Goal: Feedback & Contribution: Contribute content

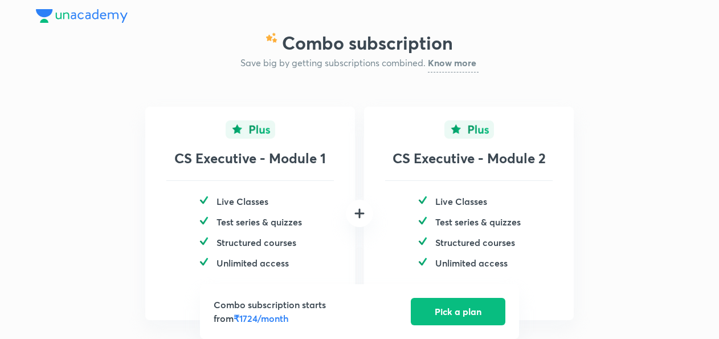
scroll to position [50, 0]
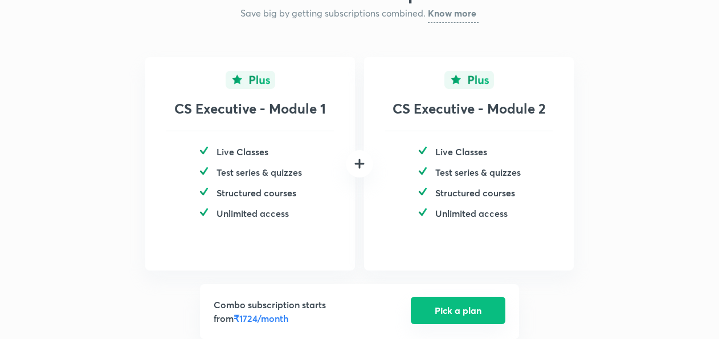
click at [437, 311] on button "Pick a plan" at bounding box center [458, 309] width 95 height 27
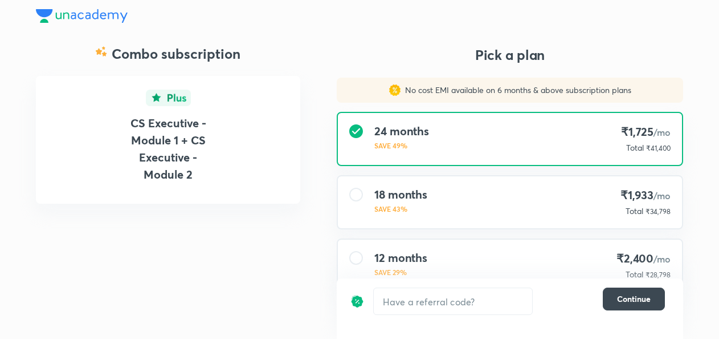
scroll to position [90, 0]
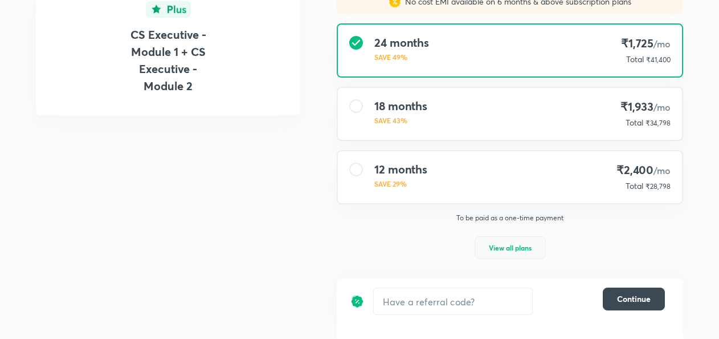
click at [497, 249] on span "View all plans" at bounding box center [510, 247] width 43 height 11
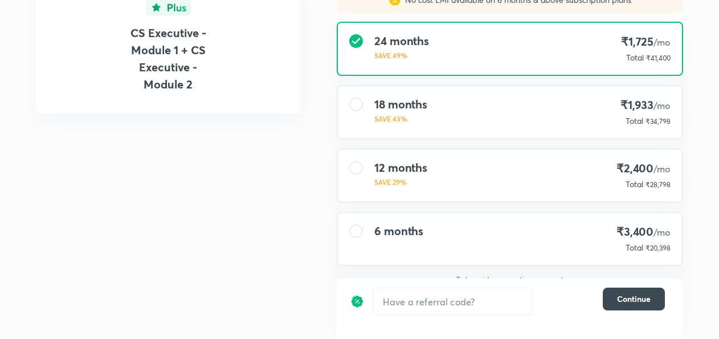
scroll to position [104, 0]
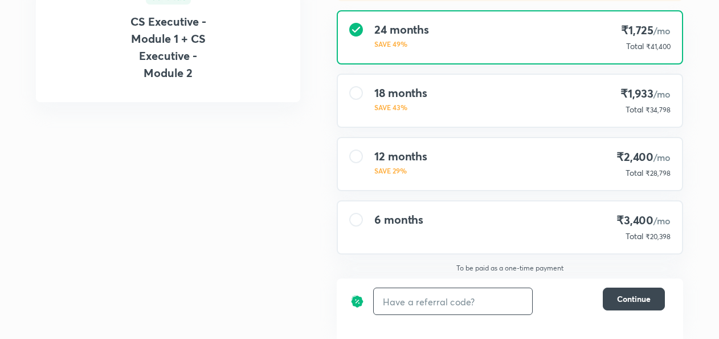
click at [398, 311] on input "text" at bounding box center [453, 301] width 158 height 27
type input "avc"
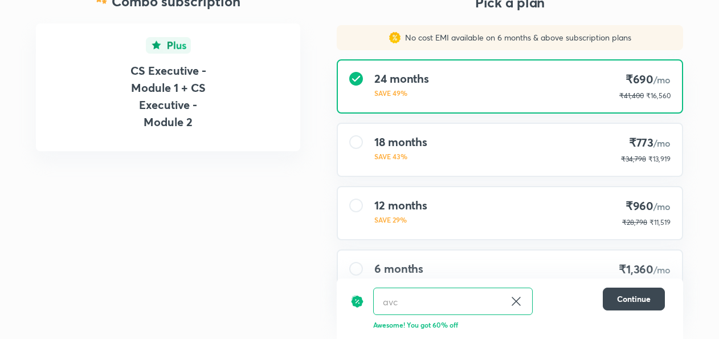
scroll to position [47, 0]
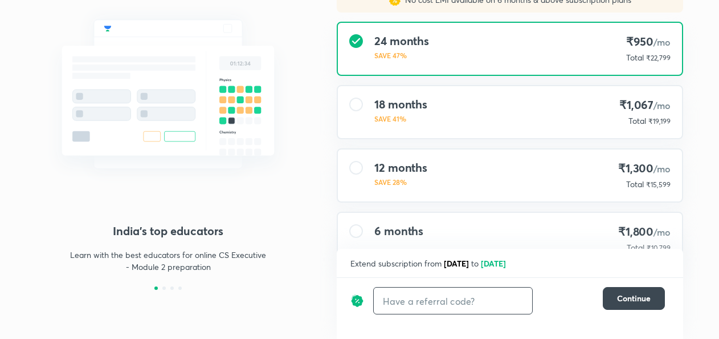
click at [396, 299] on input "text" at bounding box center [453, 300] width 158 height 27
type input "avc"
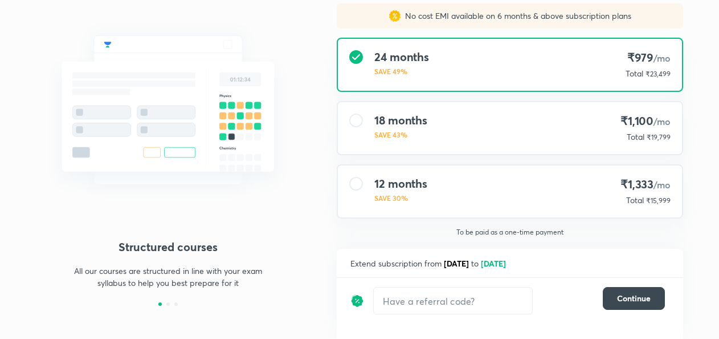
scroll to position [127, 0]
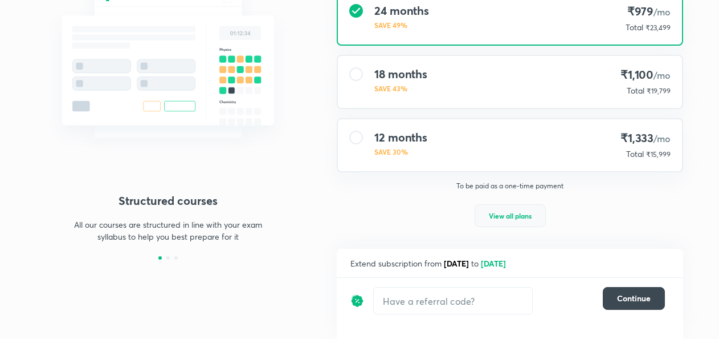
click at [504, 218] on span "View all plans" at bounding box center [510, 215] width 43 height 11
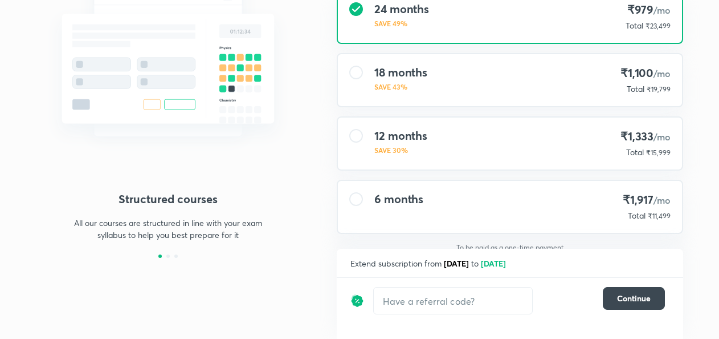
scroll to position [140, 0]
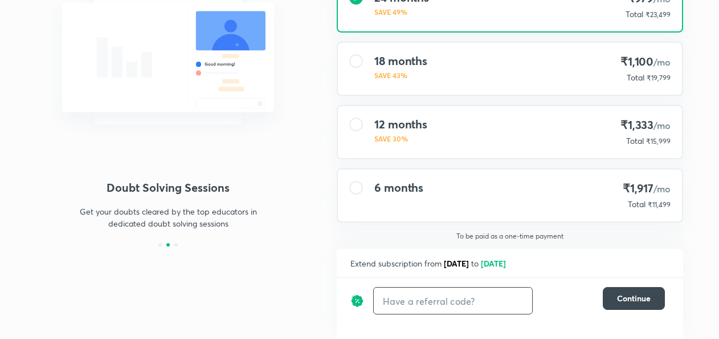
click at [410, 308] on input "text" at bounding box center [453, 300] width 158 height 27
type input "avc"
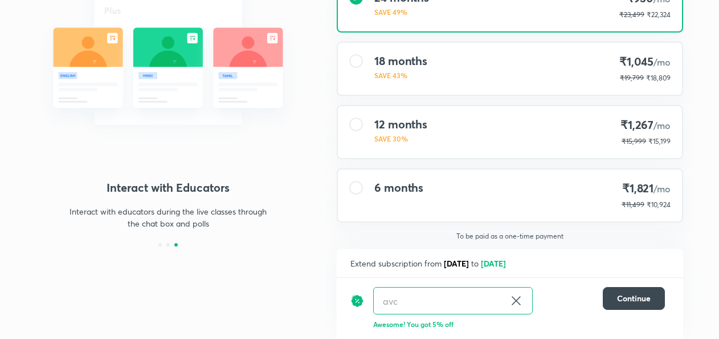
scroll to position [137, 0]
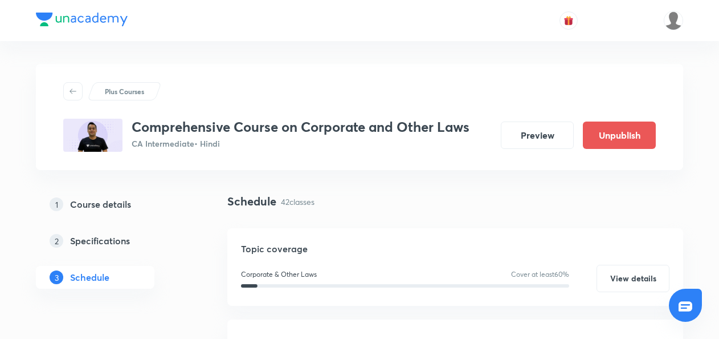
scroll to position [267, 0]
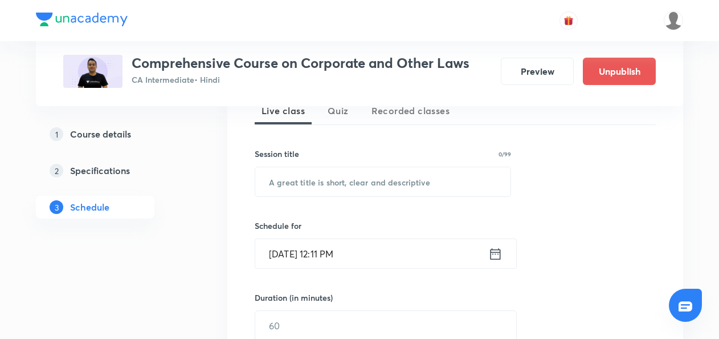
click at [283, 164] on div "Session title 0/99 ​" at bounding box center [383, 172] width 257 height 49
click at [271, 186] on input "text" at bounding box center [382, 181] width 255 height 29
paste input "Management & Administration-6 (General Meeting)"
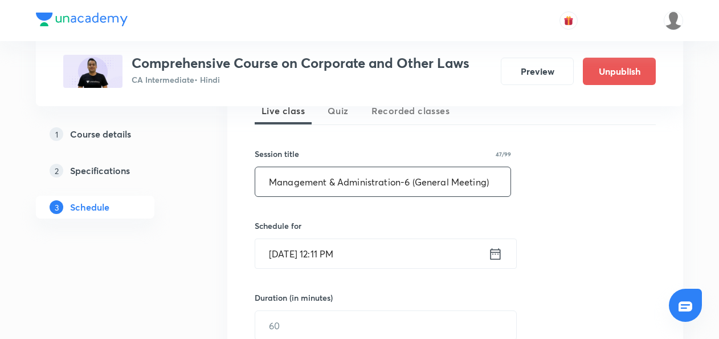
type input "Management & Administration-6 (General Meeting)"
click at [494, 250] on icon at bounding box center [496, 254] width 14 height 16
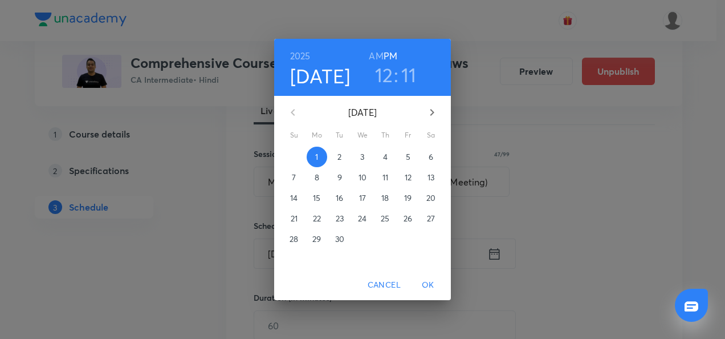
click at [343, 160] on span "2" at bounding box center [340, 156] width 21 height 11
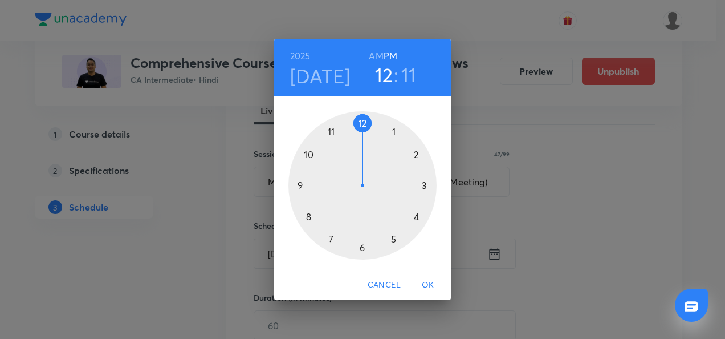
click at [308, 155] on div at bounding box center [362, 185] width 148 height 148
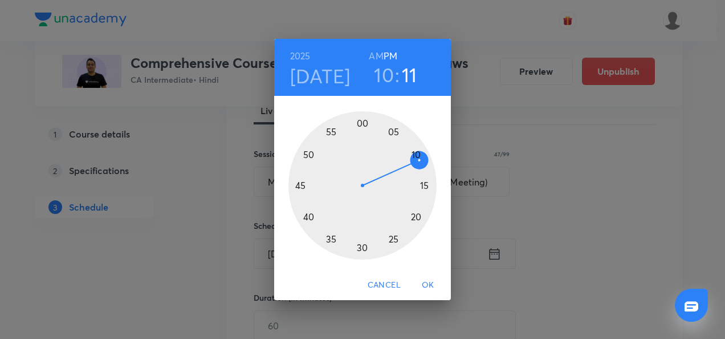
click at [377, 60] on h6 "AM" at bounding box center [376, 56] width 14 height 16
click at [426, 186] on div at bounding box center [362, 185] width 148 height 148
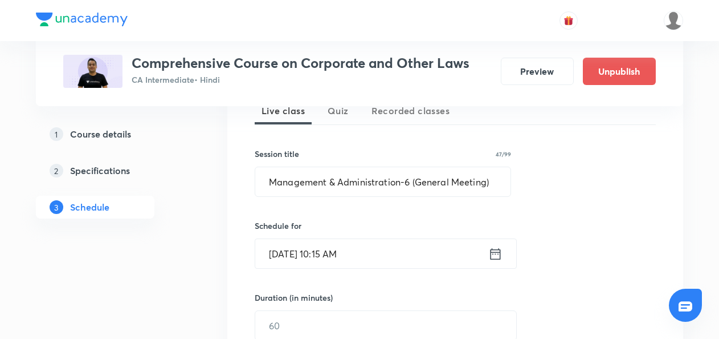
scroll to position [377, 0]
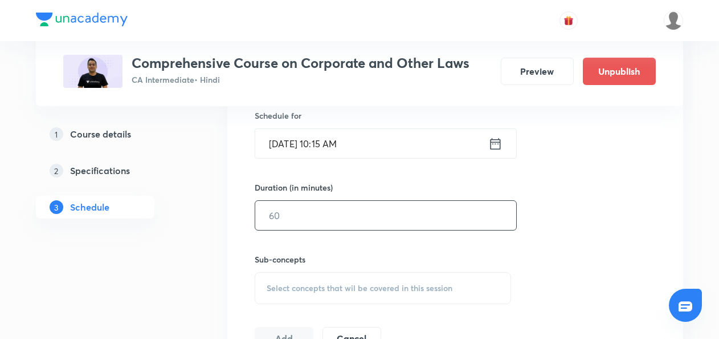
click at [304, 210] on input "text" at bounding box center [385, 215] width 261 height 29
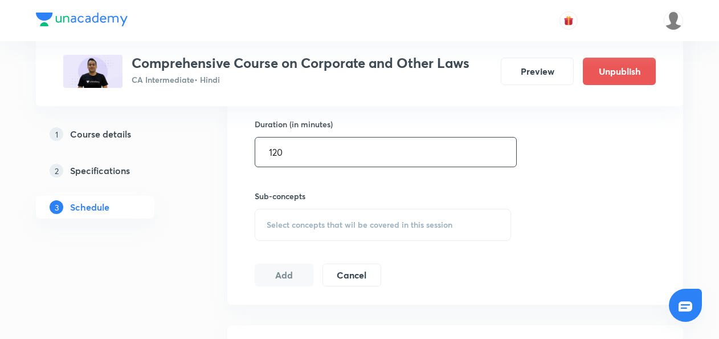
type input "120"
click at [288, 221] on span "Select concepts that wil be covered in this session" at bounding box center [360, 224] width 186 height 9
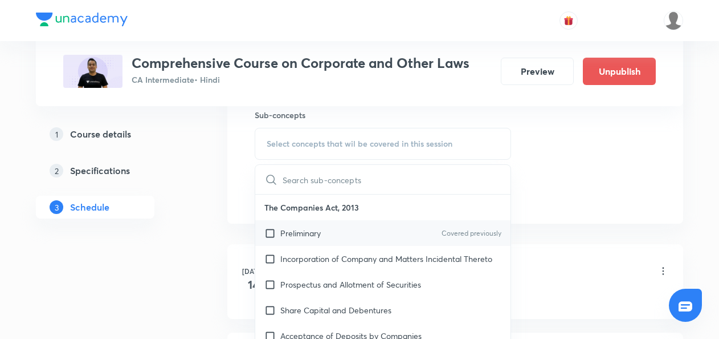
click at [272, 229] on input "checkbox" at bounding box center [273, 233] width 16 height 12
checkbox input "true"
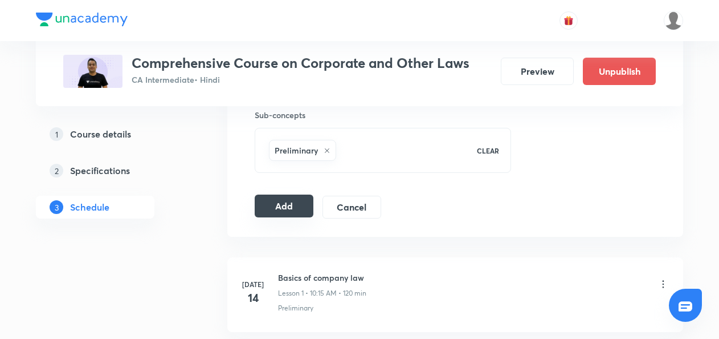
click at [292, 208] on button "Add" at bounding box center [284, 205] width 59 height 23
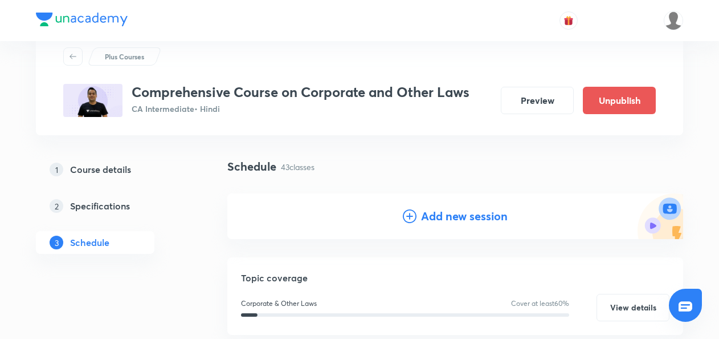
scroll to position [24, 0]
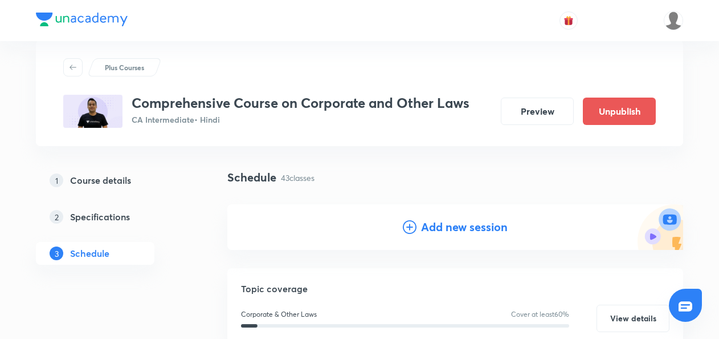
click at [409, 231] on icon at bounding box center [410, 227] width 14 height 14
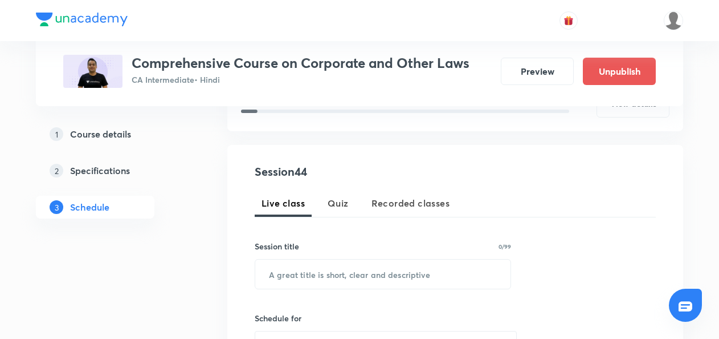
scroll to position [181, 0]
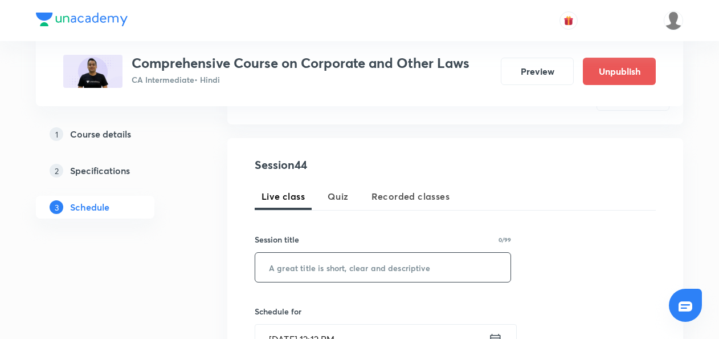
click at [306, 273] on input "text" at bounding box center [382, 267] width 255 height 29
paste input "Management & Administration-7 (General Meeting)"
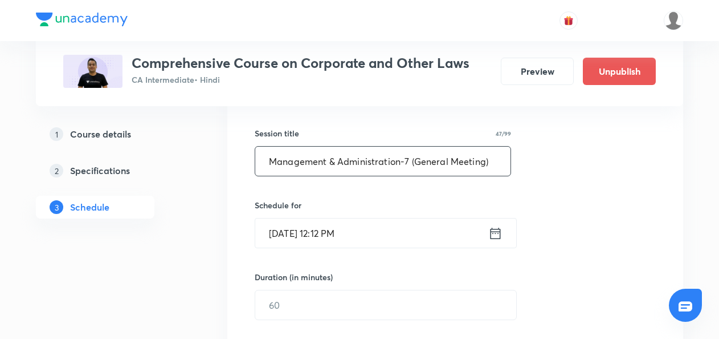
scroll to position [288, 0]
type input "Management & Administration-7 (General Meeting)"
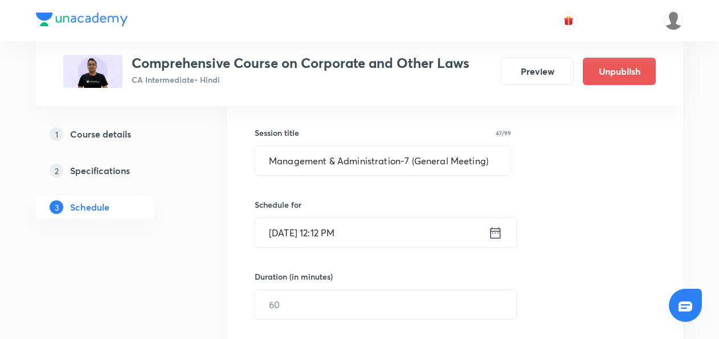
click at [495, 235] on icon at bounding box center [496, 233] width 14 height 16
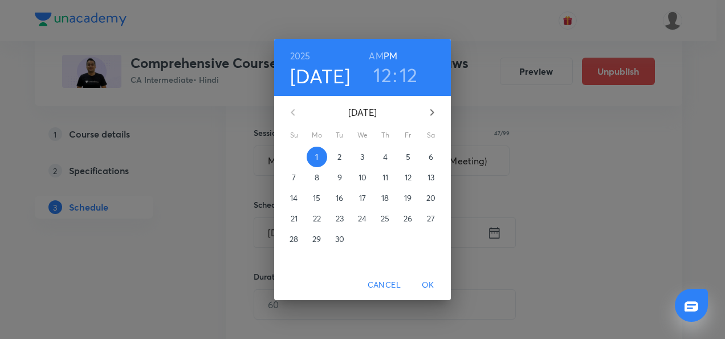
click at [363, 155] on p "3" at bounding box center [362, 156] width 4 height 11
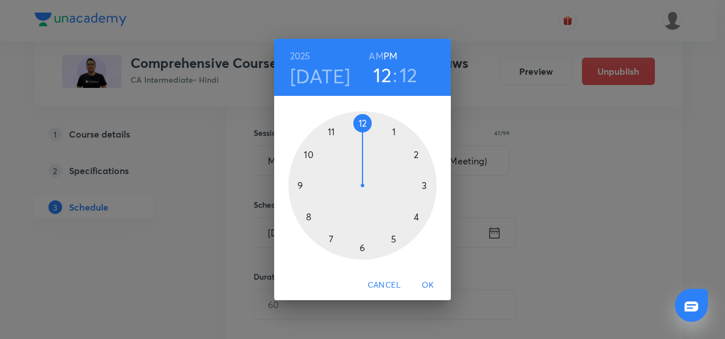
click at [308, 154] on div at bounding box center [362, 185] width 148 height 148
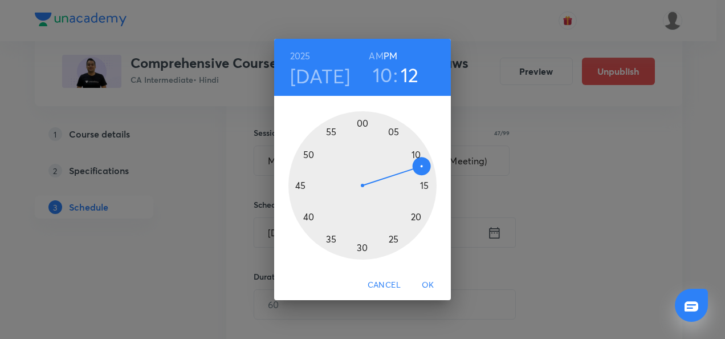
click at [378, 54] on h6 "AM" at bounding box center [376, 56] width 14 height 16
click at [425, 186] on div at bounding box center [362, 185] width 148 height 148
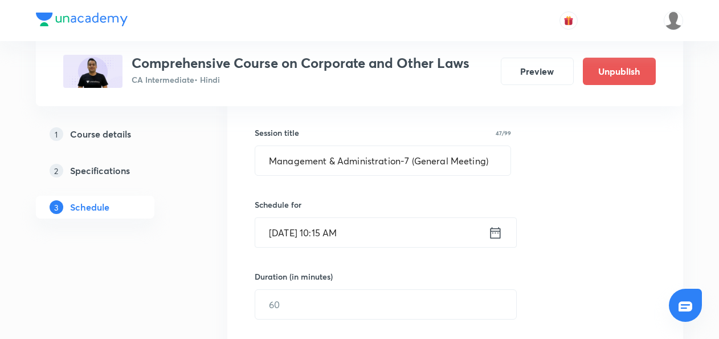
scroll to position [372, 0]
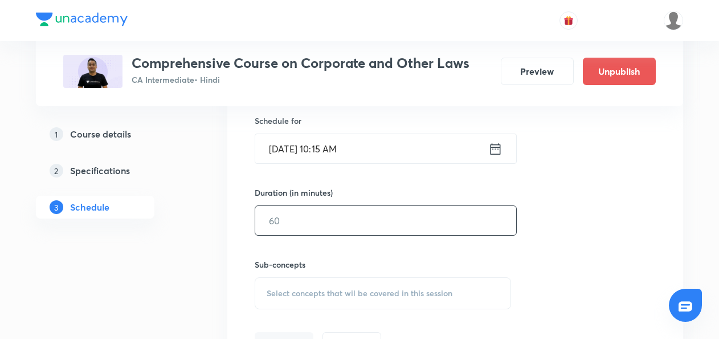
click at [288, 221] on input "text" at bounding box center [385, 220] width 261 height 29
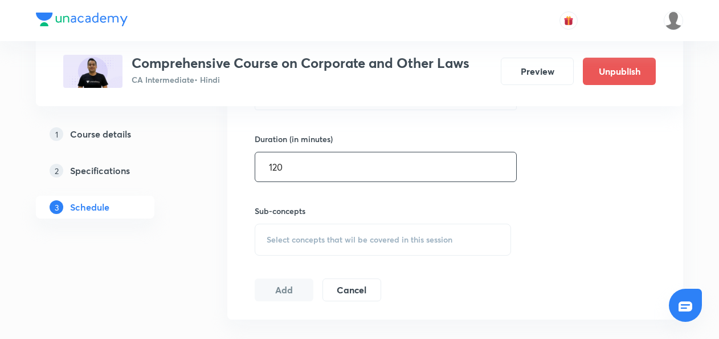
type input "120"
click at [273, 235] on span "Select concepts that wil be covered in this session" at bounding box center [360, 239] width 186 height 9
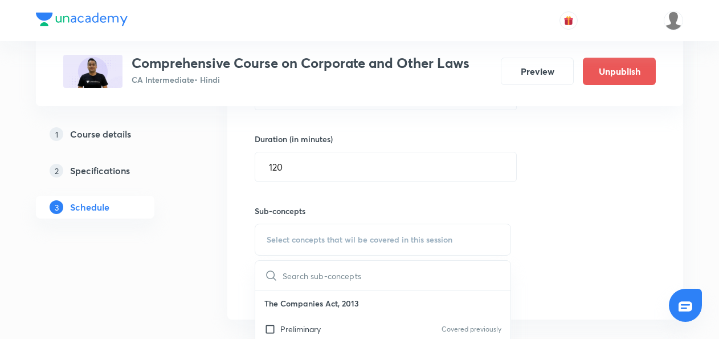
scroll to position [517, 0]
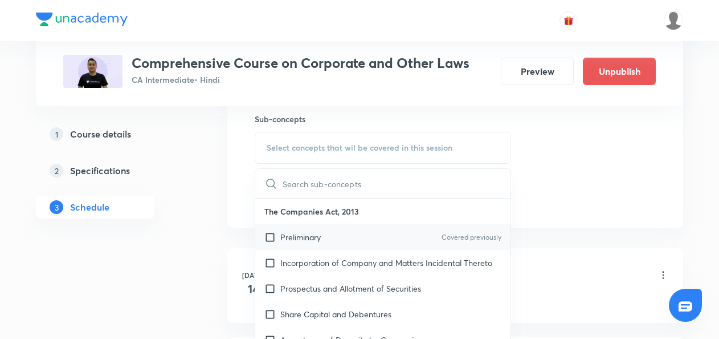
click at [270, 238] on input "checkbox" at bounding box center [273, 237] width 16 height 12
checkbox input "true"
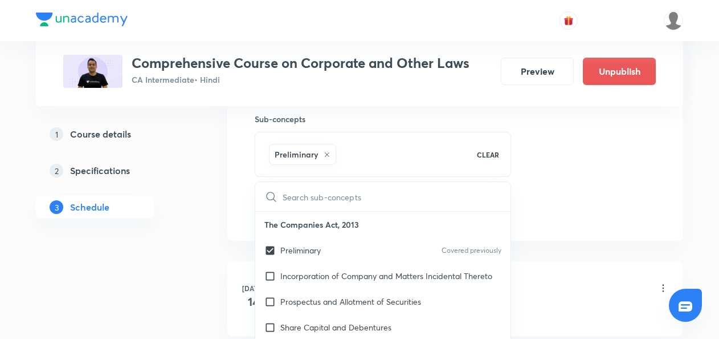
click at [238, 229] on div "Session 44 Live class Quiz Recorded classes Session title 47/99 Management & Ad…" at bounding box center [455, 21] width 456 height 438
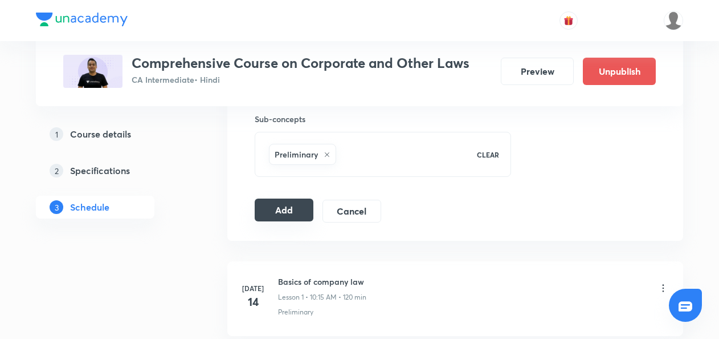
click at [280, 210] on button "Add" at bounding box center [284, 209] width 59 height 23
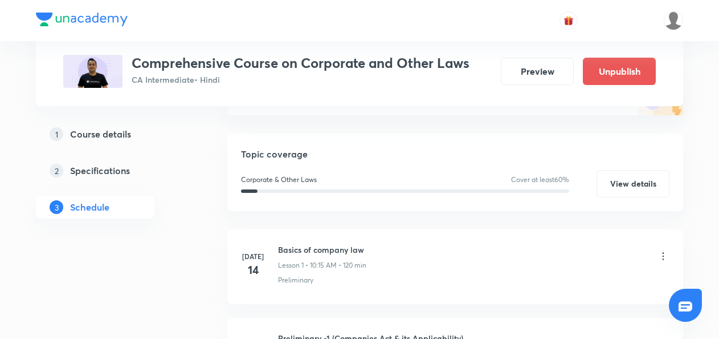
scroll to position [0, 0]
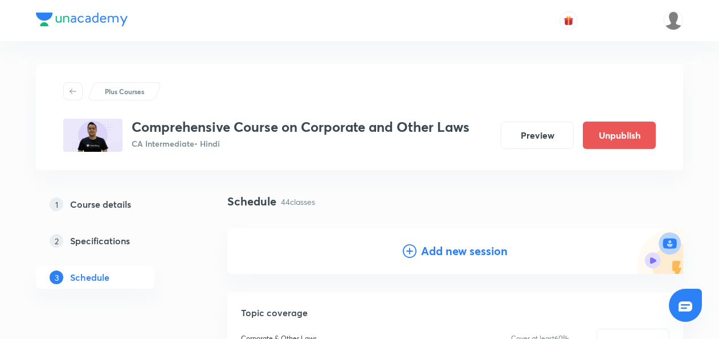
click at [410, 249] on icon at bounding box center [410, 251] width 14 height 14
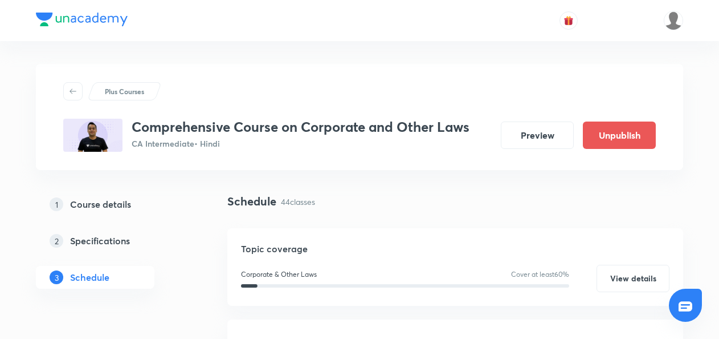
scroll to position [161, 0]
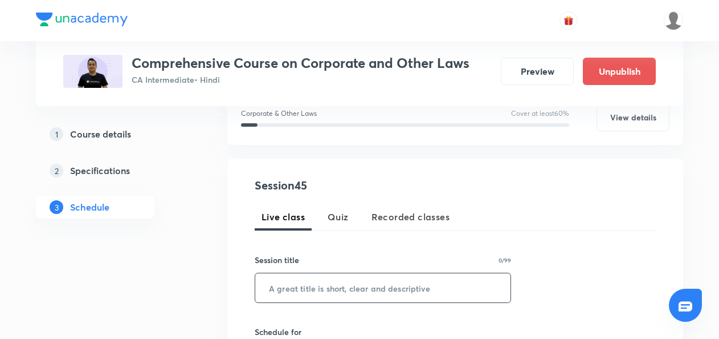
click at [282, 294] on input "text" at bounding box center [382, 287] width 255 height 29
paste input "Management & Administration-8 (General Meeting)"
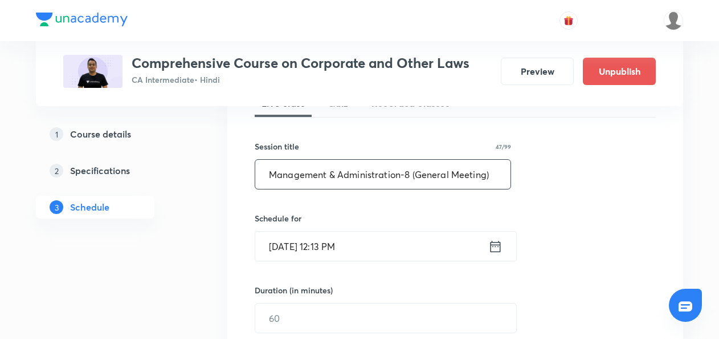
type input "Management & Administration-8 (General Meeting)"
click at [495, 247] on icon at bounding box center [496, 246] width 14 height 16
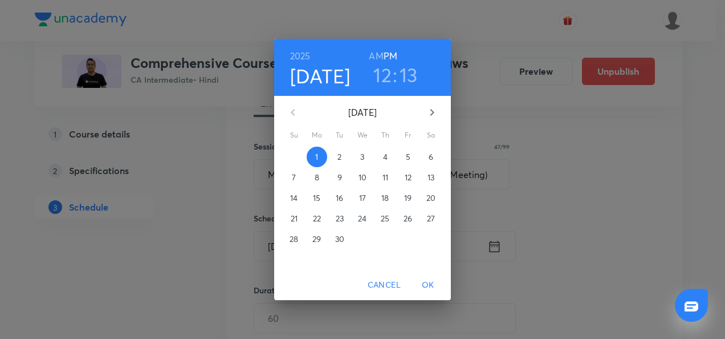
click at [387, 162] on p "4" at bounding box center [385, 156] width 5 height 11
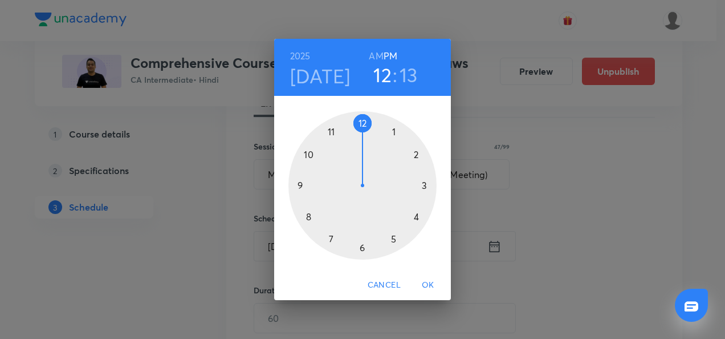
click at [308, 157] on div at bounding box center [362, 185] width 148 height 148
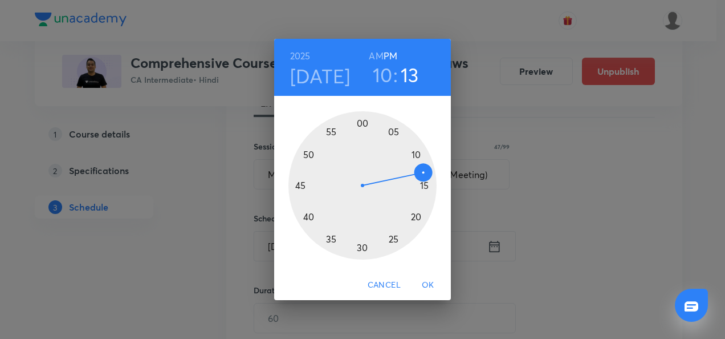
click at [376, 52] on h6 "AM" at bounding box center [376, 56] width 14 height 16
click at [426, 187] on div at bounding box center [362, 185] width 148 height 148
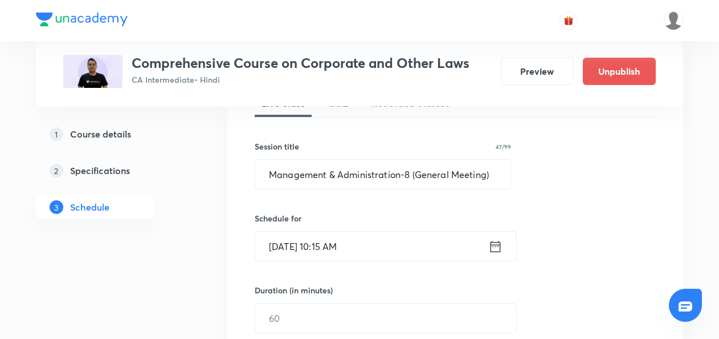
scroll to position [354, 0]
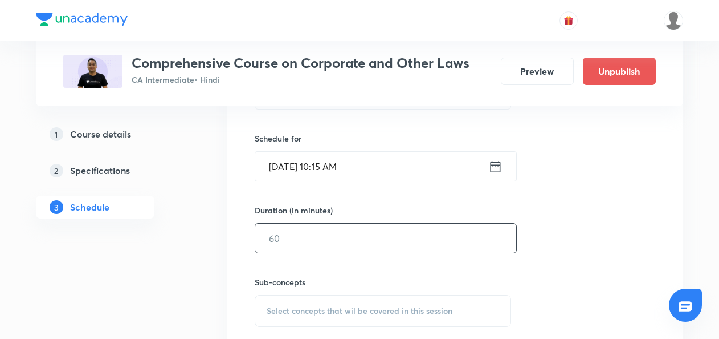
click at [291, 232] on input "text" at bounding box center [385, 237] width 261 height 29
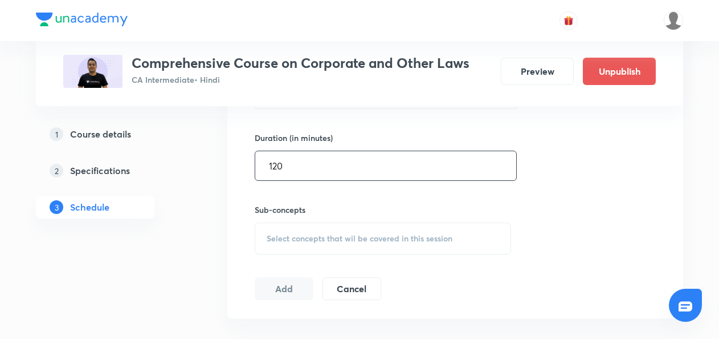
type input "120"
click at [285, 239] on span "Select concepts that wil be covered in this session" at bounding box center [360, 238] width 186 height 9
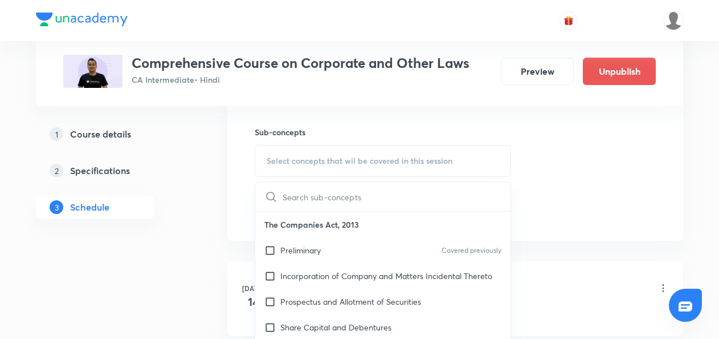
scroll to position [507, 0]
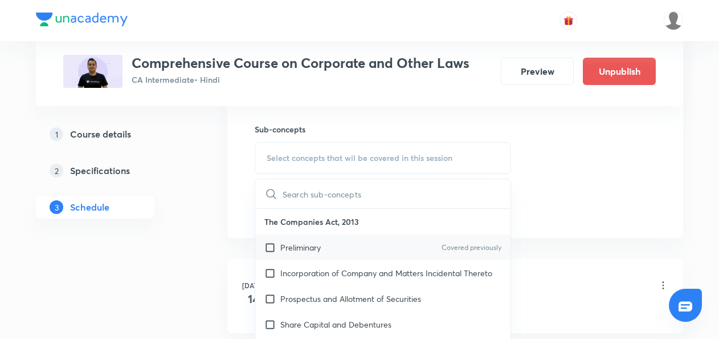
click at [269, 246] on input "checkbox" at bounding box center [273, 247] width 16 height 12
checkbox input "true"
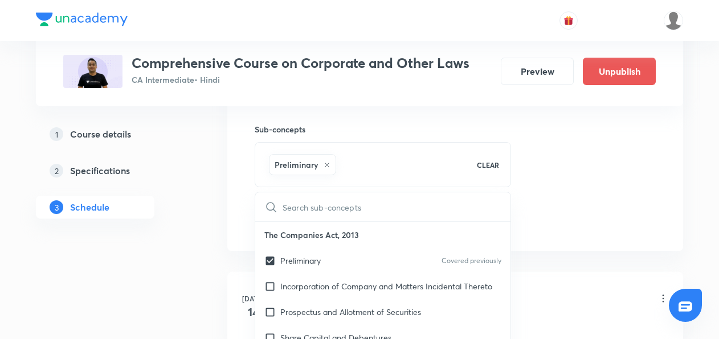
click at [177, 217] on div "1 Course details 2 Specifications 3 Schedule" at bounding box center [113, 177] width 155 height 109
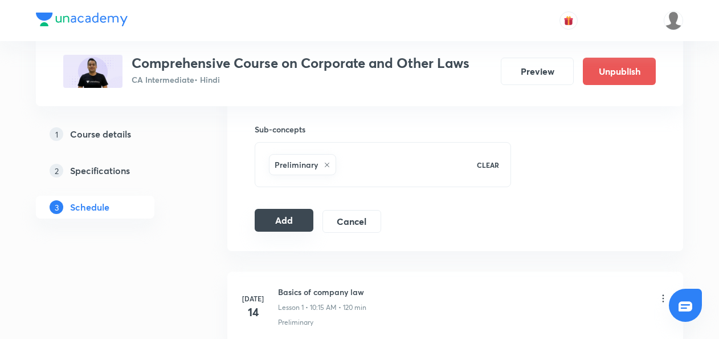
click at [274, 211] on button "Add" at bounding box center [284, 220] width 59 height 23
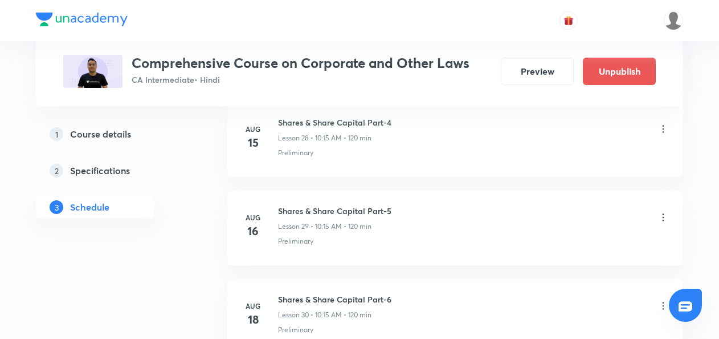
scroll to position [2917, 0]
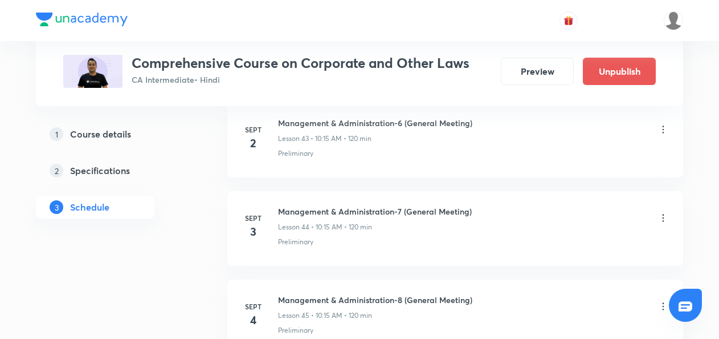
scroll to position [4477, 0]
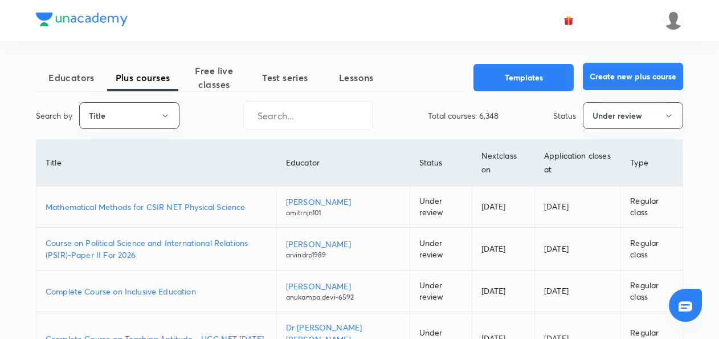
click at [601, 75] on button "Create new plus course" at bounding box center [633, 76] width 100 height 27
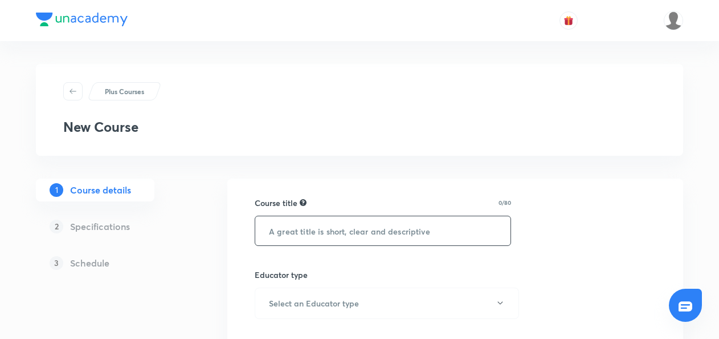
paste input "Tax Laws & Practice - Module 2"
type input "Tax Laws & Practice - Module 2"
click at [339, 210] on div "Course title 30/80 Tax Laws & Practice - Module 2 ​" at bounding box center [383, 221] width 257 height 49
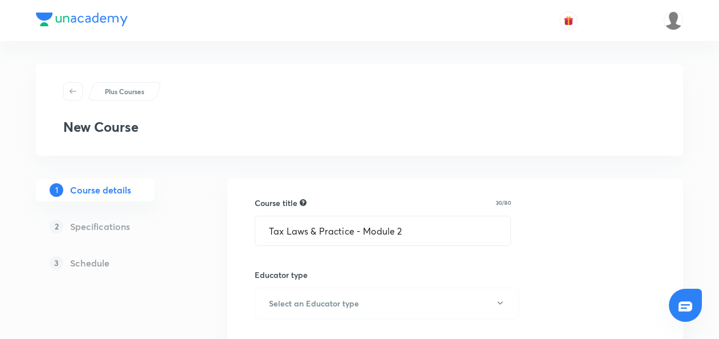
click at [339, 210] on div "Course title 30/80 Tax Laws & Practice - Module 2 ​" at bounding box center [383, 221] width 257 height 49
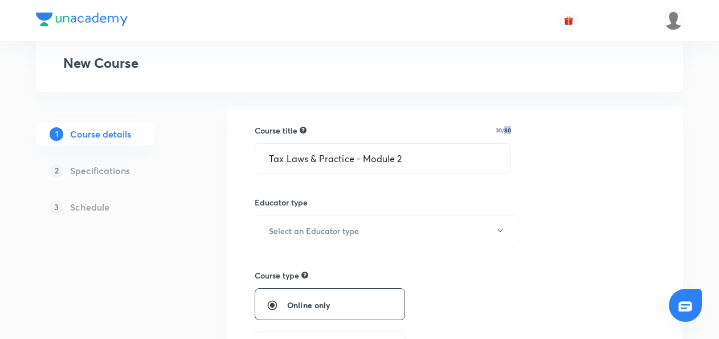
scroll to position [79, 0]
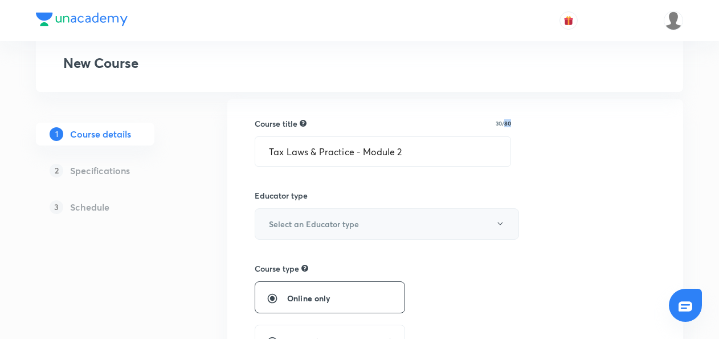
click at [308, 220] on h6 "Select an Educator type" at bounding box center [314, 224] width 90 height 12
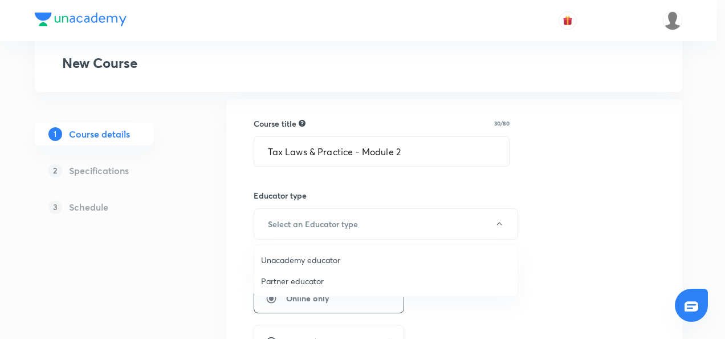
click at [284, 259] on span "Unacademy educator" at bounding box center [386, 260] width 250 height 12
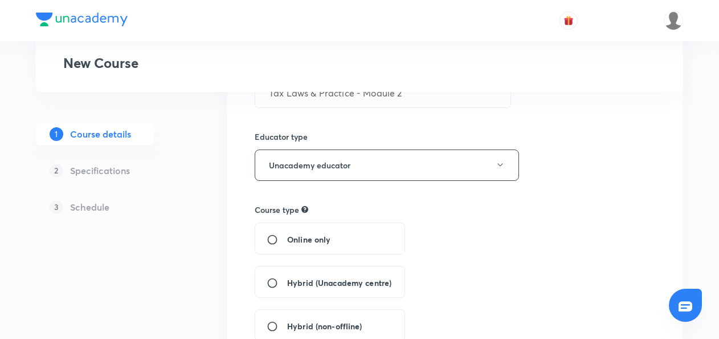
click at [271, 238] on input "Online only" at bounding box center [277, 239] width 21 height 11
radio input "true"
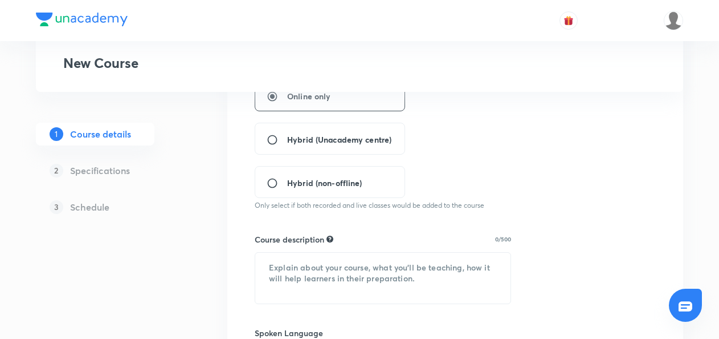
scroll to position [282, 0]
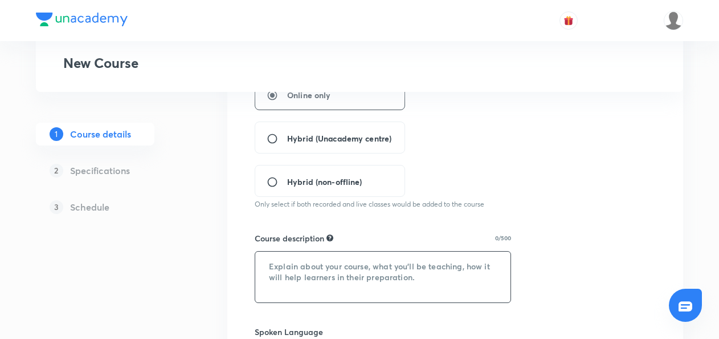
click at [276, 271] on textarea at bounding box center [382, 276] width 255 height 51
paste textarea "CA [PERSON_NAME] Sir will be conducting the Tax Laws and Practice Course - Modu…"
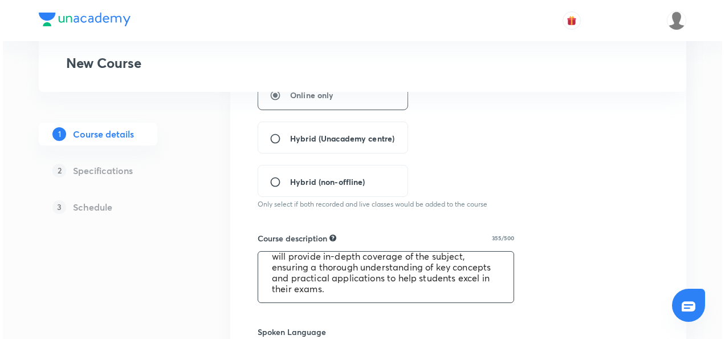
scroll to position [343, 0]
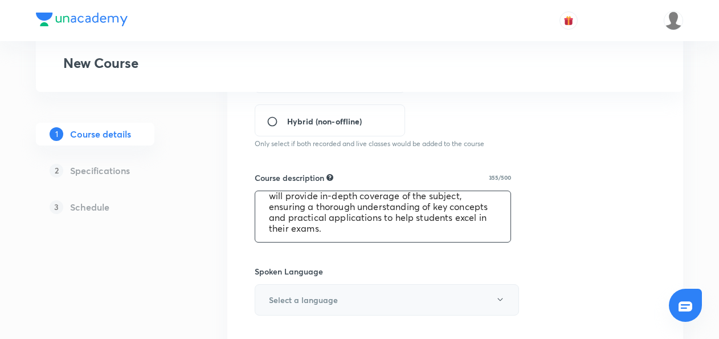
type textarea "CA [PERSON_NAME] Sir will be conducting the Tax Laws and Practice Course - Modu…"
click at [310, 290] on button "Select a language" at bounding box center [387, 299] width 265 height 31
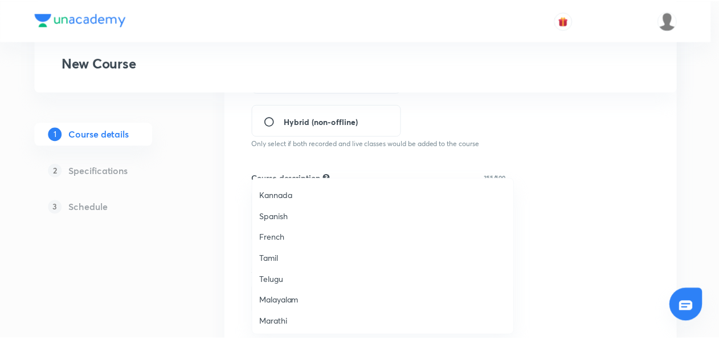
scroll to position [337, 0]
click at [280, 320] on span "Hinglish" at bounding box center [386, 320] width 250 height 12
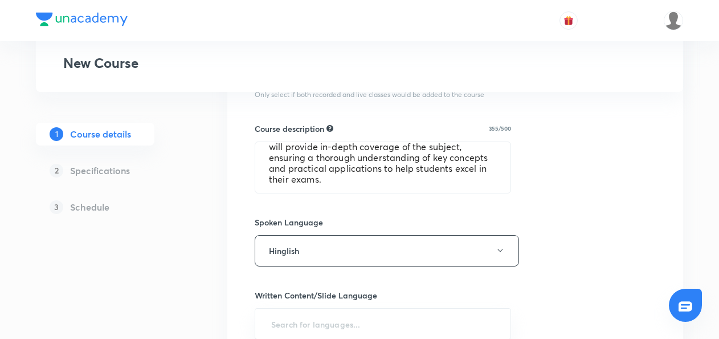
scroll to position [455, 0]
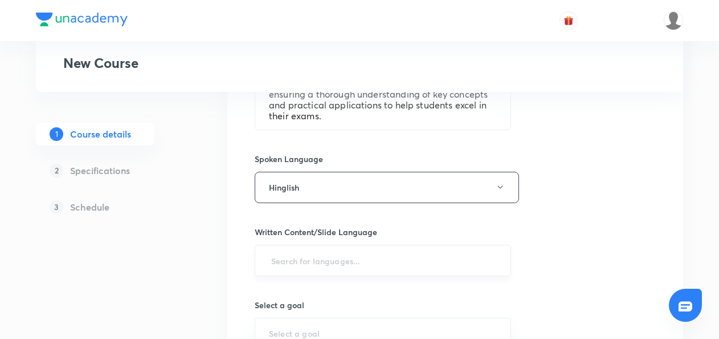
click at [278, 262] on input "text" at bounding box center [383, 260] width 228 height 21
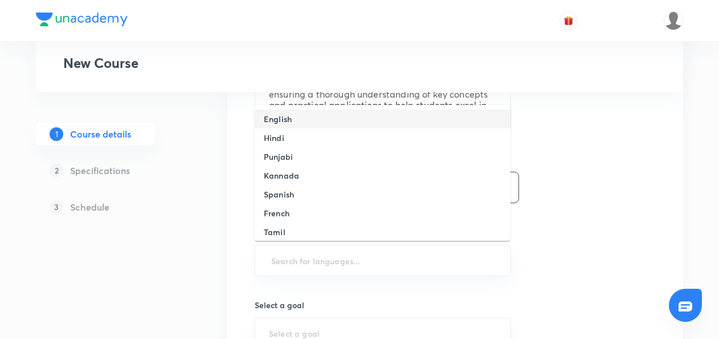
click at [288, 121] on h6 "English" at bounding box center [278, 119] width 28 height 12
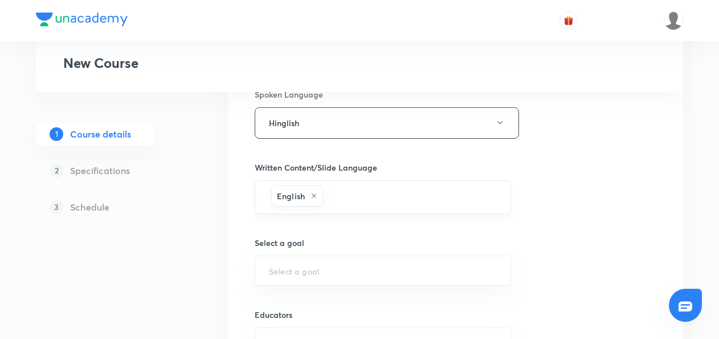
scroll to position [520, 0]
click at [282, 269] on input "text" at bounding box center [383, 270] width 228 height 11
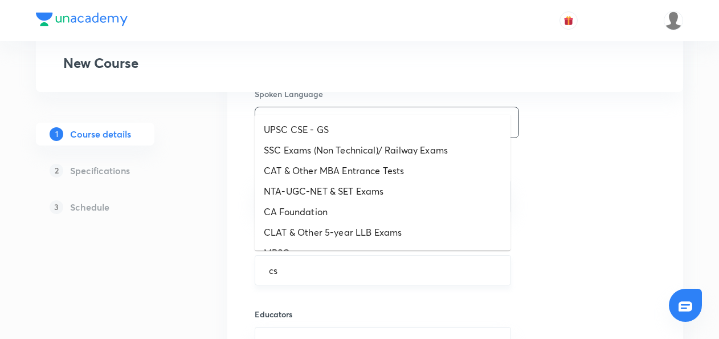
type input "c"
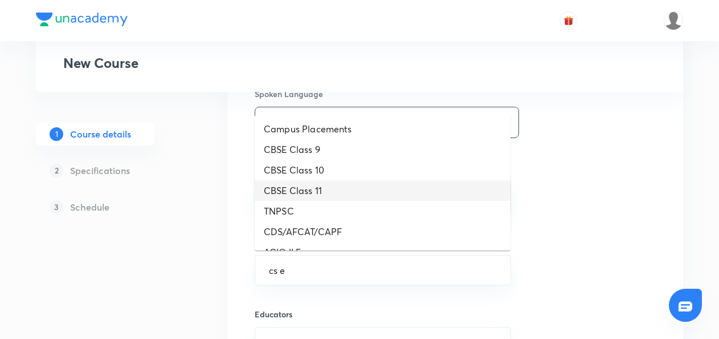
scroll to position [0, 0]
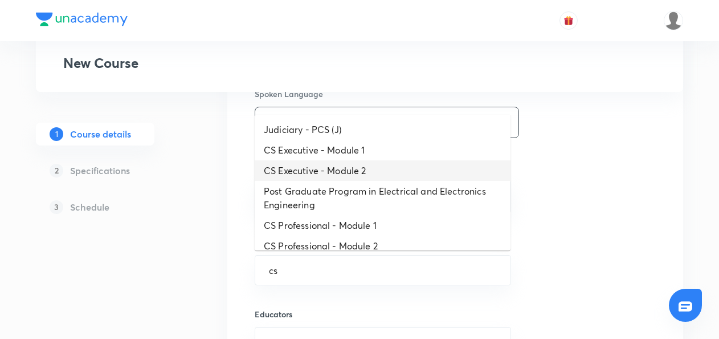
click at [303, 170] on li "CS Executive - Module 2" at bounding box center [383, 170] width 256 height 21
type input "CS Executive - Module 2"
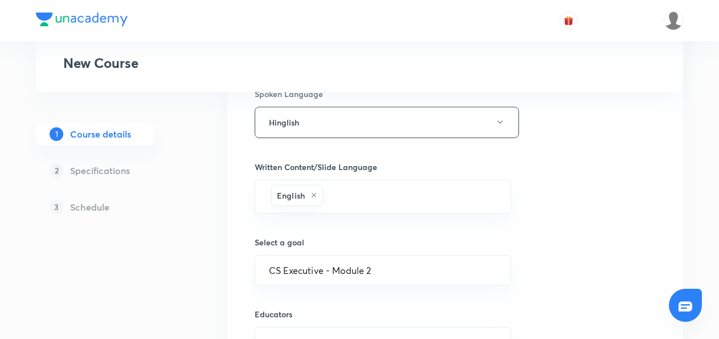
scroll to position [593, 0]
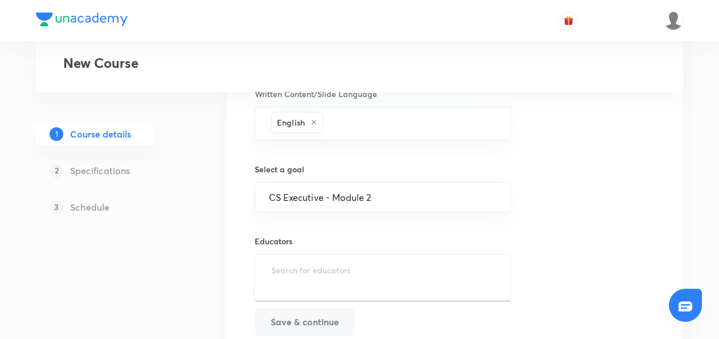
click at [280, 265] on input "text" at bounding box center [383, 269] width 228 height 21
paste input "Ranjeet Kunwar"
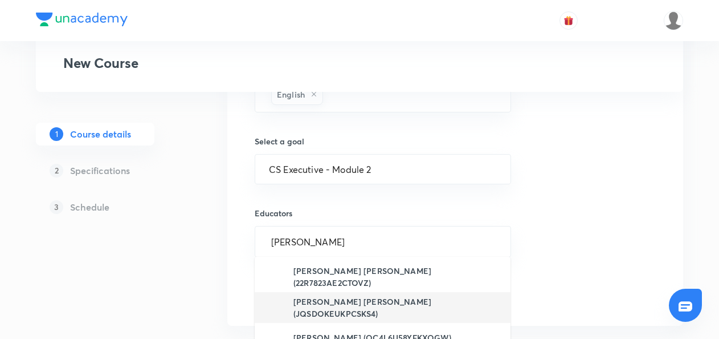
scroll to position [621, 0]
type input "Ranjeet Kunwar"
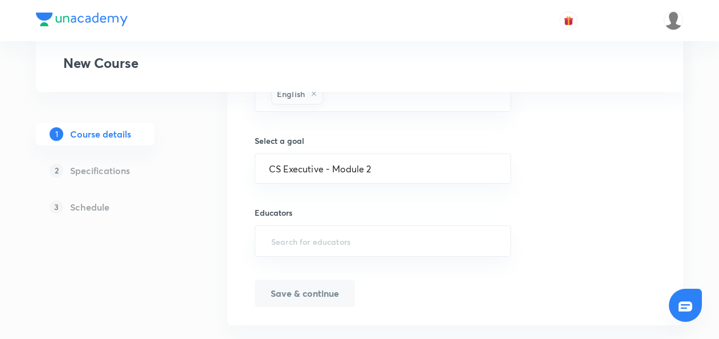
paste input "@unacademy-user-YYKICRGAD905"
type input "@unacademy-user-YYKICRGAD905"
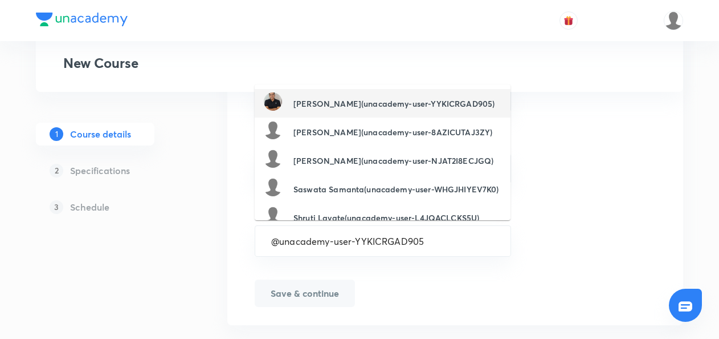
click at [345, 98] on h6 "Ranjeet Kunwar(unacademy-user-YYKICRGAD905)" at bounding box center [394, 103] width 201 height 12
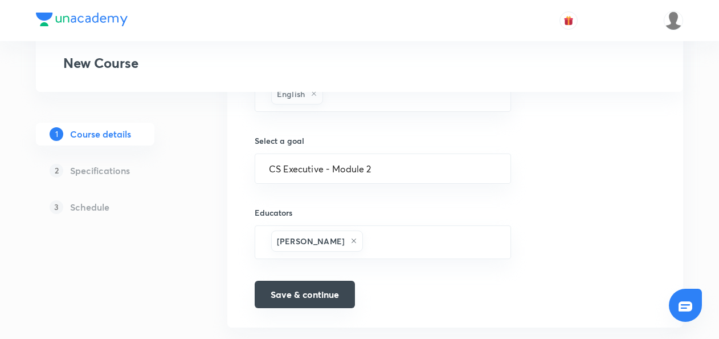
click at [286, 290] on button "Save & continue" at bounding box center [305, 293] width 100 height 27
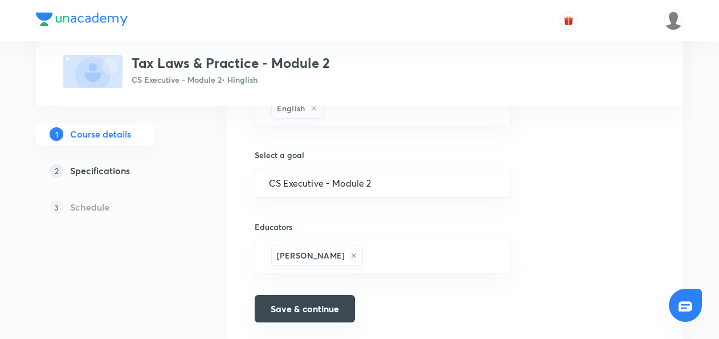
scroll to position [636, 0]
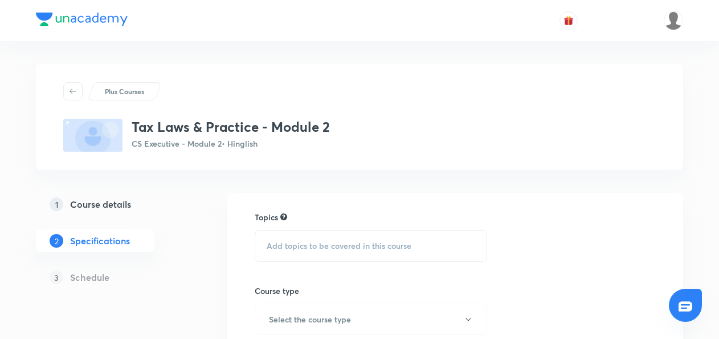
click at [298, 238] on div "Add topics to be covered in this course" at bounding box center [371, 246] width 233 height 32
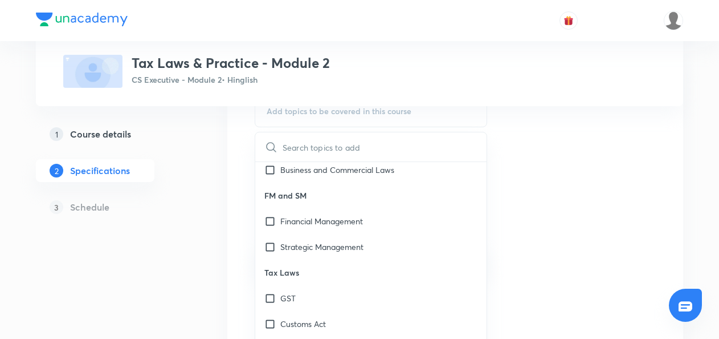
scroll to position [135, 0]
click at [298, 261] on p "Tax Laws" at bounding box center [370, 272] width 231 height 26
click at [270, 295] on input "checkbox" at bounding box center [273, 297] width 16 height 12
checkbox input "true"
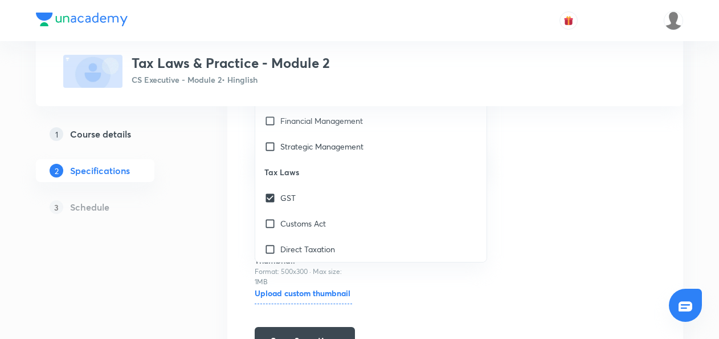
scroll to position [248, 0]
click at [268, 250] on input "checkbox" at bounding box center [273, 248] width 16 height 12
checkbox input "true"
click at [271, 223] on input "checkbox" at bounding box center [273, 223] width 16 height 12
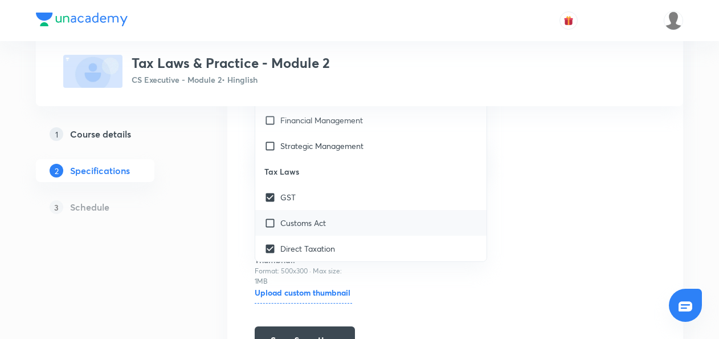
checkbox input "true"
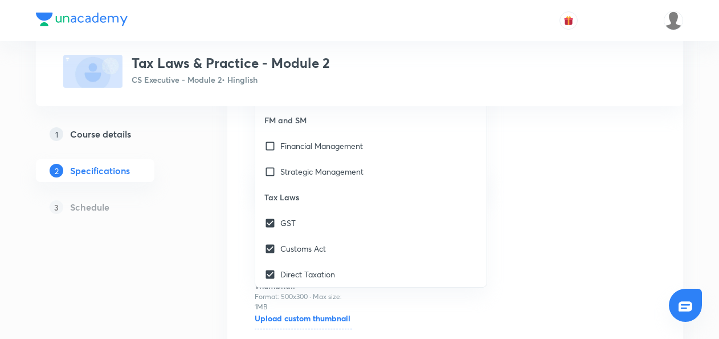
click at [540, 223] on div "Topics GST Direct Taxation Customs Act CLEAR ​ Corp. and Mgmt Accounting Corpor…" at bounding box center [455, 171] width 401 height 416
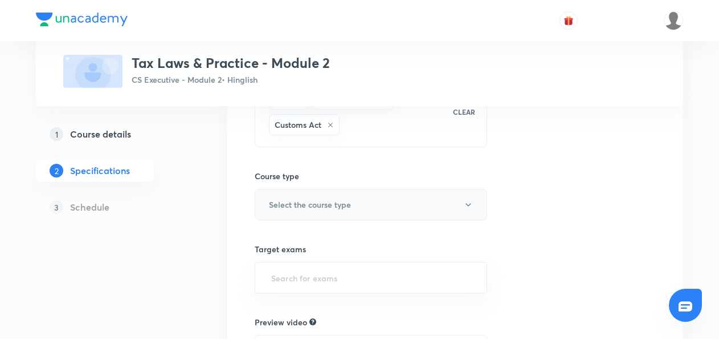
scroll to position [135, 0]
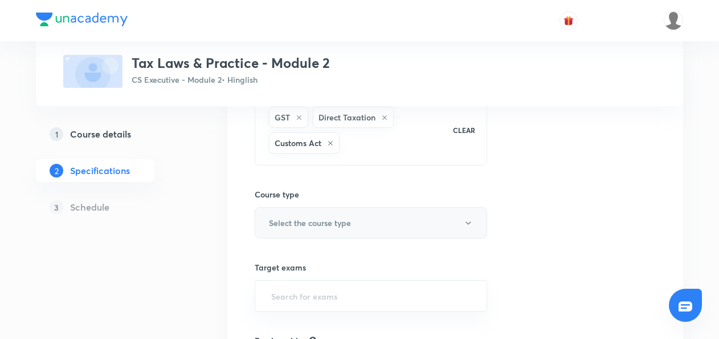
click at [286, 226] on h6 "Select the course type" at bounding box center [310, 223] width 82 height 12
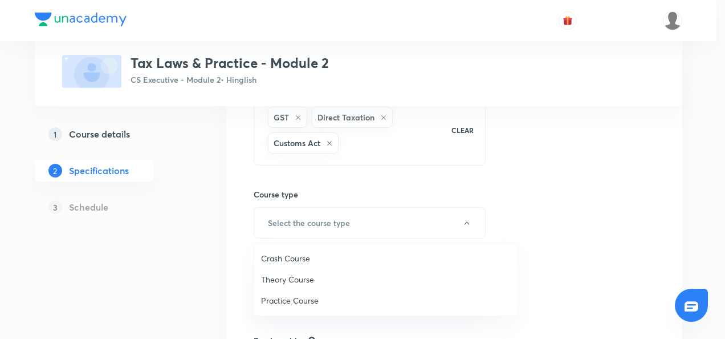
click at [277, 275] on span "Theory Course" at bounding box center [386, 279] width 250 height 12
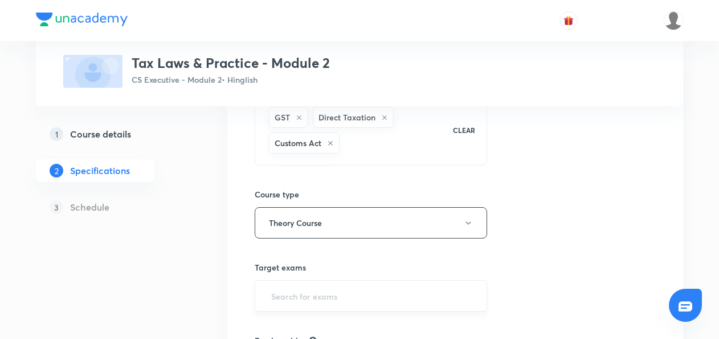
click at [287, 290] on input "text" at bounding box center [371, 295] width 204 height 21
type input "CS"
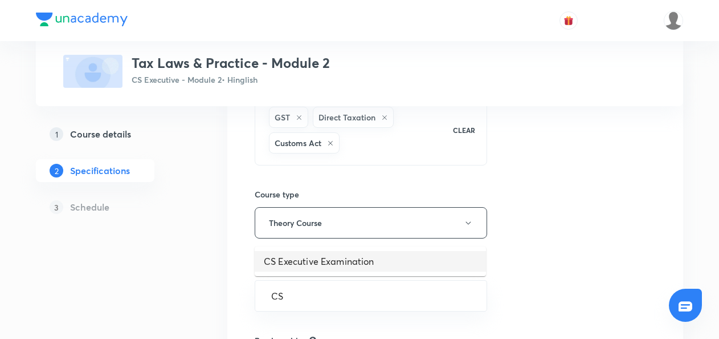
click at [285, 267] on li "CS Executive Examination" at bounding box center [370, 261] width 231 height 21
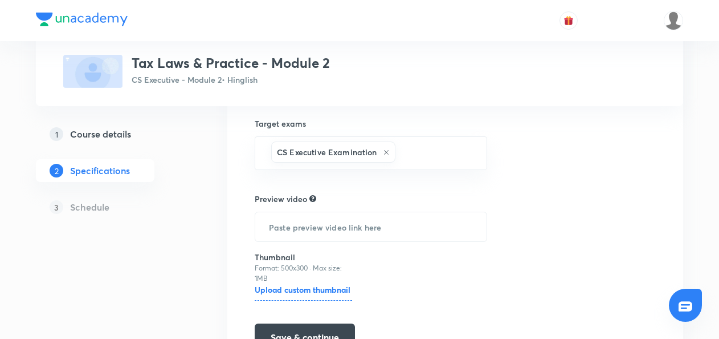
scroll to position [343, 0]
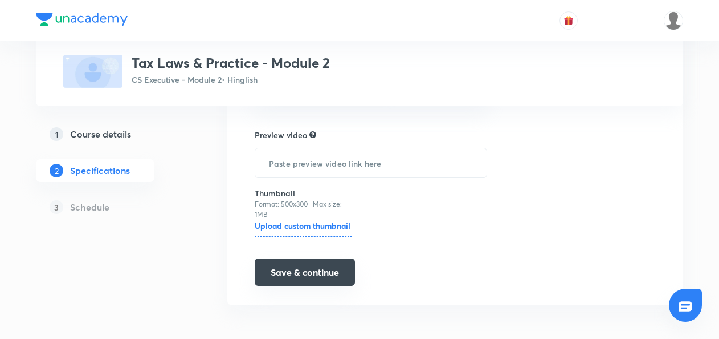
click at [286, 267] on button "Save & continue" at bounding box center [305, 271] width 100 height 27
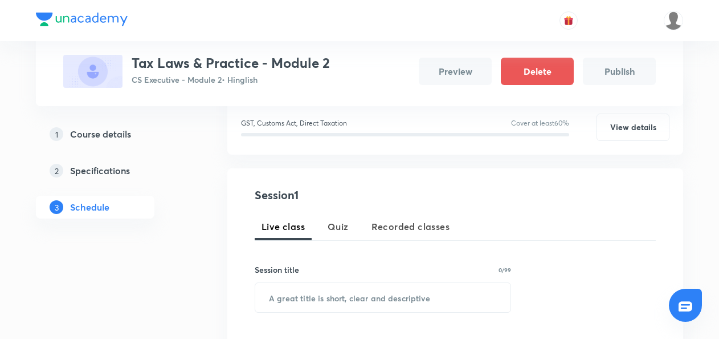
scroll to position [176, 0]
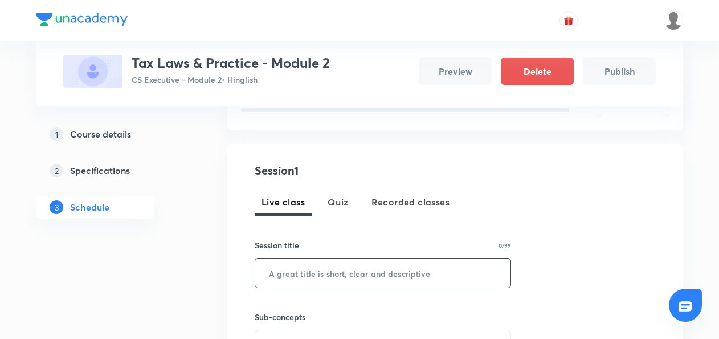
click at [280, 273] on input "text" at bounding box center [382, 272] width 255 height 29
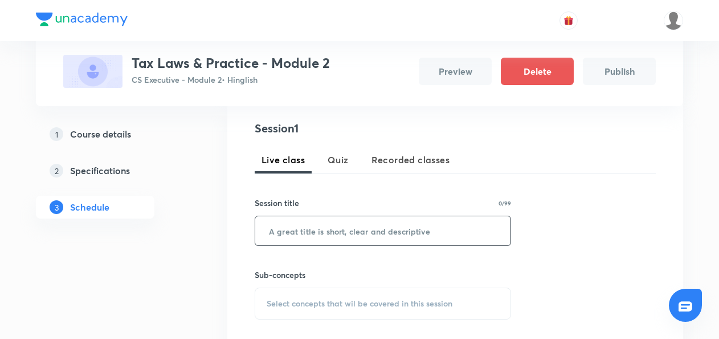
paste input "PGBP class 01"
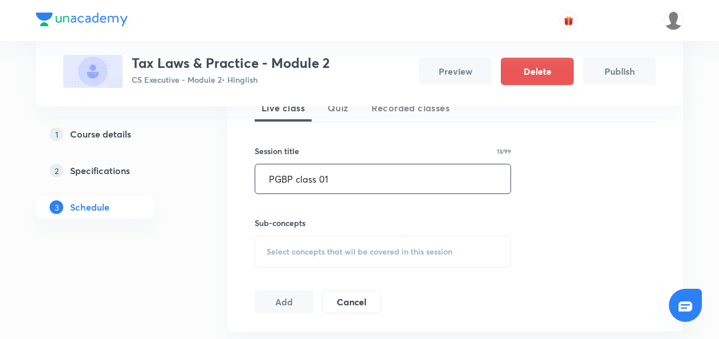
scroll to position [270, 0]
type input "PGBP class 01"
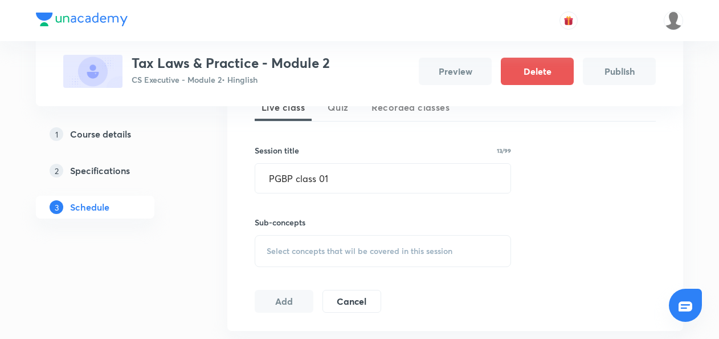
click at [303, 253] on span "Select concepts that wil be covered in this session" at bounding box center [360, 250] width 186 height 9
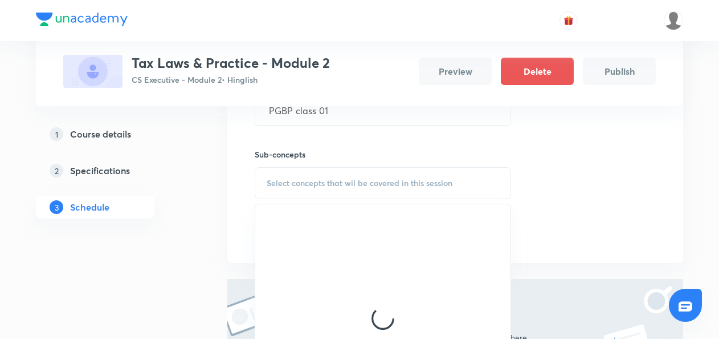
scroll to position [339, 0]
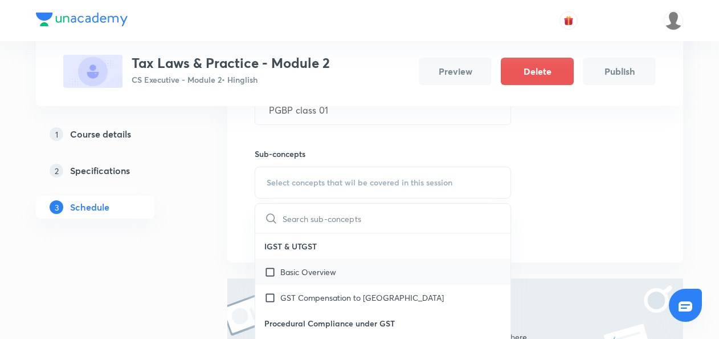
click at [270, 272] on input "checkbox" at bounding box center [273, 272] width 16 height 12
checkbox input "true"
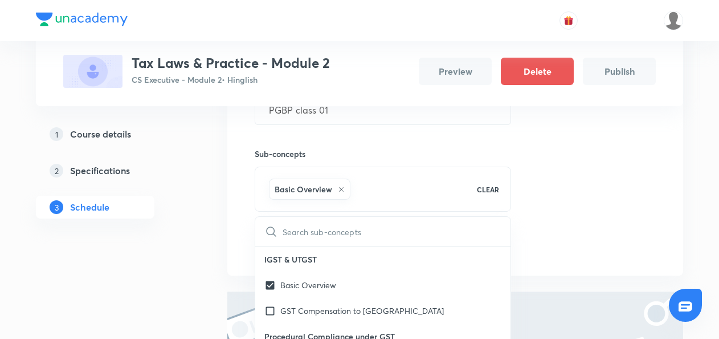
click at [216, 246] on div "Plus Courses Tax Laws & Practice - Module 2 CS Executive - Module 2 • Hinglish …" at bounding box center [360, 104] width 648 height 758
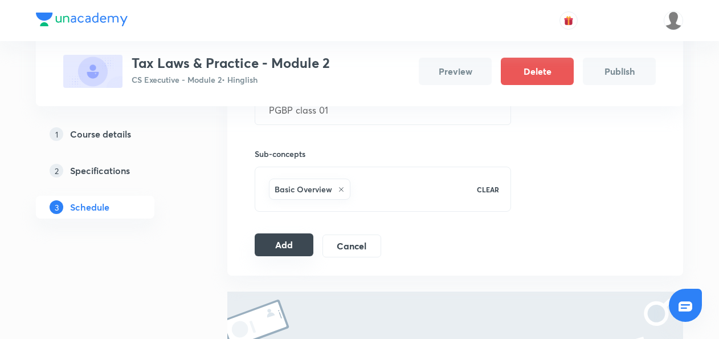
click at [293, 242] on button "Add" at bounding box center [284, 244] width 59 height 23
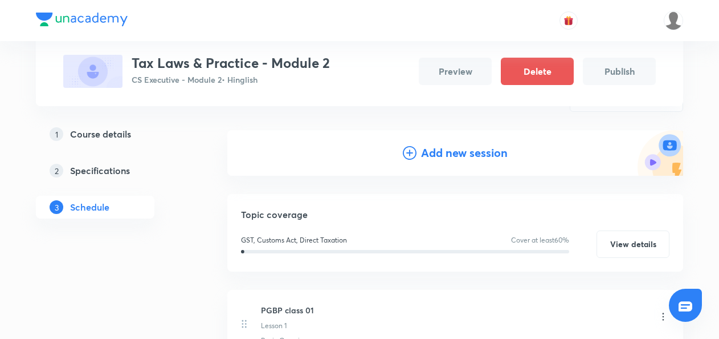
scroll to position [107, 0]
click at [410, 154] on icon at bounding box center [410, 154] width 14 height 14
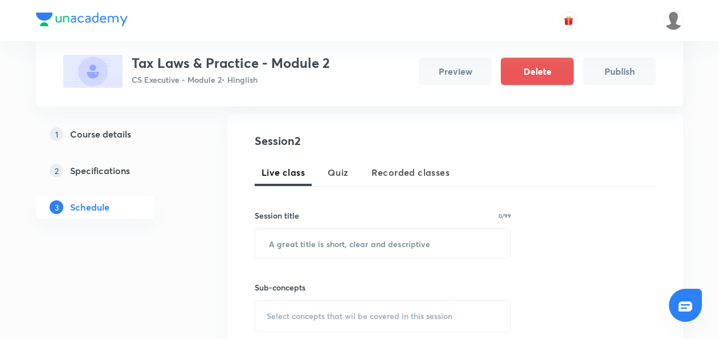
scroll to position [217, 0]
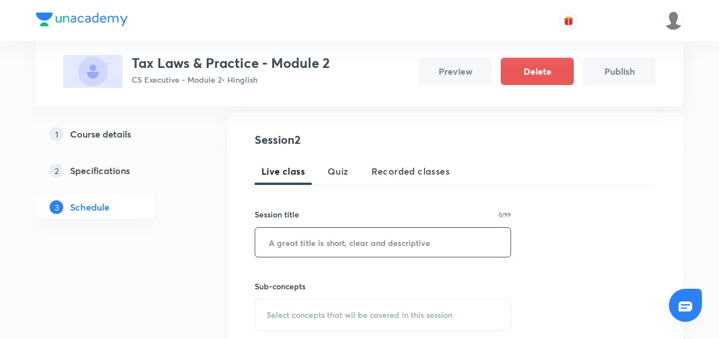
click at [317, 244] on input "text" at bounding box center [382, 241] width 255 height 29
paste input "PGBP class 01"
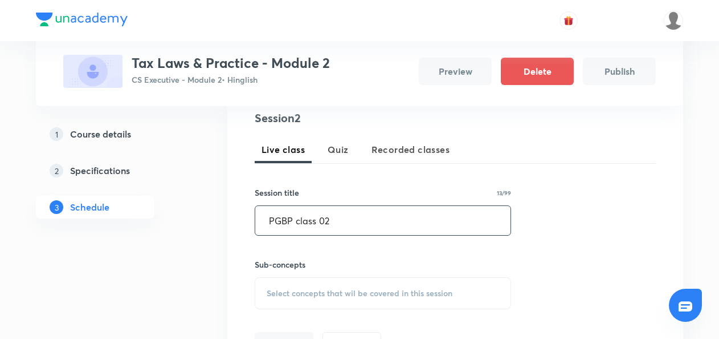
type input "PGBP class 02"
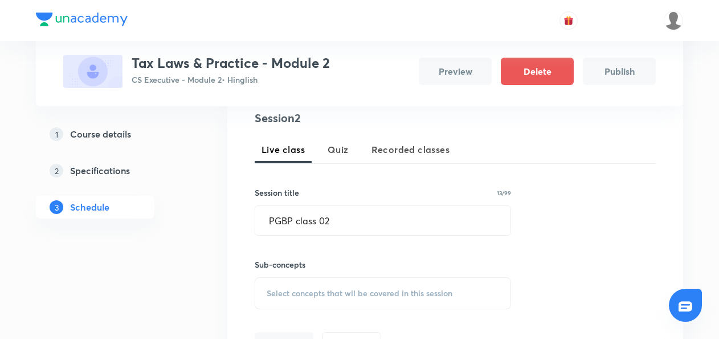
click at [275, 292] on span "Select concepts that wil be covered in this session" at bounding box center [360, 292] width 186 height 9
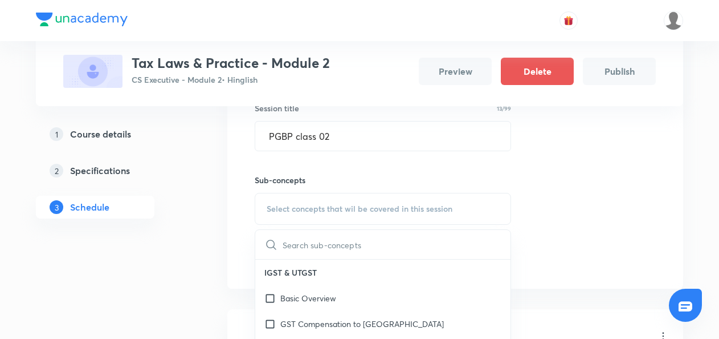
scroll to position [324, 0]
click at [269, 293] on input "checkbox" at bounding box center [273, 297] width 16 height 12
checkbox input "true"
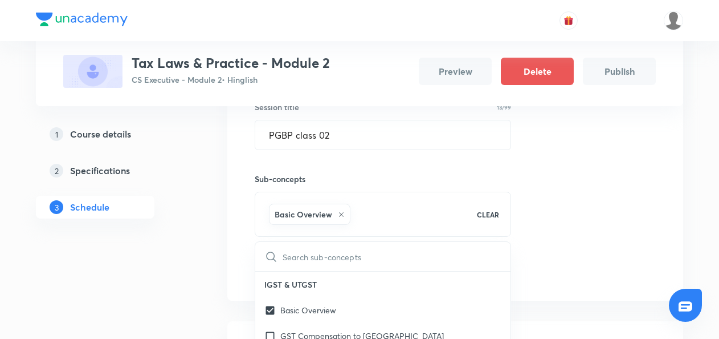
click at [227, 279] on div "Plus Courses Tax Laws & Practice - Module 2 CS Executive - Module 2 • Hinglish …" at bounding box center [360, 111] width 648 height 742
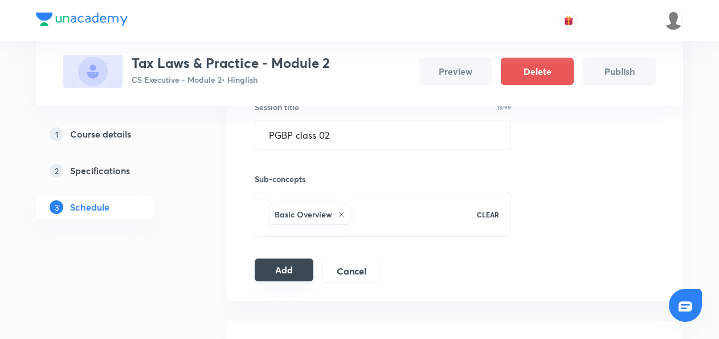
click at [294, 265] on button "Add" at bounding box center [284, 269] width 59 height 23
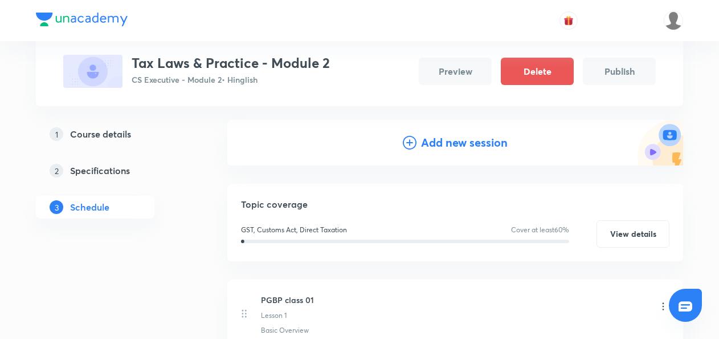
scroll to position [116, 0]
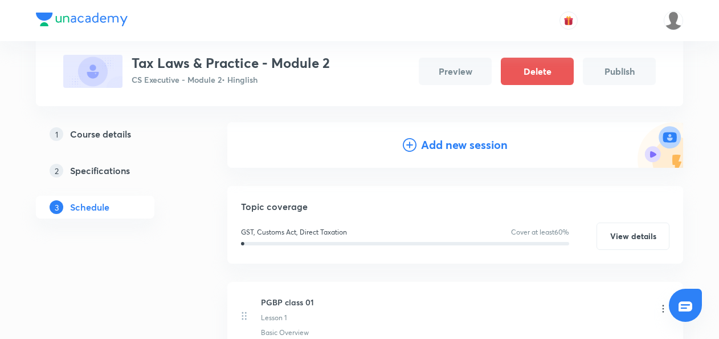
click at [406, 147] on icon at bounding box center [410, 145] width 14 height 14
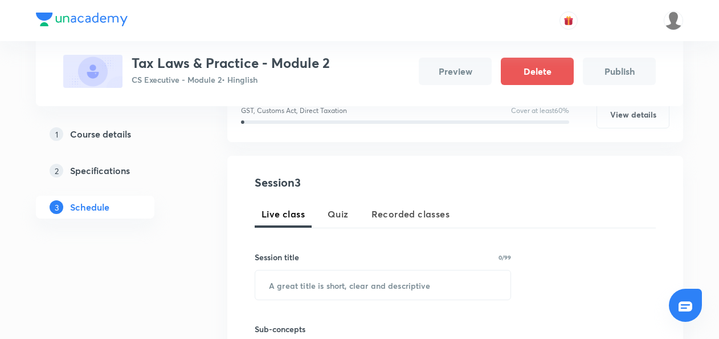
scroll to position [175, 0]
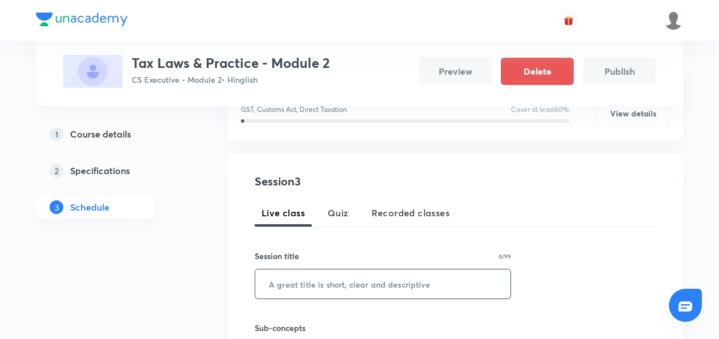
click at [289, 285] on input "text" at bounding box center [382, 283] width 255 height 29
paste input "PGBP class 01"
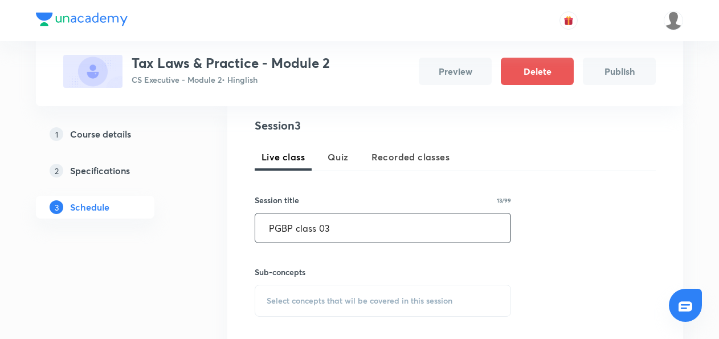
type input "PGBP class 03"
click at [277, 292] on div "Select concepts that wil be covered in this session" at bounding box center [383, 300] width 257 height 32
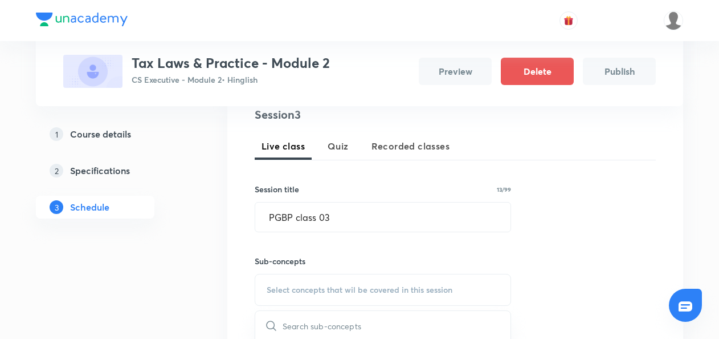
scroll to position [331, 0]
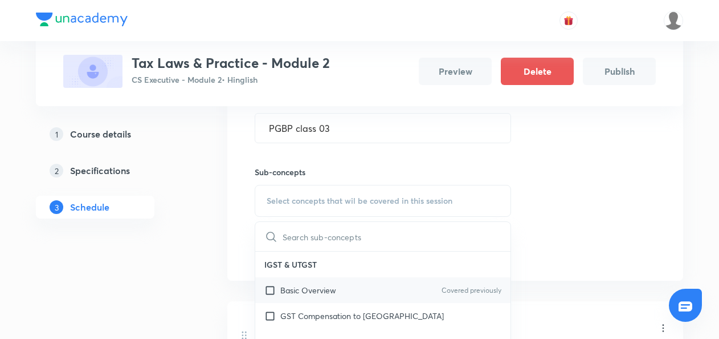
click at [270, 288] on input "checkbox" at bounding box center [273, 290] width 16 height 12
checkbox input "true"
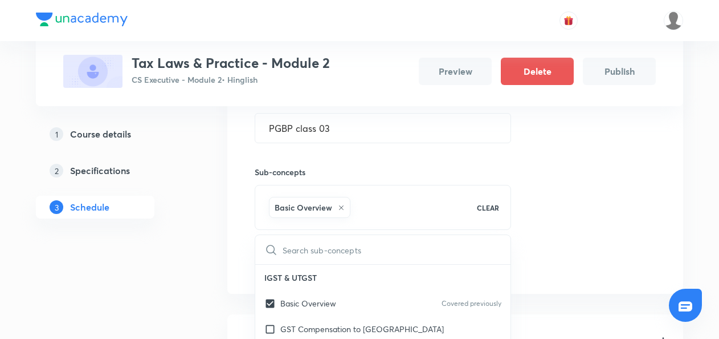
click at [208, 279] on div "Plus Courses Tax Laws & Practice - Module 2 CS Executive - Module 2 • Hinglish …" at bounding box center [360, 148] width 648 height 831
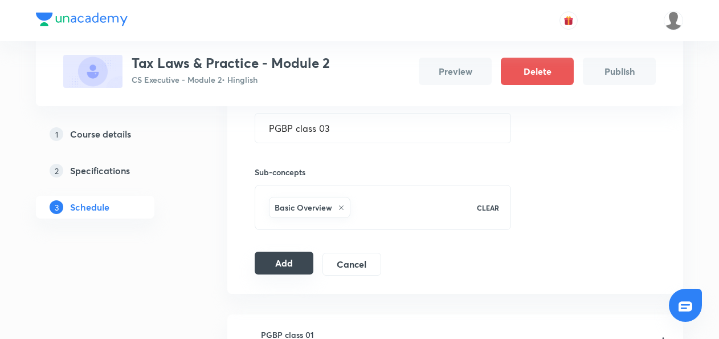
click at [279, 265] on button "Add" at bounding box center [284, 262] width 59 height 23
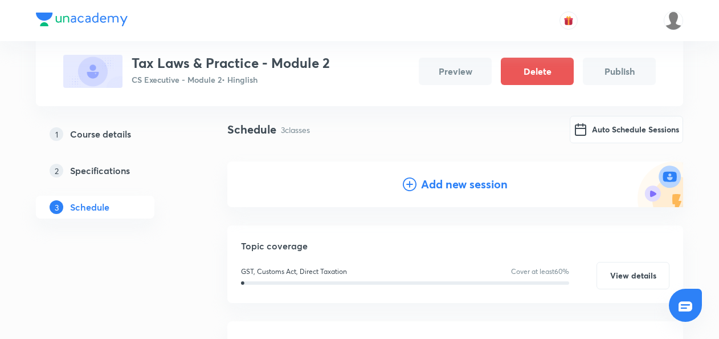
scroll to position [71, 0]
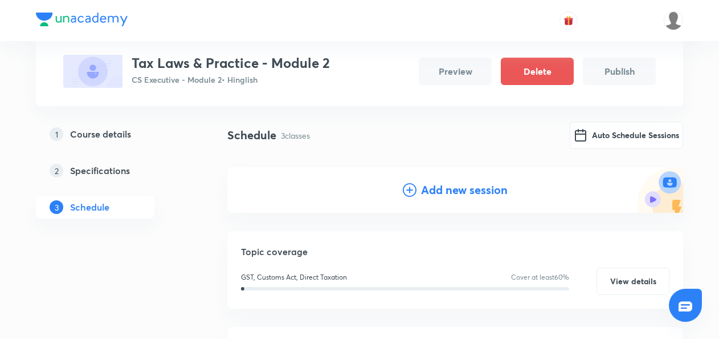
click at [409, 190] on icon at bounding box center [410, 190] width 14 height 14
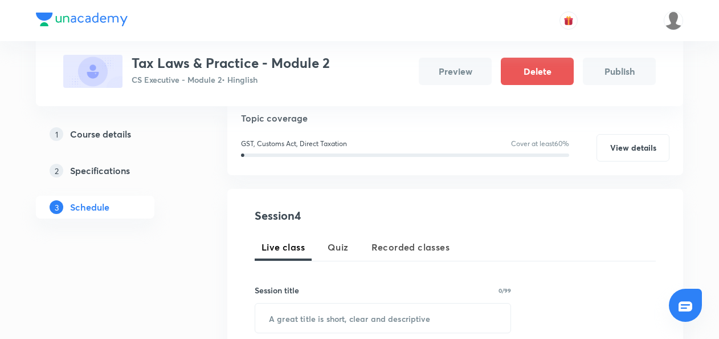
scroll to position [215, 0]
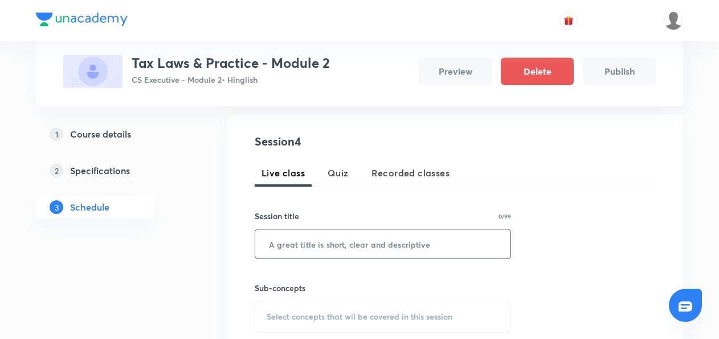
click at [287, 249] on input "text" at bounding box center [382, 243] width 255 height 29
paste input "PGBP class 01"
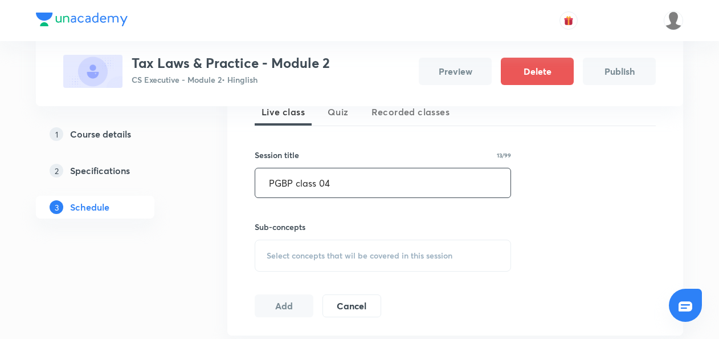
type input "PGBP class 04"
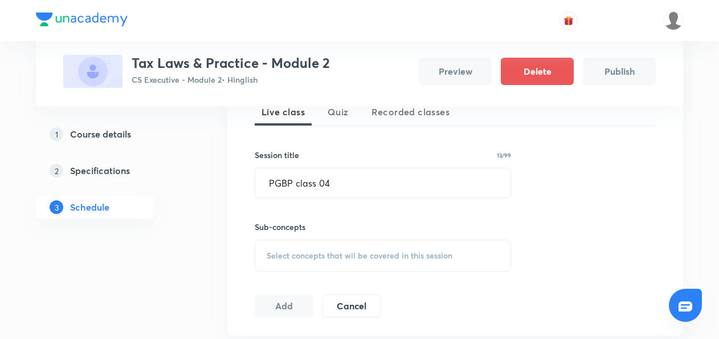
click at [281, 251] on span "Select concepts that wil be covered in this session" at bounding box center [360, 255] width 186 height 9
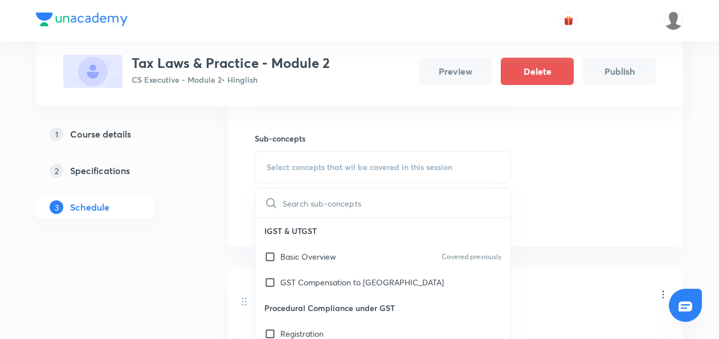
scroll to position [365, 0]
click at [271, 252] on input "checkbox" at bounding box center [273, 256] width 16 height 12
checkbox input "true"
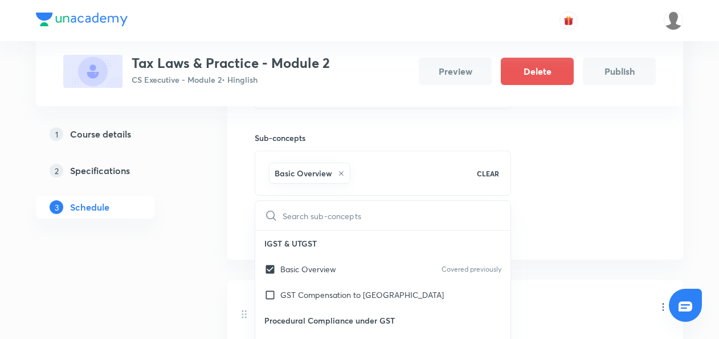
click at [219, 241] on div "Plus Courses Tax Laws & Practice - Module 2 CS Executive - Module 2 • Hinglish …" at bounding box center [360, 158] width 648 height 919
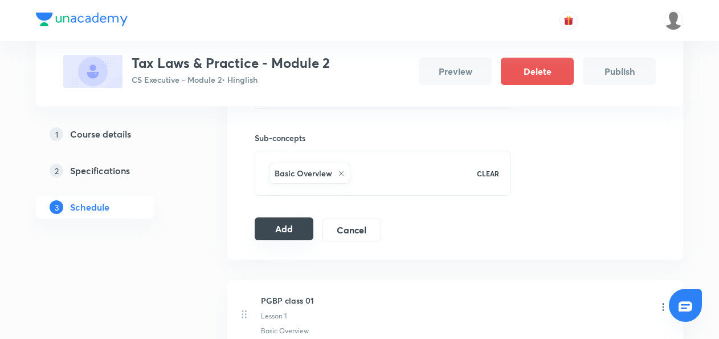
click at [282, 231] on button "Add" at bounding box center [284, 228] width 59 height 23
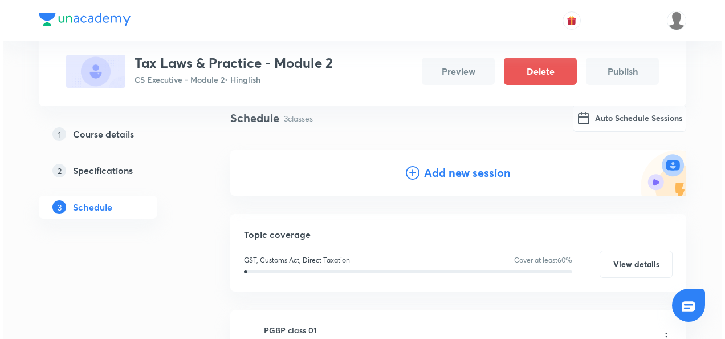
scroll to position [0, 0]
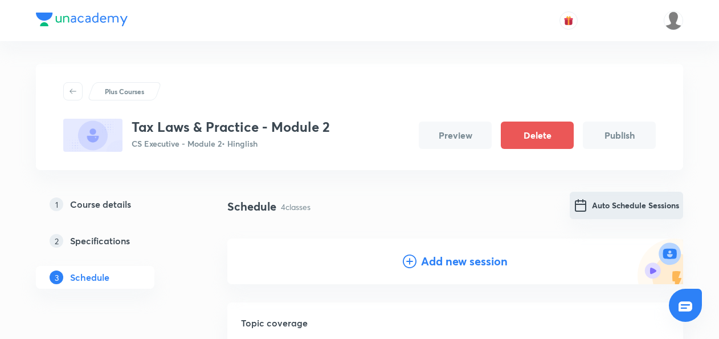
click at [587, 207] on img "Auto Schedule Sessions" at bounding box center [581, 205] width 14 height 14
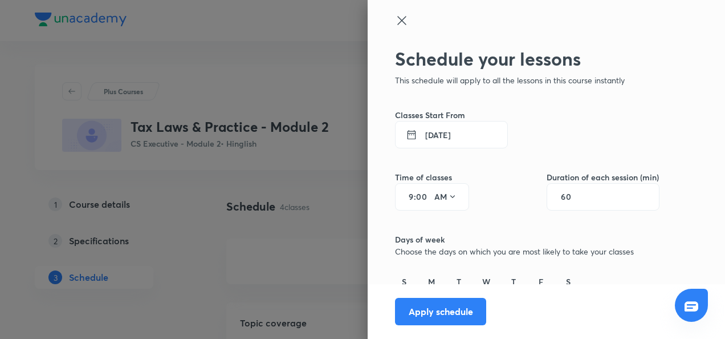
scroll to position [31, 0]
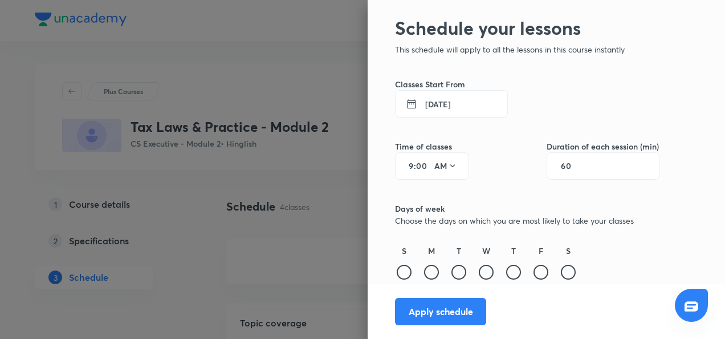
click at [426, 101] on button "1 Sept 2025" at bounding box center [451, 103] width 113 height 27
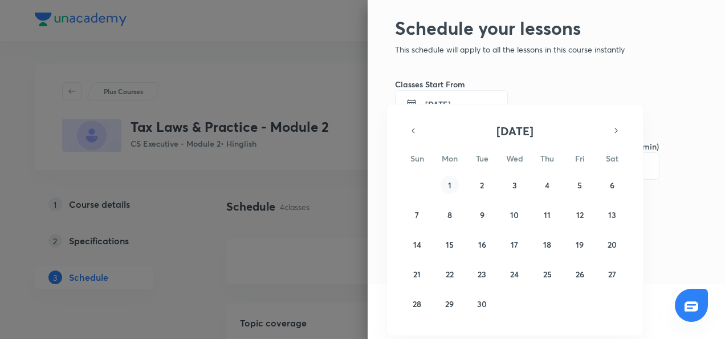
click at [449, 185] on abbr "1" at bounding box center [449, 185] width 3 height 11
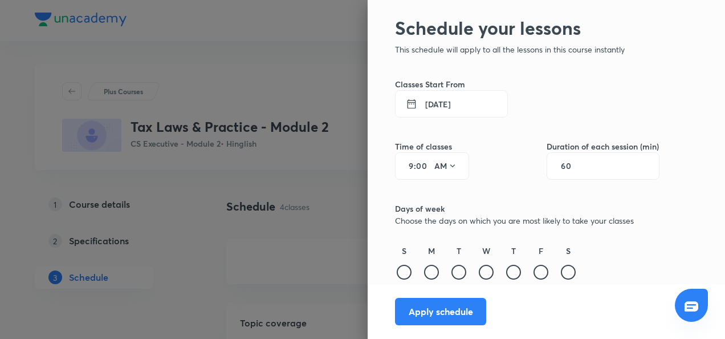
click at [416, 169] on input "00" at bounding box center [423, 165] width 14 height 9
click at [404, 168] on input "9" at bounding box center [407, 165] width 14 height 9
type input "4"
click at [448, 167] on icon at bounding box center [452, 165] width 9 height 9
click at [432, 194] on div "PM" at bounding box center [437, 194] width 41 height 27
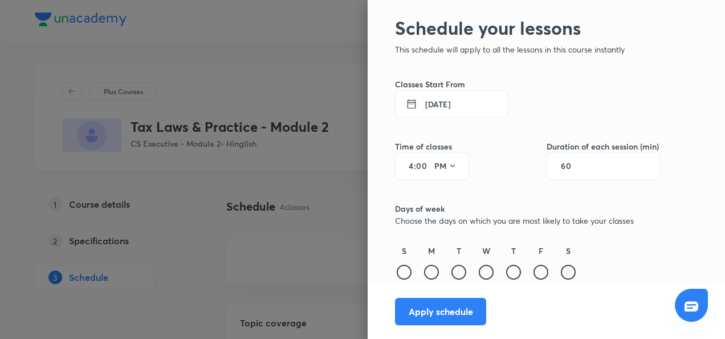
click at [573, 166] on input "60" at bounding box center [572, 165] width 22 height 9
type input "90"
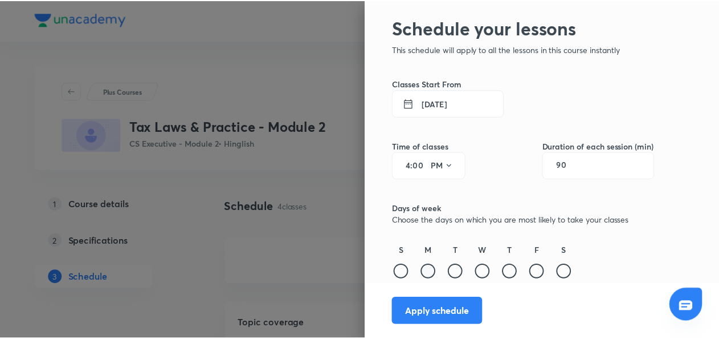
scroll to position [0, 0]
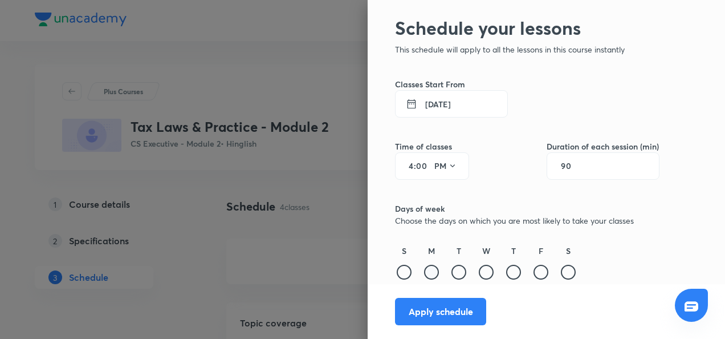
click at [424, 274] on div at bounding box center [431, 272] width 15 height 15
click at [452, 275] on div at bounding box center [459, 272] width 15 height 15
click at [479, 273] on div at bounding box center [486, 272] width 15 height 15
click at [509, 273] on div at bounding box center [513, 272] width 15 height 15
click at [534, 273] on div at bounding box center [541, 272] width 15 height 15
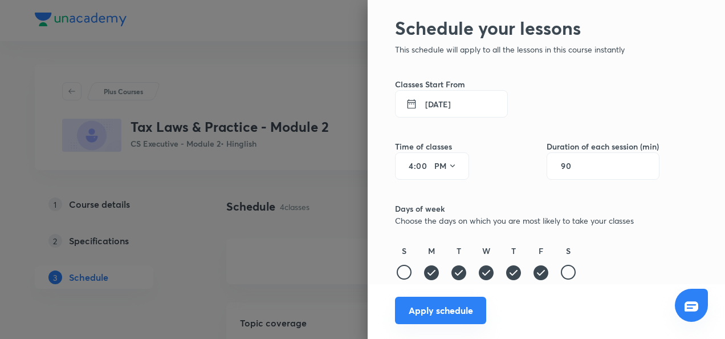
click at [439, 307] on button "Apply schedule" at bounding box center [440, 309] width 91 height 27
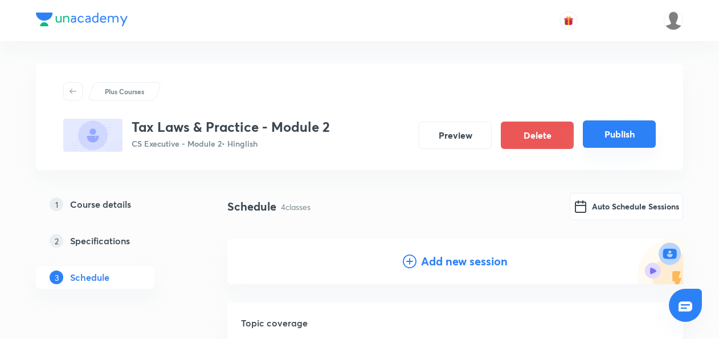
click at [622, 137] on button "Publish" at bounding box center [619, 133] width 73 height 27
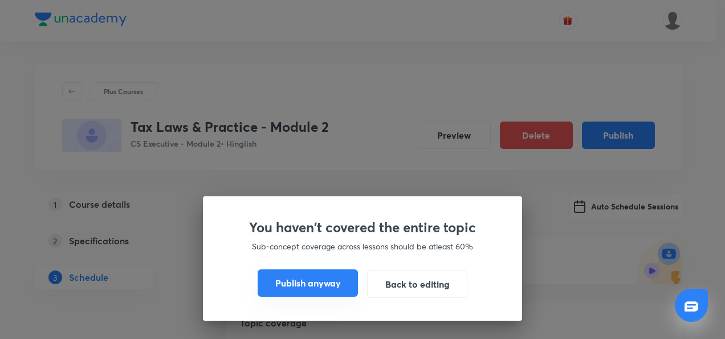
click at [312, 283] on button "Publish anyway" at bounding box center [308, 282] width 100 height 27
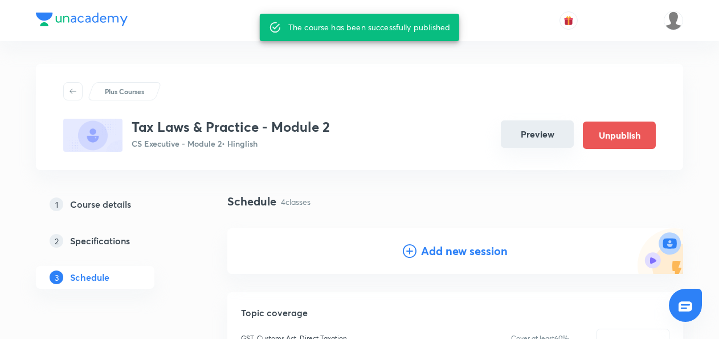
click at [525, 134] on button "Preview" at bounding box center [537, 133] width 73 height 27
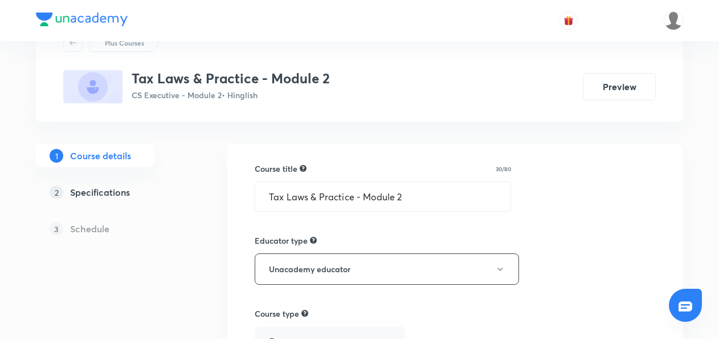
scroll to position [49, 0]
drag, startPoint x: 267, startPoint y: 196, endPoint x: 480, endPoint y: 210, distance: 213.7
click at [480, 210] on input "Tax Laws & Practice - Module 2" at bounding box center [382, 195] width 255 height 29
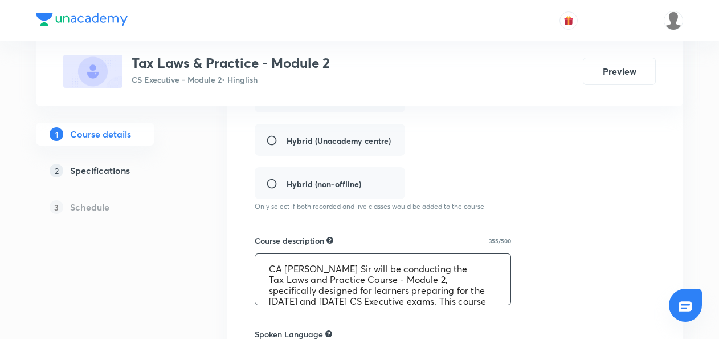
scroll to position [54, 0]
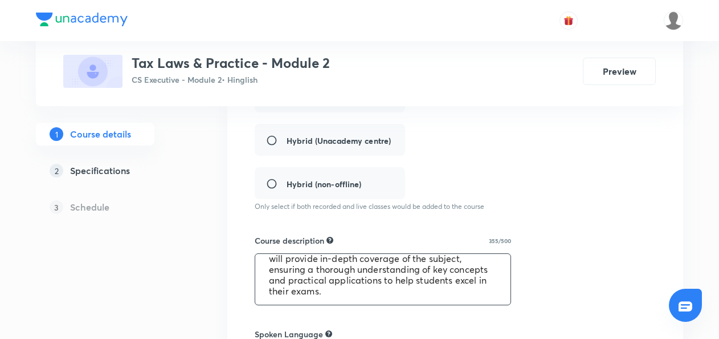
drag, startPoint x: 268, startPoint y: 268, endPoint x: 483, endPoint y: 318, distance: 221.3
click at [483, 318] on div "Course title 30/80 Tax Laws & Practice - Module 2 ​ Educator type Unacademy edu…" at bounding box center [455, 284] width 401 height 734
click at [562, 192] on div "Course title 30/80 Tax Laws & Practice - Module 2 ​ Educator type Unacademy edu…" at bounding box center [455, 284] width 401 height 734
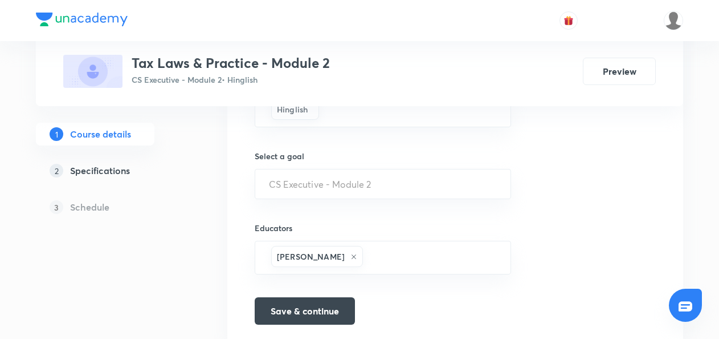
scroll to position [657, 0]
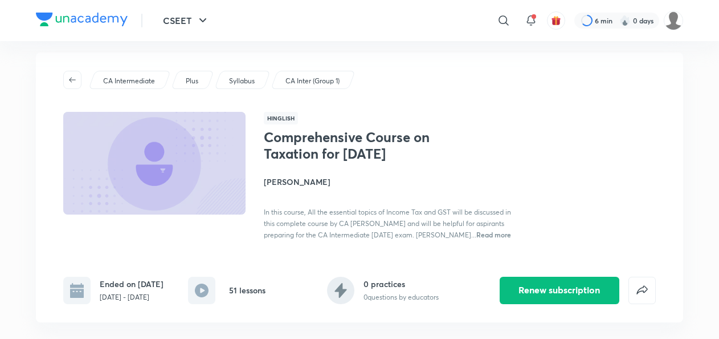
drag, startPoint x: 0, startPoint y: 0, endPoint x: 327, endPoint y: 181, distance: 373.8
click at [327, 181] on div "Hinglish Comprehensive Course on Taxation for [DATE] [PERSON_NAME] In this cour…" at bounding box center [359, 176] width 593 height 128
copy h4 "[PERSON_NAME]"
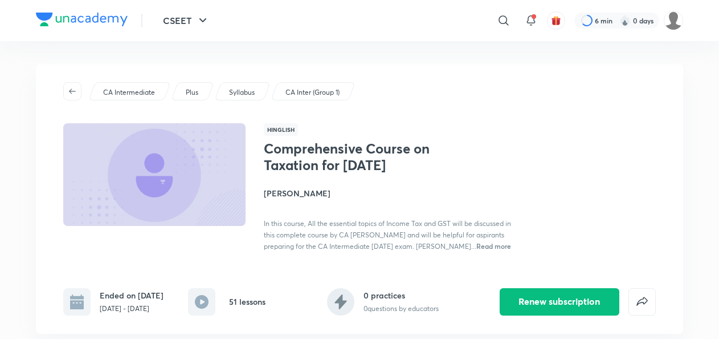
click at [501, 204] on div "Comprehensive Course on Taxation for [DATE] [PERSON_NAME] In this course, All t…" at bounding box center [391, 195] width 255 height 111
click at [294, 193] on h4 "[PERSON_NAME]" at bounding box center [391, 193] width 255 height 12
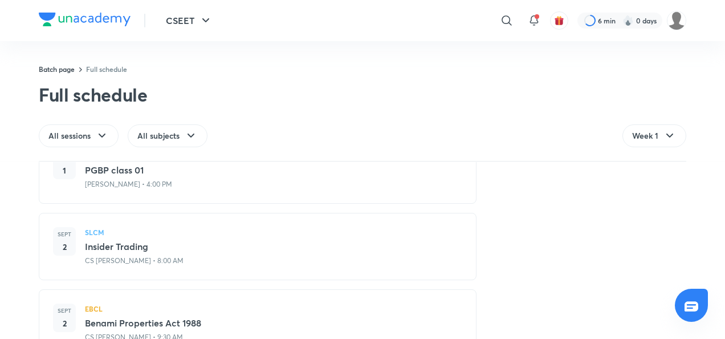
scroll to position [178, 0]
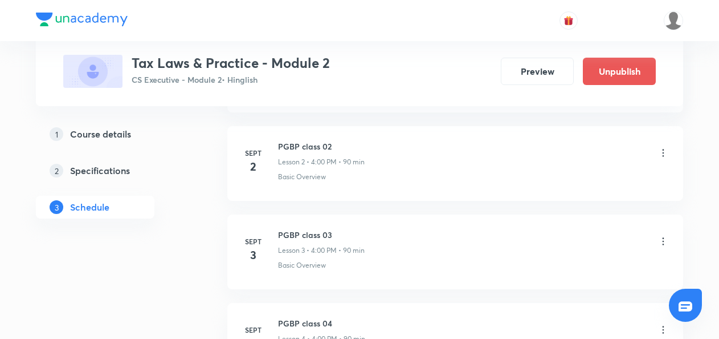
scroll to position [616, 0]
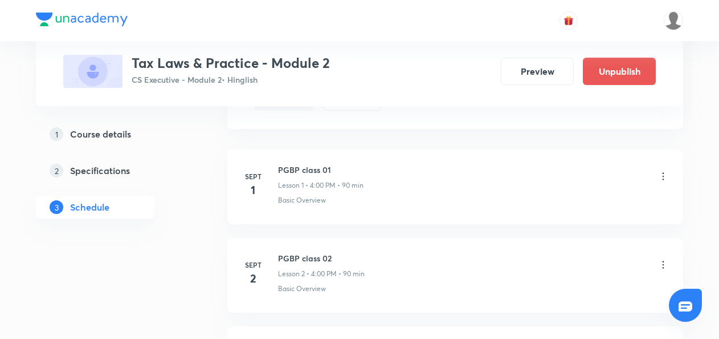
click at [661, 174] on icon at bounding box center [663, 175] width 11 height 11
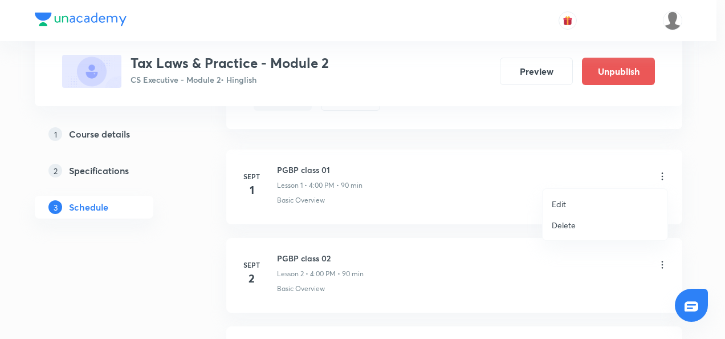
click at [568, 202] on li "Edit" at bounding box center [605, 203] width 125 height 21
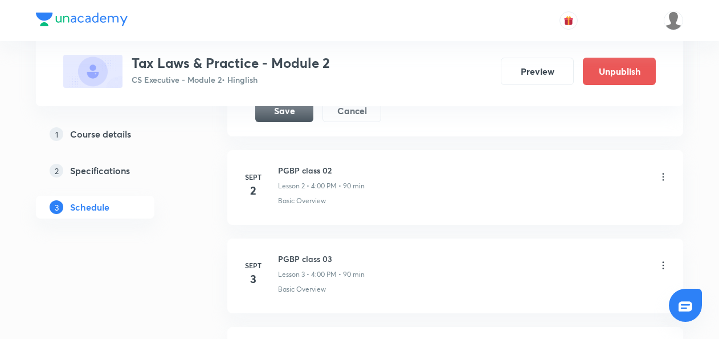
scroll to position [414, 0]
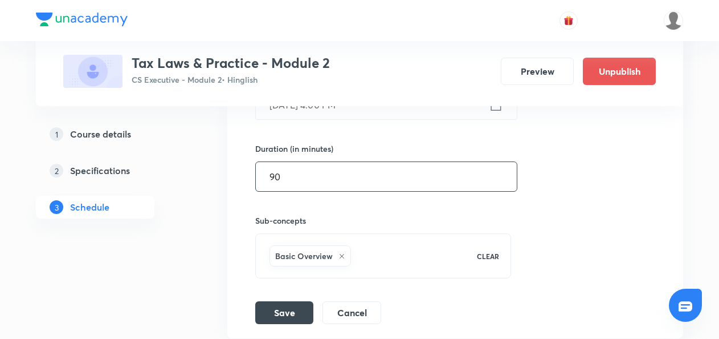
click at [339, 187] on input "90" at bounding box center [386, 176] width 261 height 29
type input "9"
type input "0"
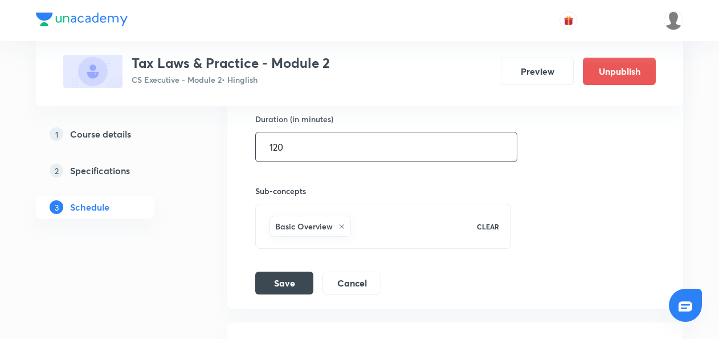
scroll to position [444, 0]
type input "120"
click at [284, 283] on button "Save" at bounding box center [284, 281] width 58 height 23
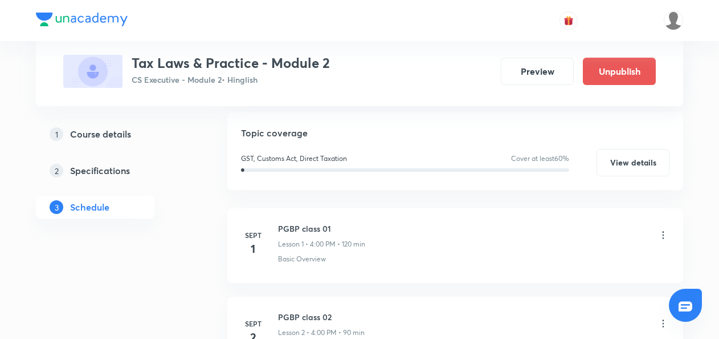
scroll to position [253, 0]
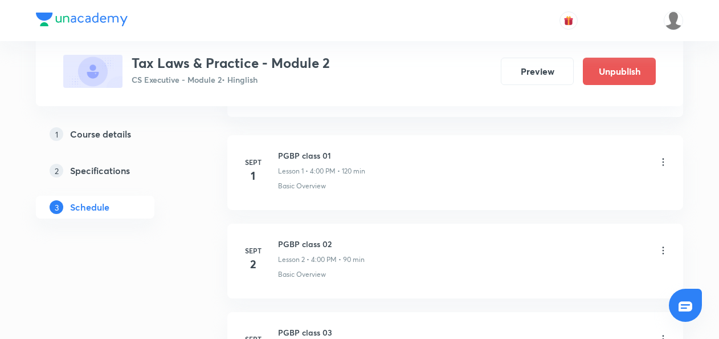
click at [664, 251] on icon at bounding box center [663, 250] width 11 height 11
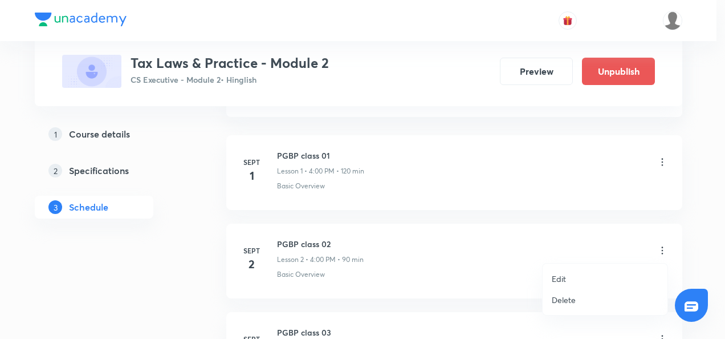
click at [571, 275] on li "Edit" at bounding box center [605, 278] width 125 height 21
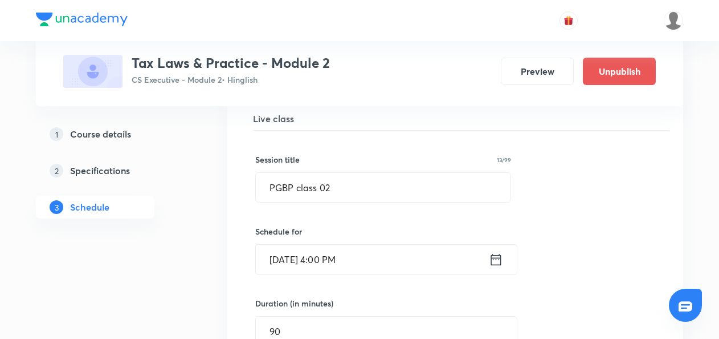
scroll to position [394, 0]
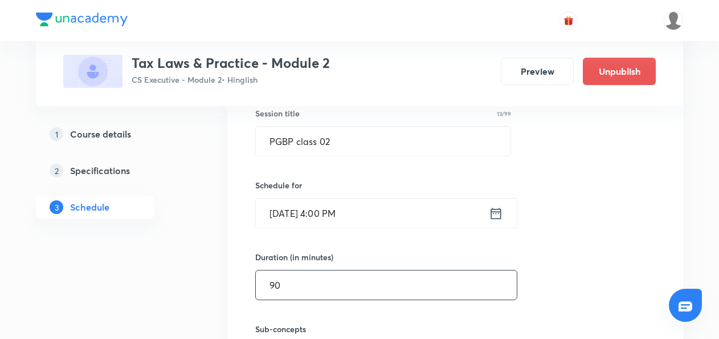
click at [295, 279] on input "90" at bounding box center [386, 284] width 261 height 29
type input "9"
type input "0"
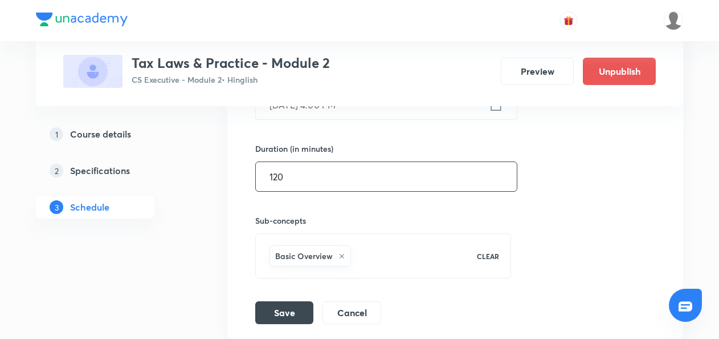
scroll to position [503, 0]
type input "120"
click at [285, 309] on button "Save" at bounding box center [284, 310] width 58 height 23
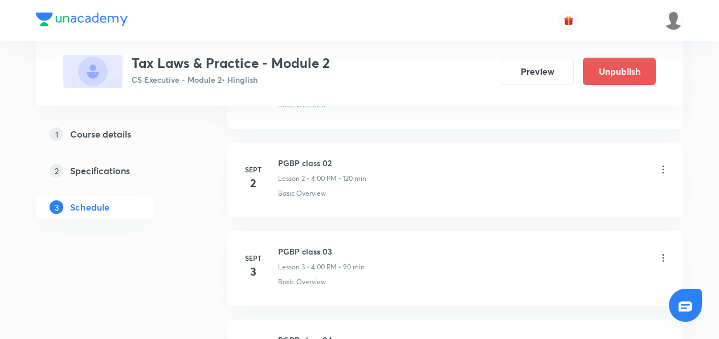
scroll to position [368, 0]
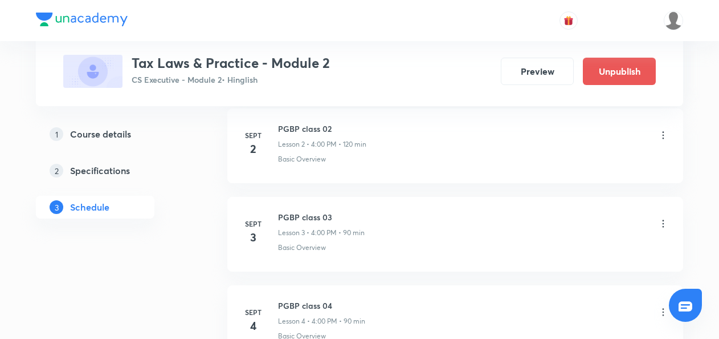
click at [664, 221] on icon at bounding box center [663, 223] width 11 height 11
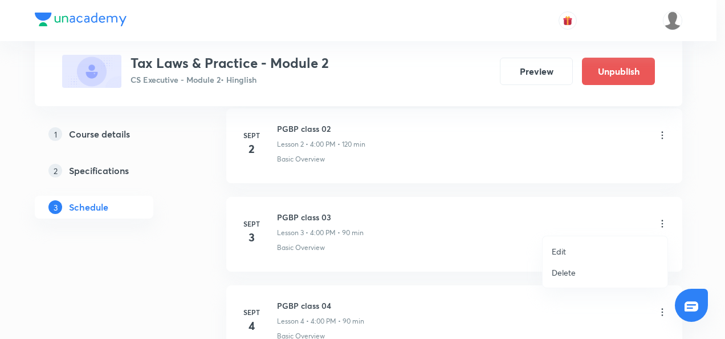
click at [561, 251] on p "Edit" at bounding box center [559, 251] width 14 height 12
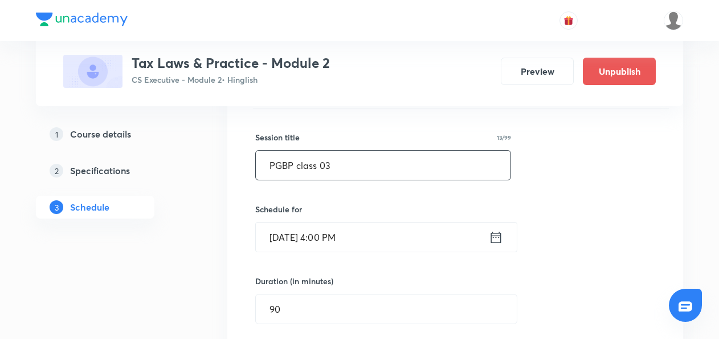
scroll to position [461, 0]
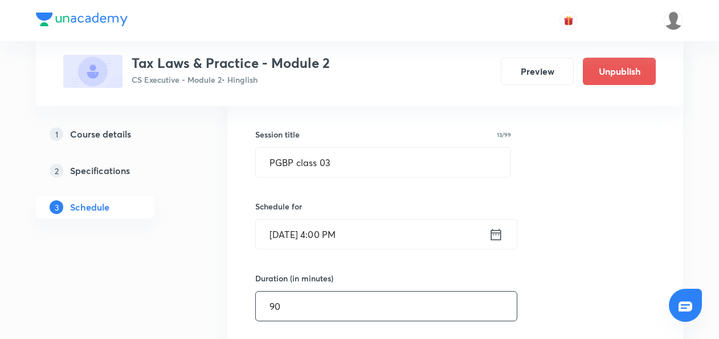
click at [304, 308] on input "90" at bounding box center [386, 305] width 261 height 29
type input "9"
type input "0"
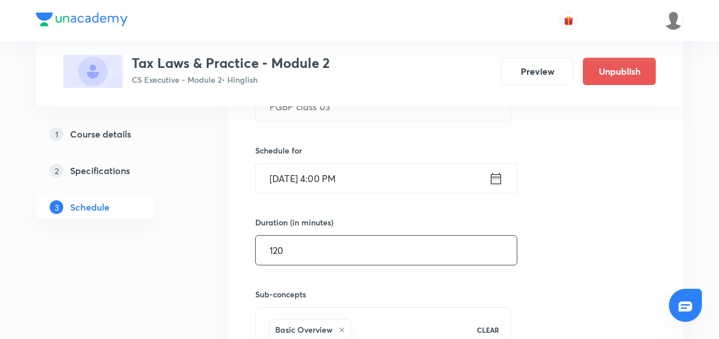
scroll to position [599, 0]
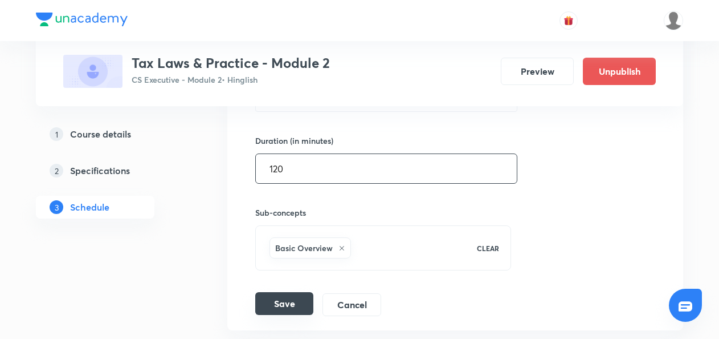
type input "120"
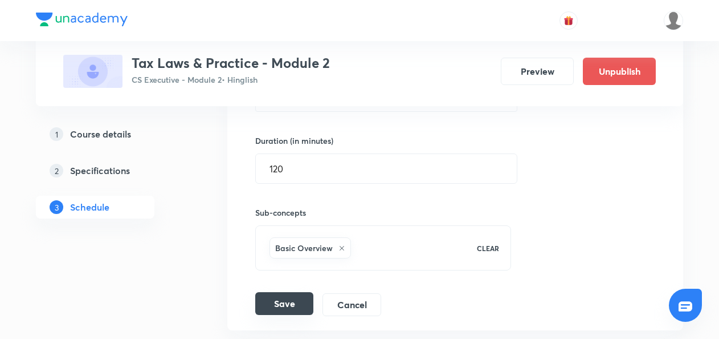
click at [292, 301] on button "Save" at bounding box center [284, 303] width 58 height 23
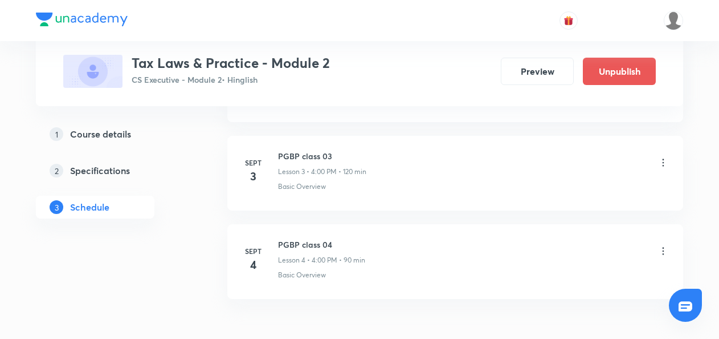
scroll to position [435, 0]
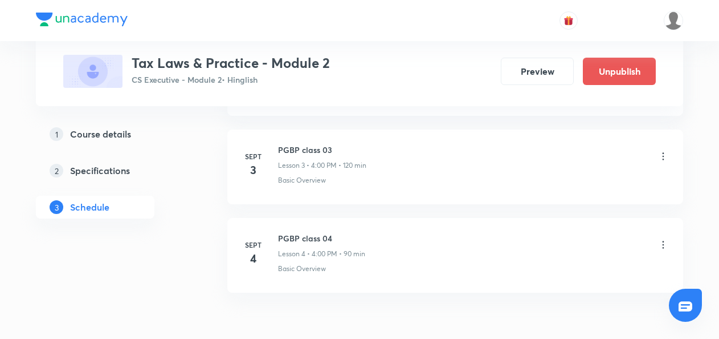
click at [664, 247] on icon at bounding box center [663, 244] width 11 height 11
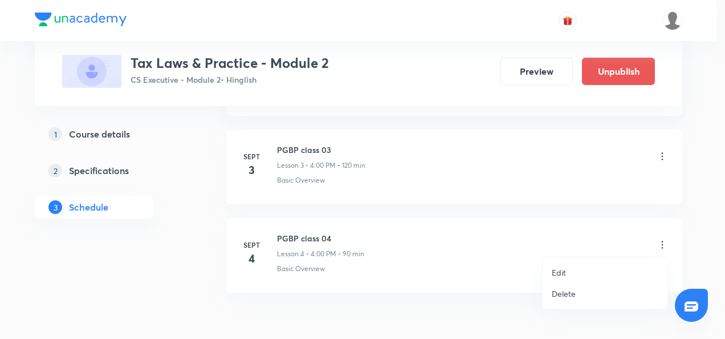
click at [566, 273] on li "Edit" at bounding box center [605, 272] width 125 height 21
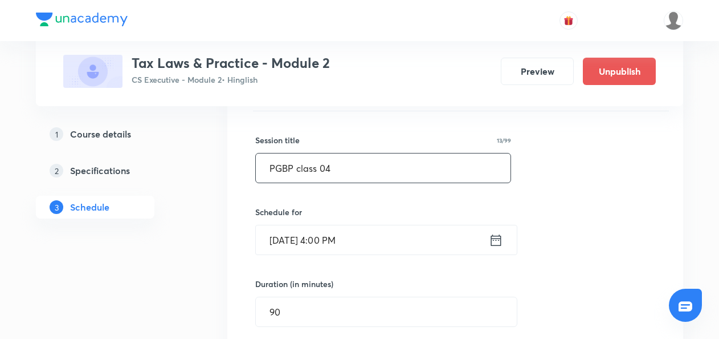
scroll to position [543, 0]
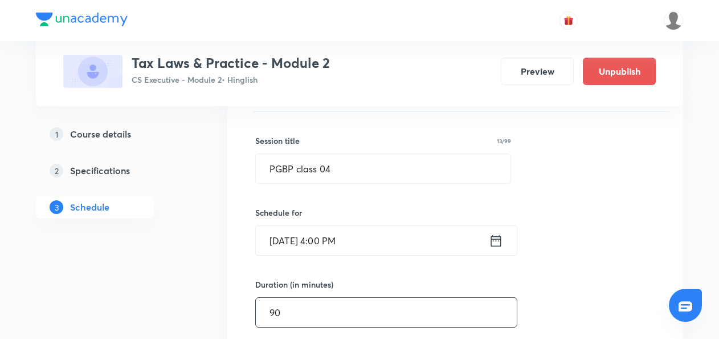
click at [308, 302] on input "90" at bounding box center [386, 312] width 261 height 29
type input "9"
type input "0"
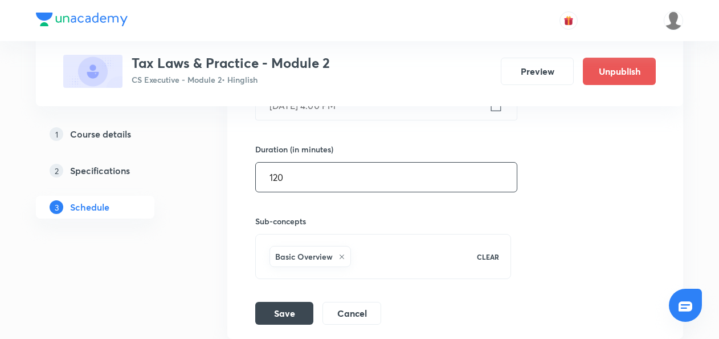
scroll to position [679, 0]
type input "120"
click at [281, 306] on button "Save" at bounding box center [284, 311] width 58 height 23
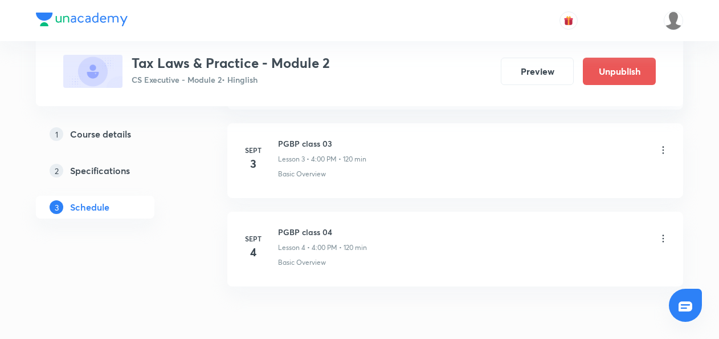
scroll to position [440, 0]
drag, startPoint x: 278, startPoint y: 231, endPoint x: 339, endPoint y: 236, distance: 61.2
click at [339, 236] on h6 "PGBP class 04" at bounding box center [322, 233] width 89 height 12
copy h6 "PGBP class 04"
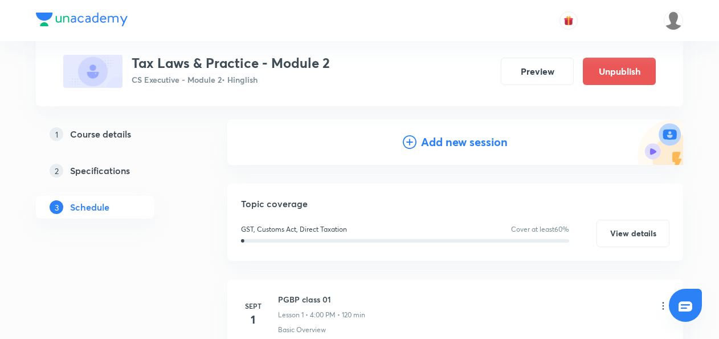
scroll to position [0, 0]
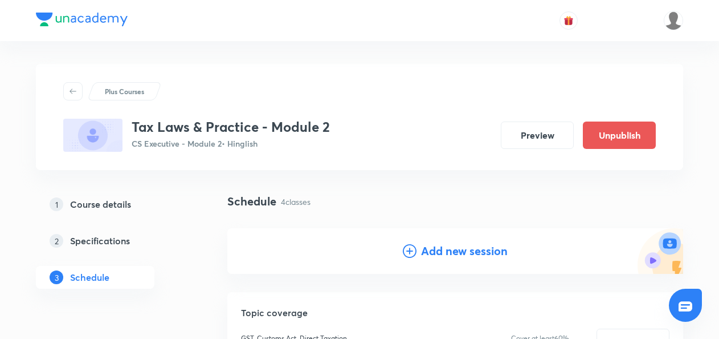
click at [410, 251] on icon at bounding box center [410, 251] width 14 height 14
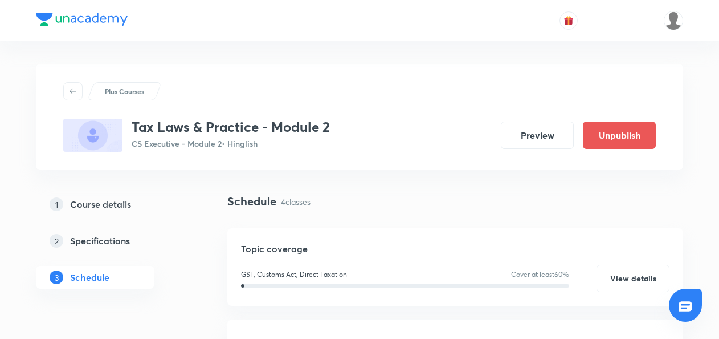
scroll to position [137, 0]
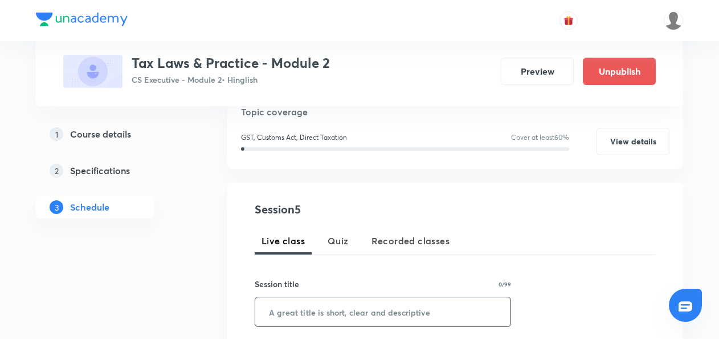
click at [299, 316] on input "text" at bounding box center [382, 311] width 255 height 29
paste input "PGBP class 04"
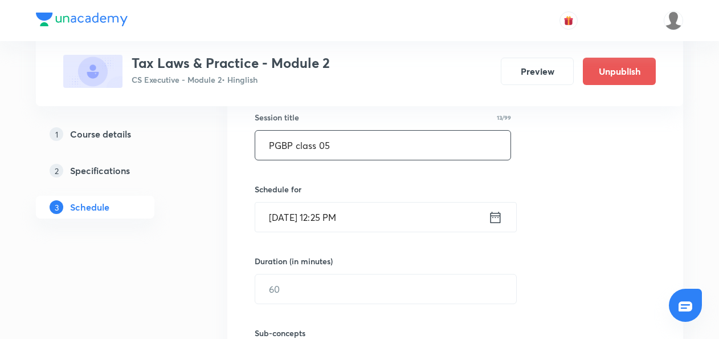
scroll to position [307, 0]
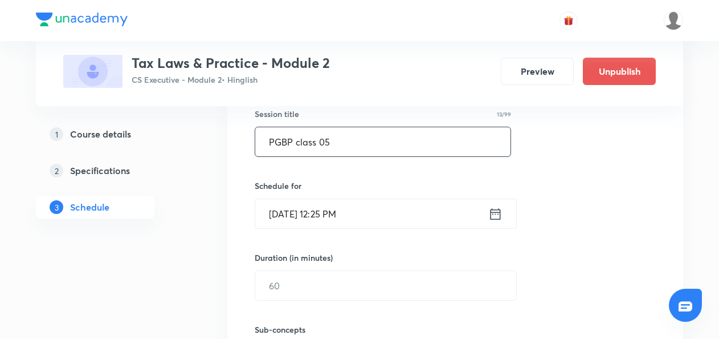
type input "PGBP class 05"
click at [495, 213] on icon at bounding box center [496, 214] width 14 height 16
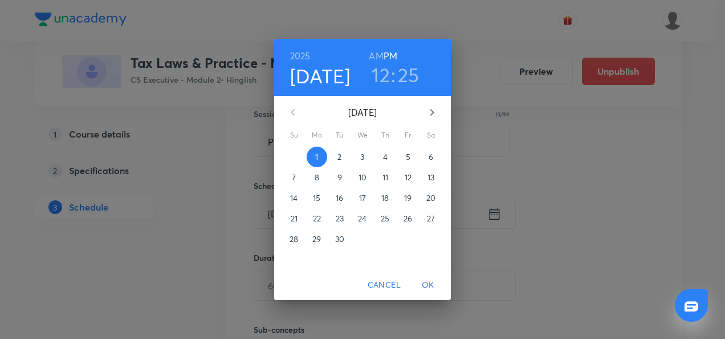
click at [407, 157] on p "5" at bounding box center [408, 156] width 5 height 11
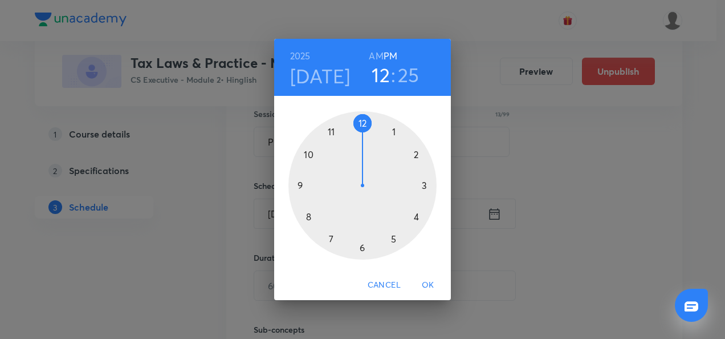
click at [416, 218] on div at bounding box center [362, 185] width 148 height 148
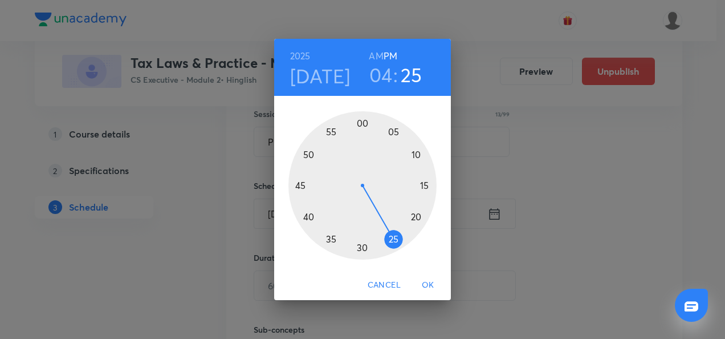
click at [363, 125] on div at bounding box center [362, 185] width 148 height 148
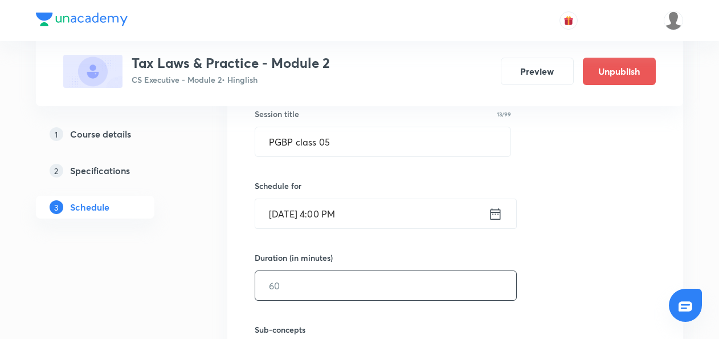
click at [290, 288] on input "text" at bounding box center [385, 285] width 261 height 29
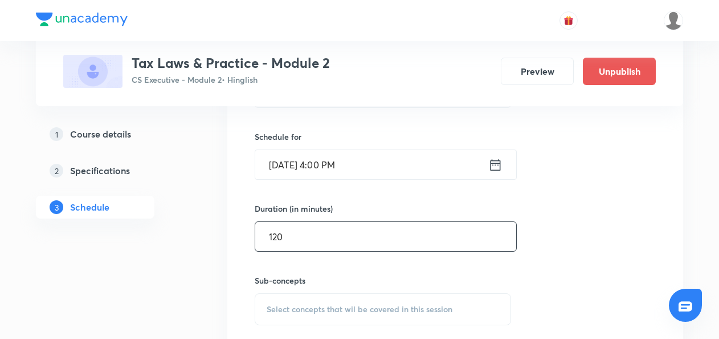
type input "120"
click at [276, 304] on span "Select concepts that wil be covered in this session" at bounding box center [360, 308] width 186 height 9
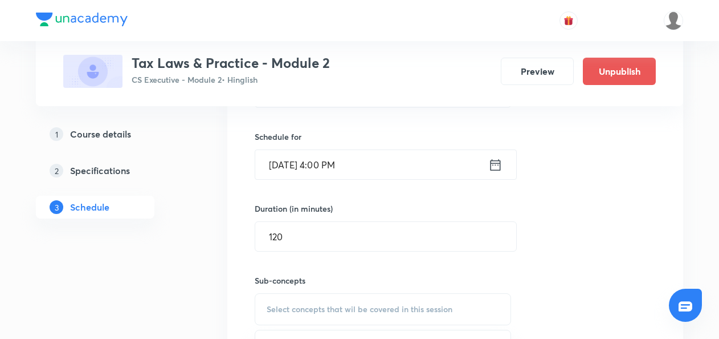
scroll to position [423, 0]
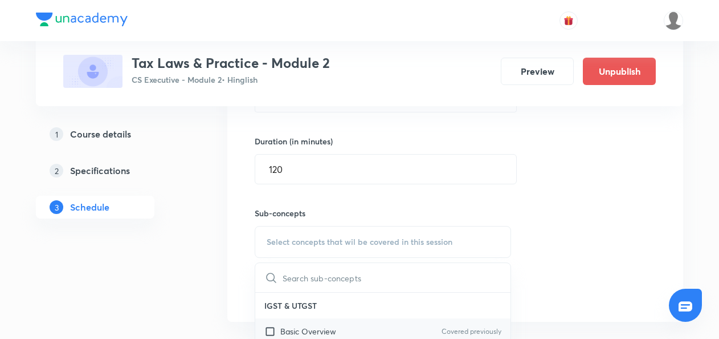
click at [269, 327] on input "checkbox" at bounding box center [273, 331] width 16 height 12
checkbox input "true"
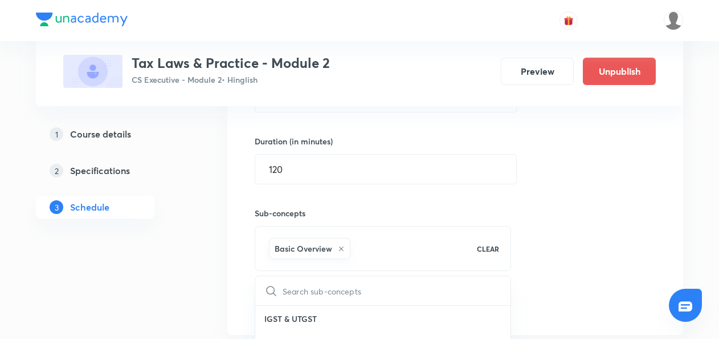
click at [230, 304] on div "Session 5 Live class Quiz Recorded classes Session title 13/99 PGBP class 05 ​ …" at bounding box center [455, 115] width 456 height 438
click at [277, 298] on button "Add" at bounding box center [284, 303] width 59 height 23
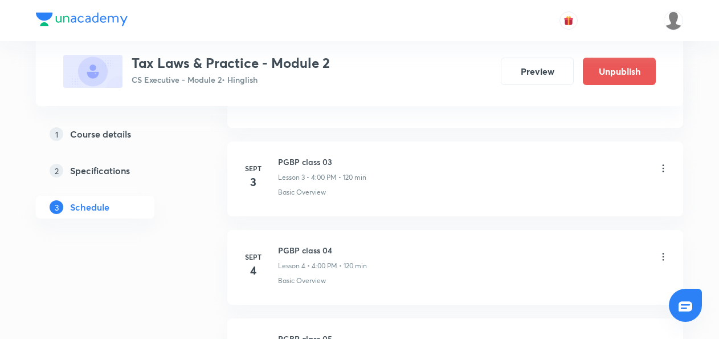
scroll to position [583, 0]
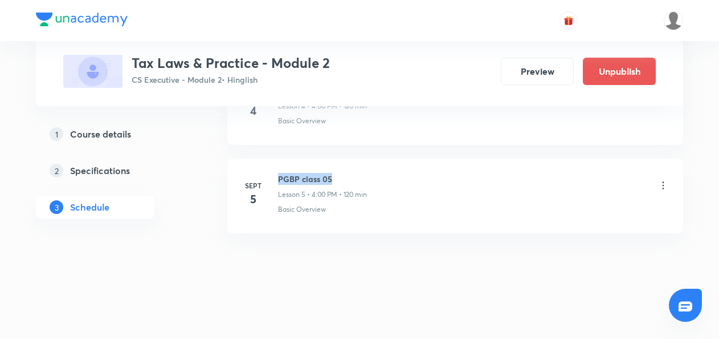
drag, startPoint x: 276, startPoint y: 174, endPoint x: 336, endPoint y: 173, distance: 60.5
click at [336, 173] on div "Sept 5 PGBP class 05 Lesson 5 • 4:00 PM • 120 min Basic Overview" at bounding box center [456, 194] width 428 height 42
copy h6 "PGBP class 05"
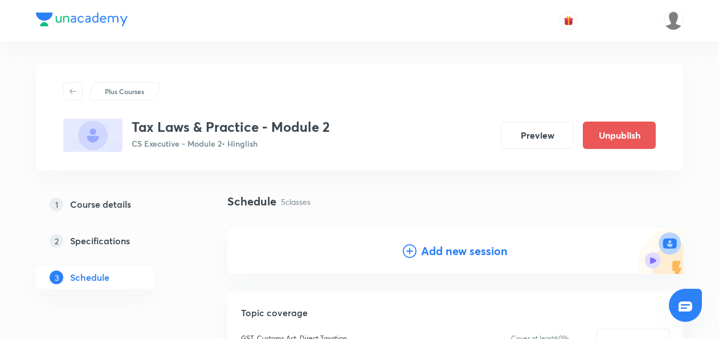
click at [409, 254] on icon at bounding box center [410, 251] width 14 height 14
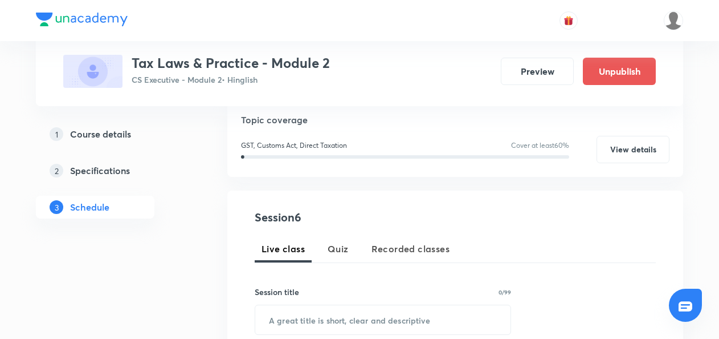
scroll to position [131, 0]
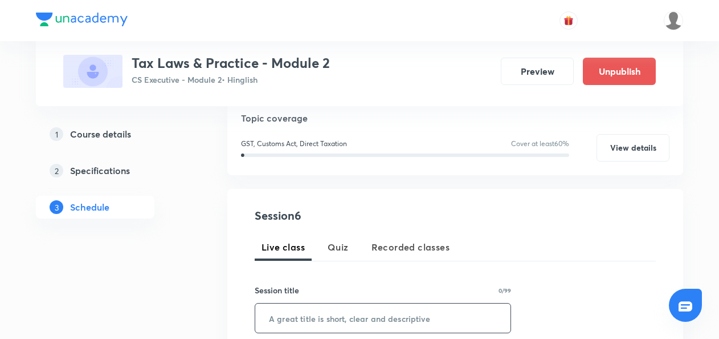
click at [291, 309] on input "text" at bounding box center [382, 317] width 255 height 29
paste input "PGBP class 05"
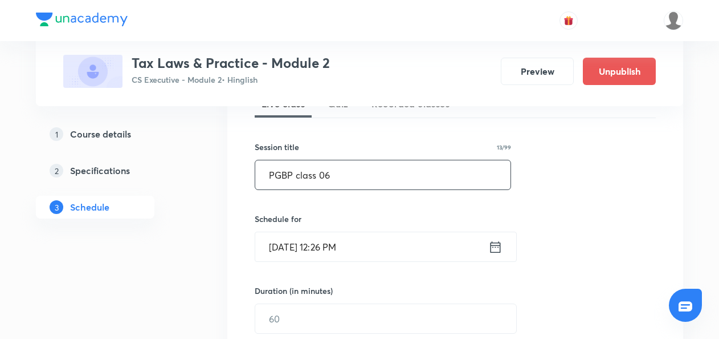
type input "PGBP class 06"
click at [495, 247] on icon at bounding box center [496, 247] width 14 height 16
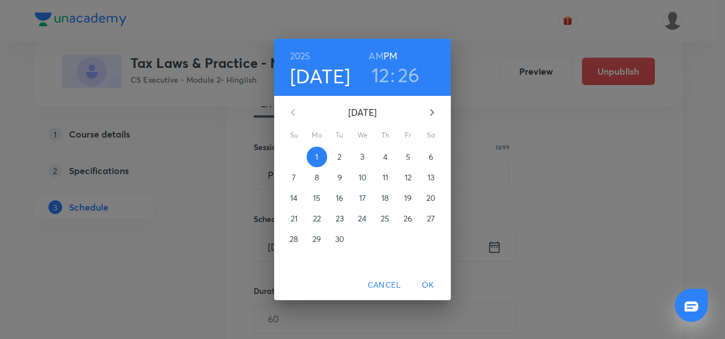
click at [430, 160] on p "6" at bounding box center [431, 156] width 5 height 11
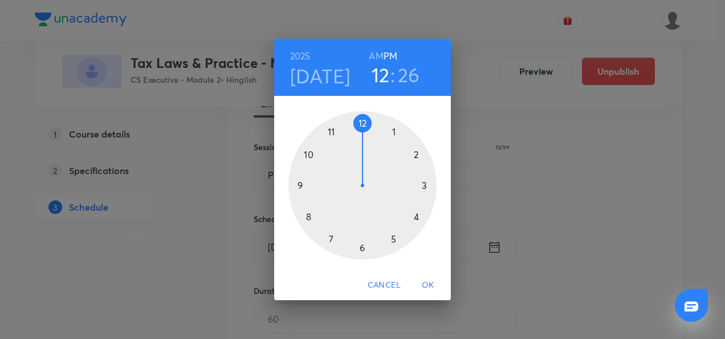
click at [415, 215] on div at bounding box center [362, 185] width 148 height 148
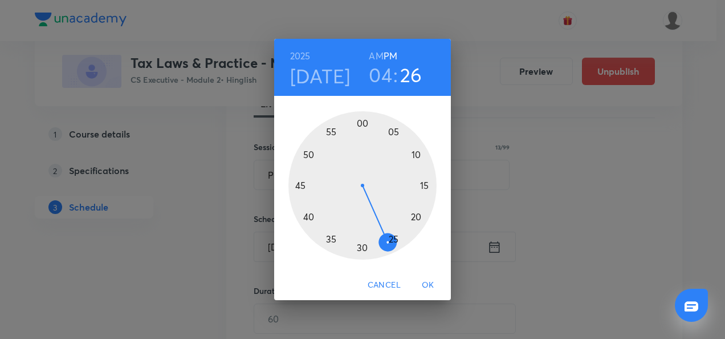
click at [363, 123] on div at bounding box center [362, 185] width 148 height 148
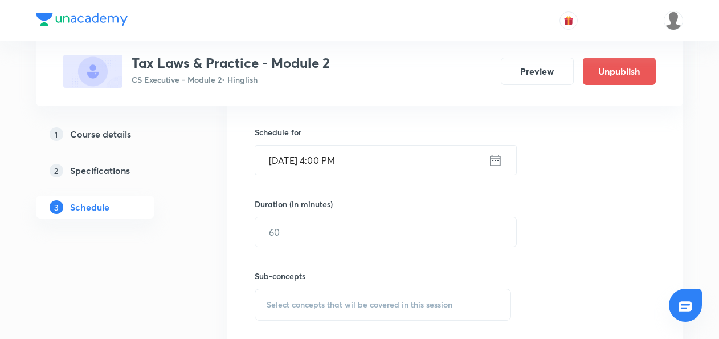
scroll to position [361, 0]
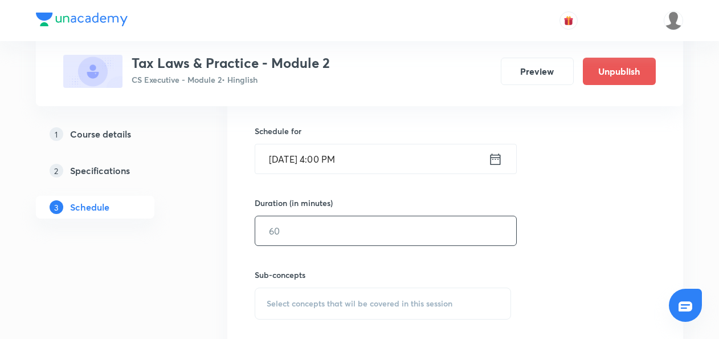
click at [290, 230] on input "text" at bounding box center [385, 230] width 261 height 29
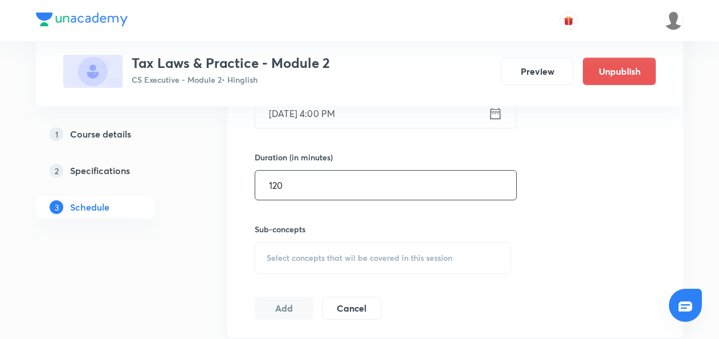
type input "120"
click at [268, 259] on span "Select concepts that wil be covered in this session" at bounding box center [360, 257] width 186 height 9
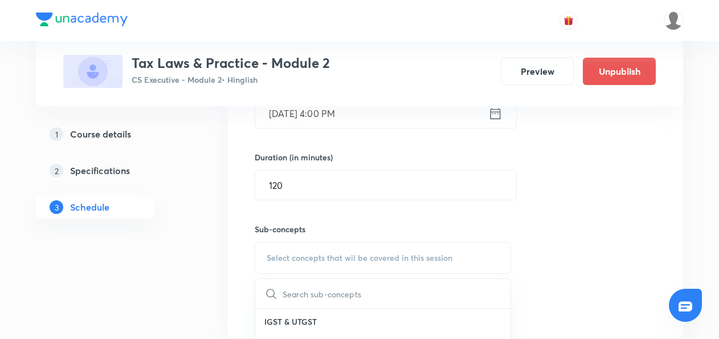
scroll to position [501, 0]
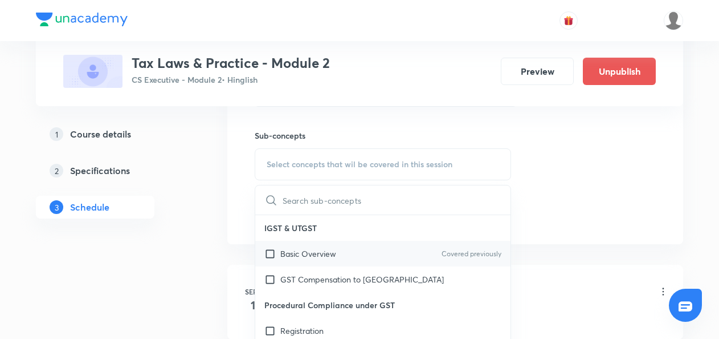
click at [273, 253] on input "checkbox" at bounding box center [273, 253] width 16 height 12
checkbox input "true"
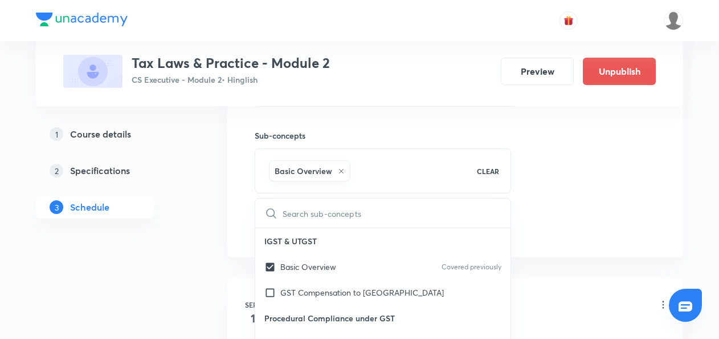
click at [214, 228] on div "Plus Courses Tax Laws & Practice - Module 2 CS Executive - Module 2 • Hinglish …" at bounding box center [360, 177] width 648 height 1229
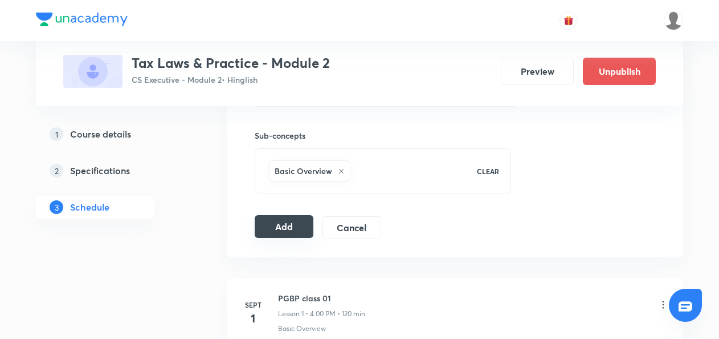
click at [267, 223] on button "Add" at bounding box center [284, 226] width 59 height 23
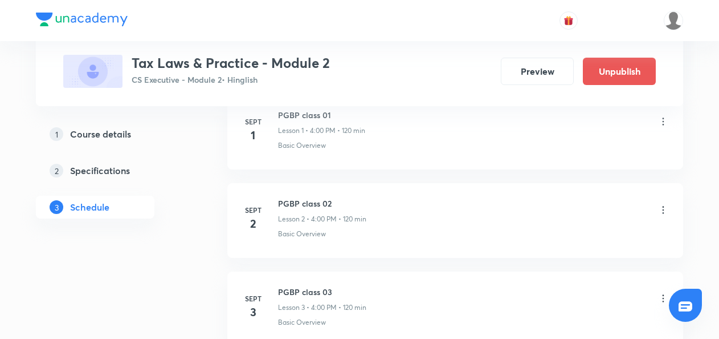
scroll to position [0, 0]
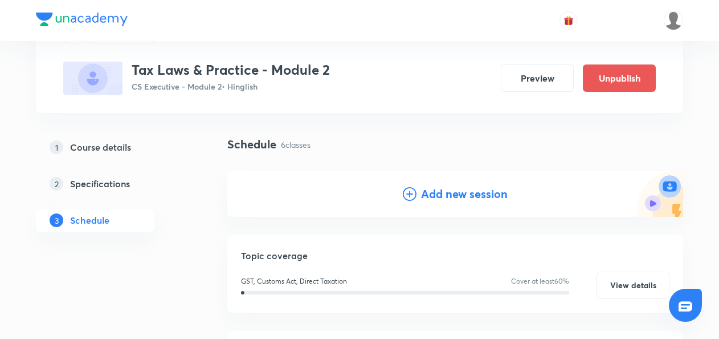
click at [410, 190] on icon at bounding box center [410, 194] width 14 height 14
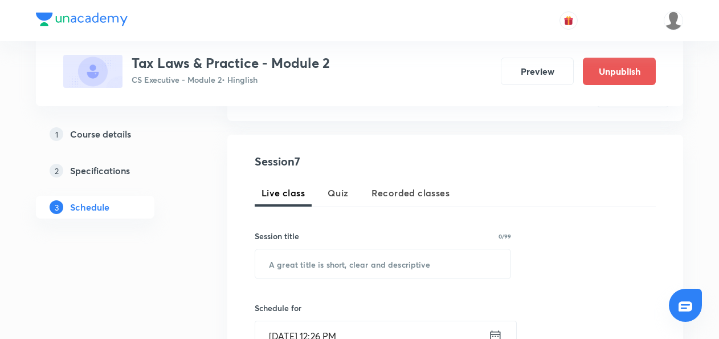
scroll to position [186, 0]
click at [282, 262] on input "text" at bounding box center [382, 262] width 255 height 29
paste input "PGBP class 05"
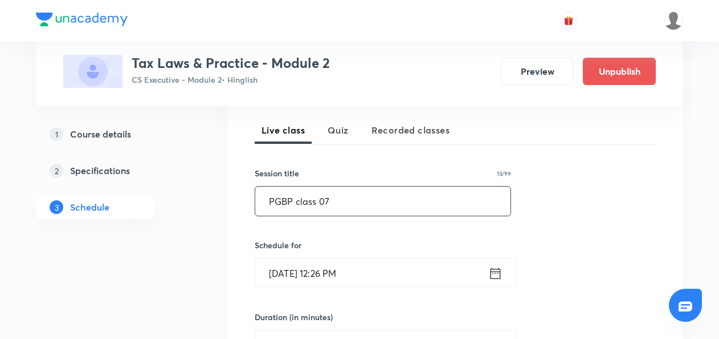
scroll to position [249, 0]
type input "PGBP class 07"
click at [495, 275] on icon at bounding box center [496, 270] width 10 height 11
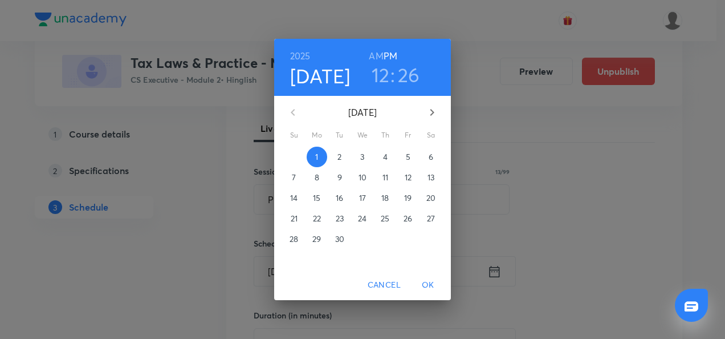
click at [294, 178] on p "7" at bounding box center [294, 177] width 4 height 11
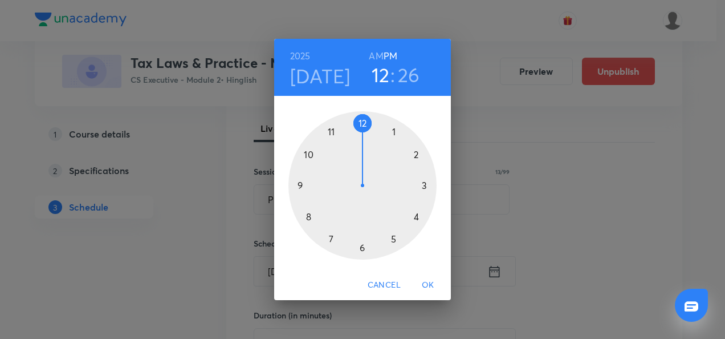
click at [414, 217] on div at bounding box center [362, 185] width 148 height 148
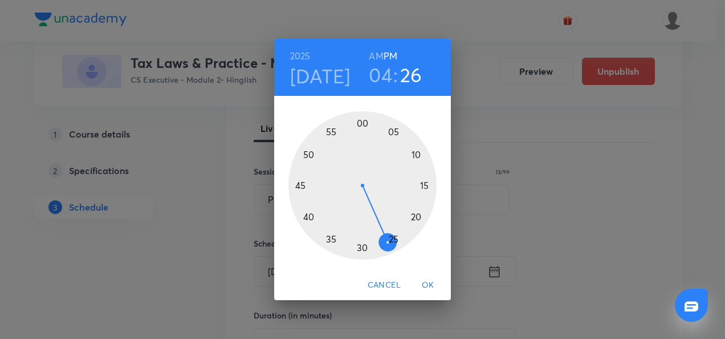
click at [363, 124] on div at bounding box center [362, 185] width 148 height 148
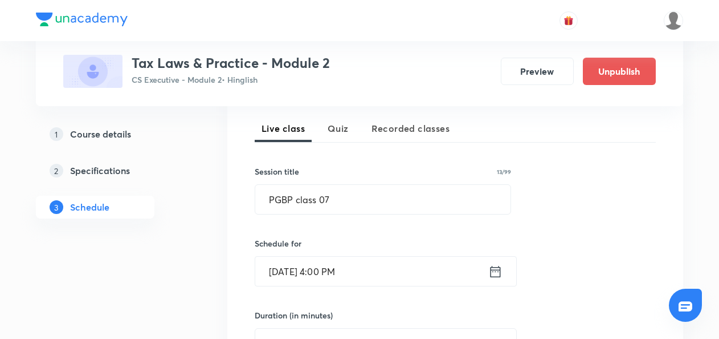
scroll to position [355, 0]
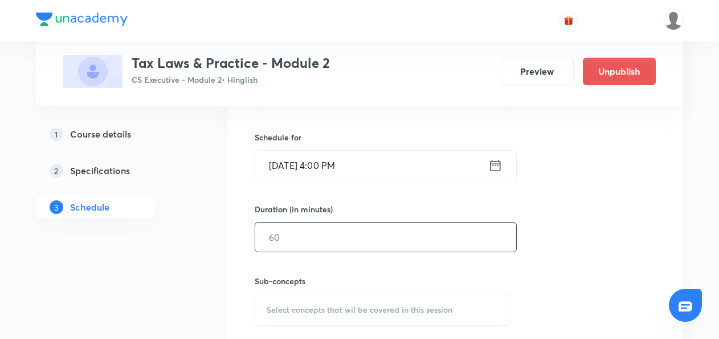
click at [287, 237] on input "text" at bounding box center [385, 236] width 261 height 29
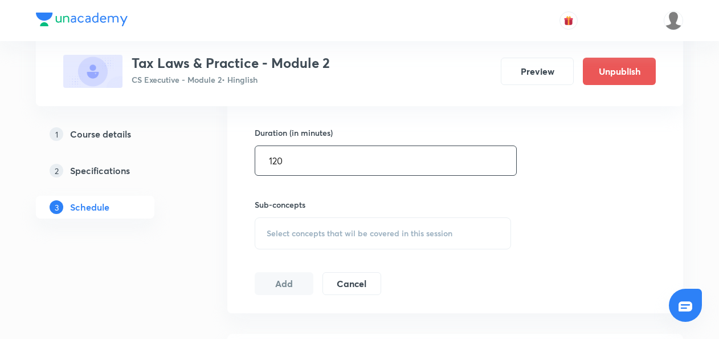
type input "120"
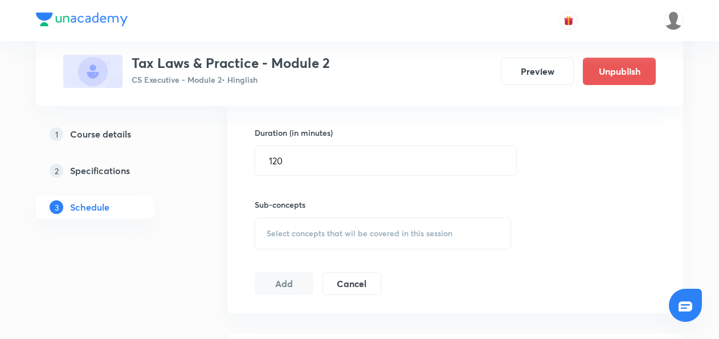
click at [276, 231] on span "Select concepts that wil be covered in this session" at bounding box center [360, 233] width 186 height 9
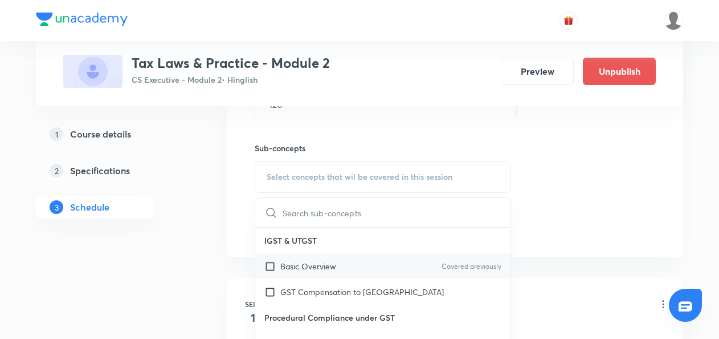
click at [270, 265] on input "checkbox" at bounding box center [273, 266] width 16 height 12
checkbox input "true"
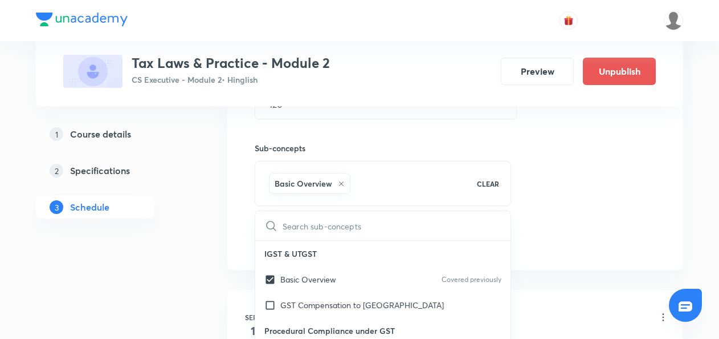
click at [182, 257] on div "1 Course details 2 Specifications 3 Schedule" at bounding box center [113, 299] width 155 height 1189
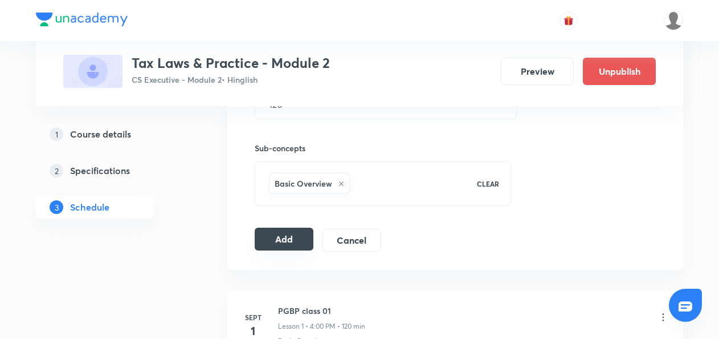
click at [278, 241] on button "Add" at bounding box center [284, 238] width 59 height 23
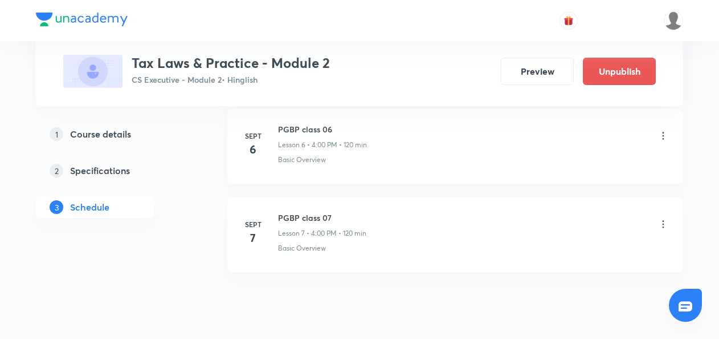
scroll to position [676, 0]
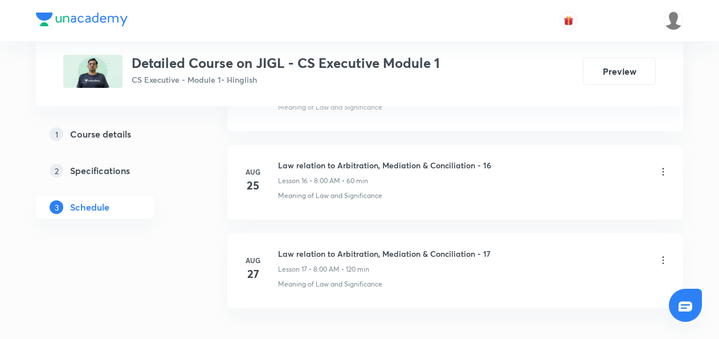
scroll to position [2014, 0]
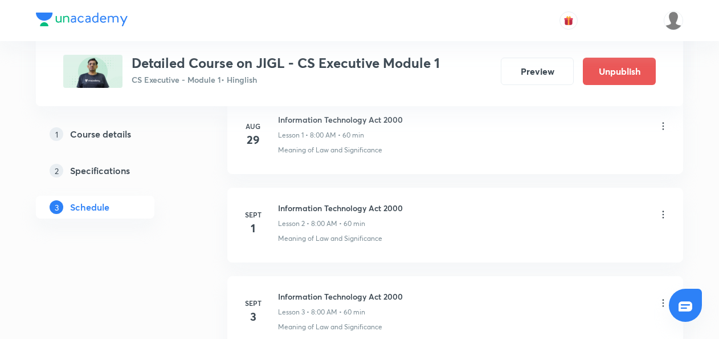
scroll to position [666, 0]
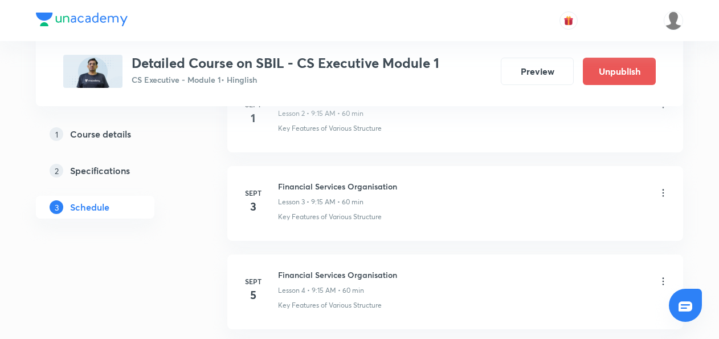
scroll to position [1047, 0]
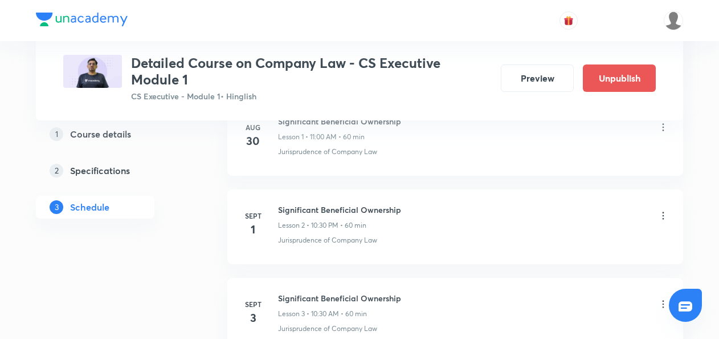
scroll to position [679, 0]
click at [664, 214] on icon at bounding box center [663, 214] width 11 height 11
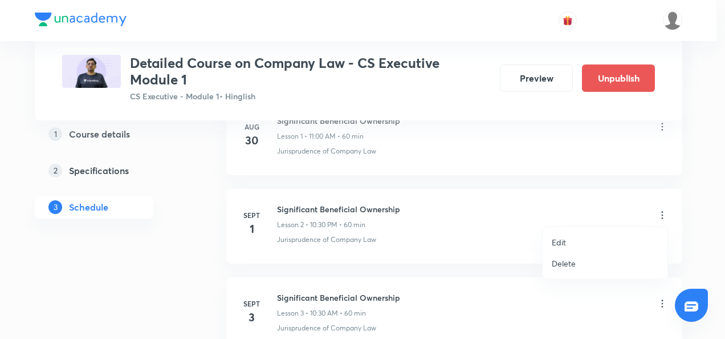
click at [561, 265] on p "Delete" at bounding box center [564, 263] width 24 height 12
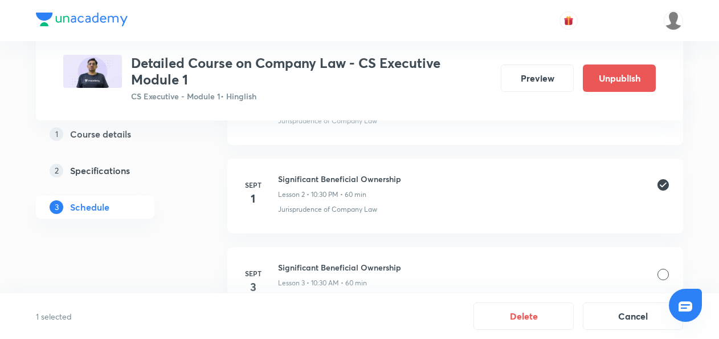
scroll to position [710, 0]
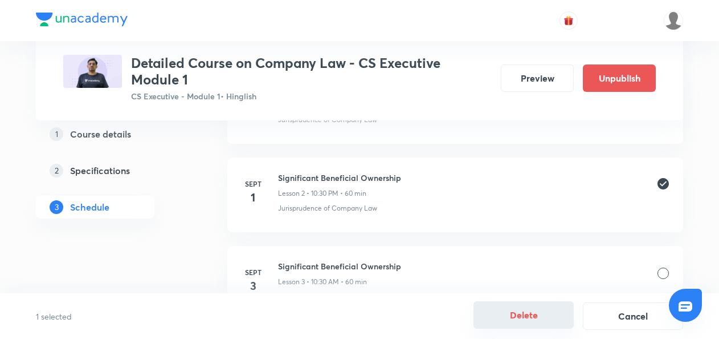
click at [531, 316] on button "Delete" at bounding box center [524, 314] width 100 height 27
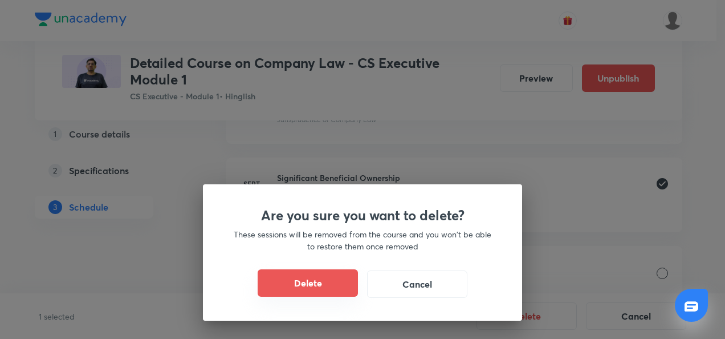
click at [310, 286] on button "Delete" at bounding box center [308, 282] width 100 height 27
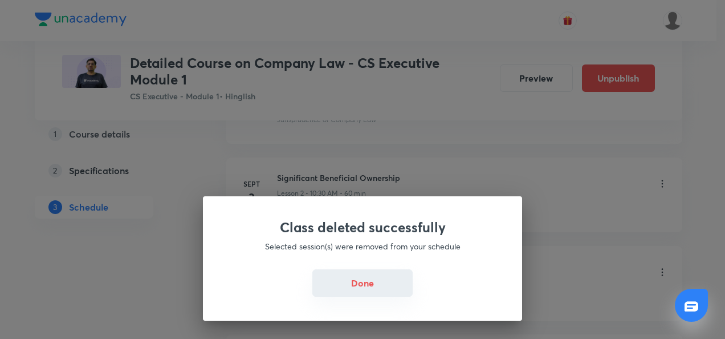
click at [350, 286] on button "Done" at bounding box center [362, 282] width 100 height 27
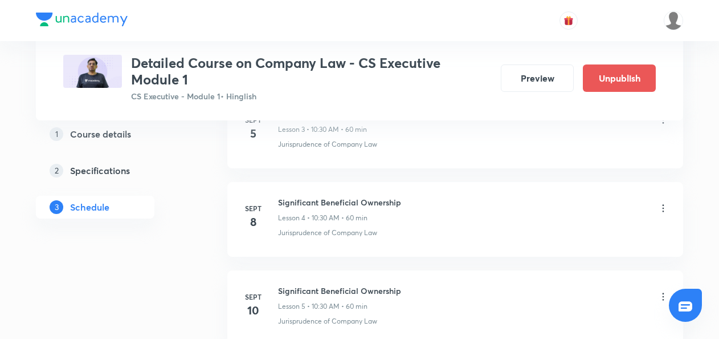
scroll to position [839, 0]
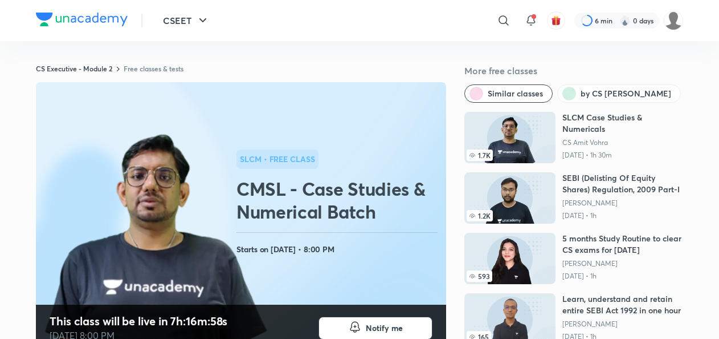
scroll to position [117, 0]
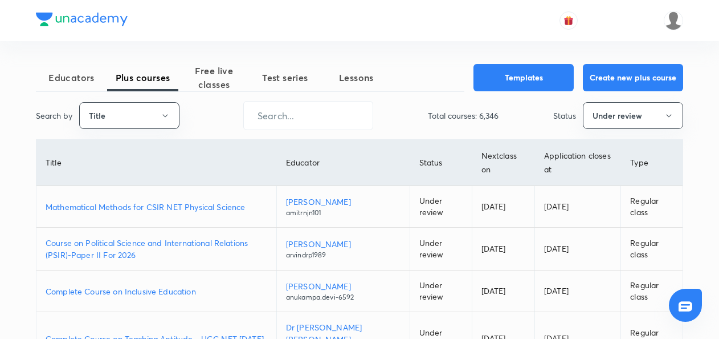
click at [219, 73] on span "Free live classes" at bounding box center [213, 77] width 71 height 27
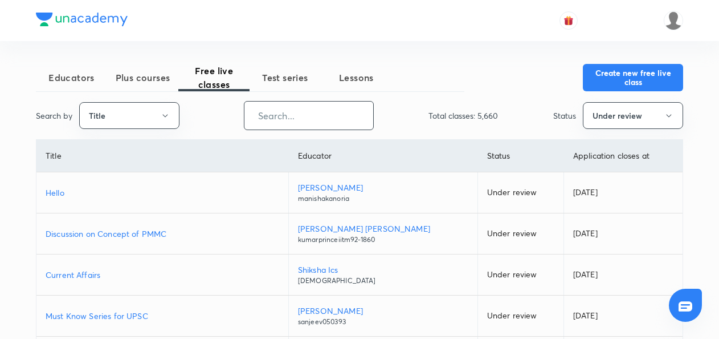
click at [293, 117] on input "text" at bounding box center [309, 115] width 129 height 29
paste input "CMSL - Case Studies & Numerical Batch"
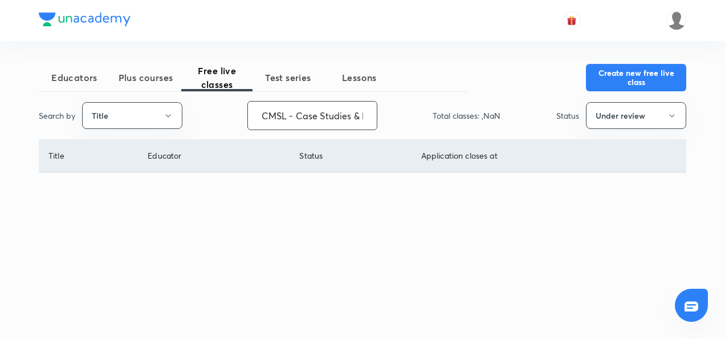
scroll to position [0, 74]
click at [646, 115] on button "Under review" at bounding box center [636, 115] width 100 height 27
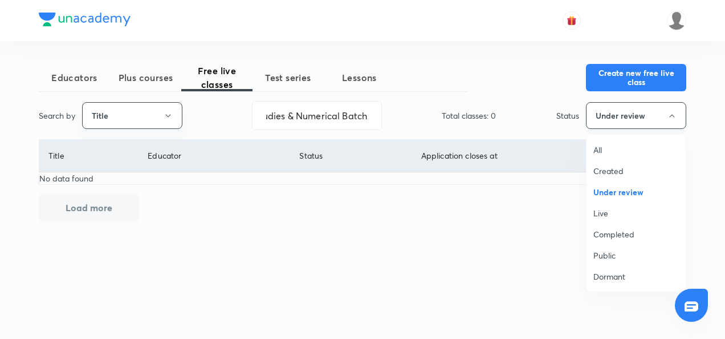
scroll to position [0, 0]
click at [600, 152] on span "All" at bounding box center [636, 150] width 86 height 12
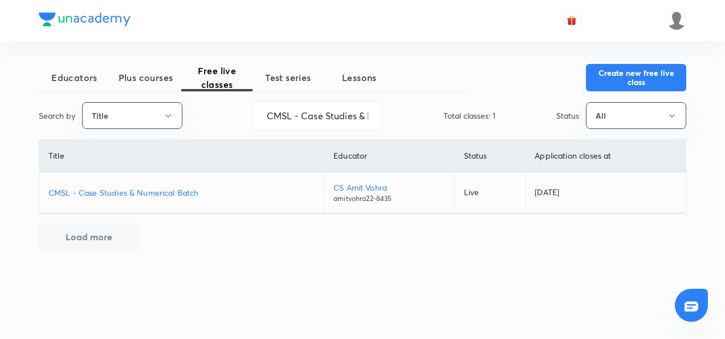
click at [141, 192] on p "CMSL - Case Studies & Numerical Batch" at bounding box center [181, 192] width 266 height 12
drag, startPoint x: 267, startPoint y: 113, endPoint x: 391, endPoint y: 105, distance: 124.0
click at [391, 105] on div "Search by Title CMSL - Case Studies & Numerical Batch ​ Total classes: 1 Status…" at bounding box center [363, 115] width 648 height 29
paste input "ompany law - 200 Case Studies"
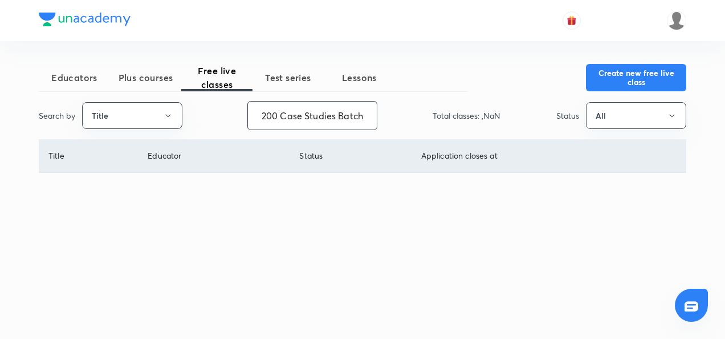
scroll to position [0, 72]
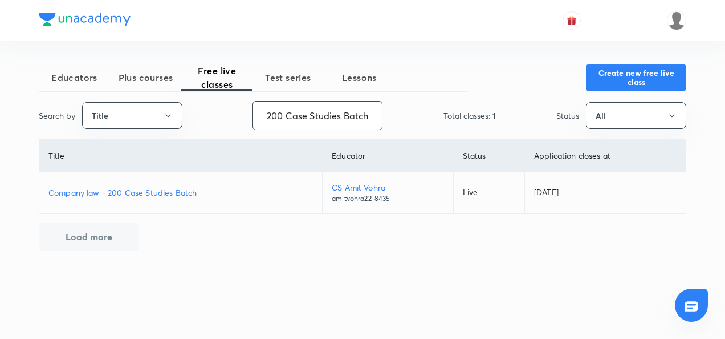
type input "Company law - 200 Case Studies Batch"
click at [102, 190] on p "Company law - 200 Case Studies Batch" at bounding box center [180, 192] width 265 height 12
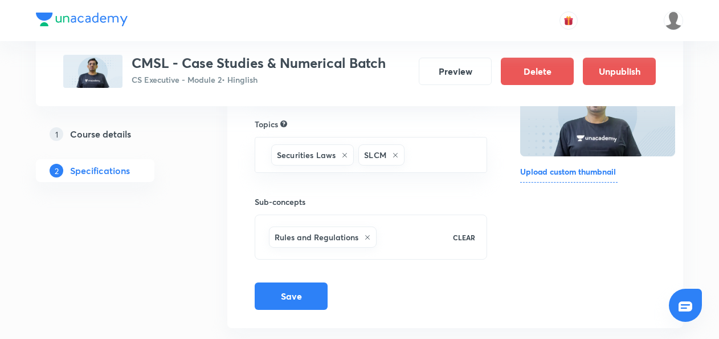
scroll to position [217, 0]
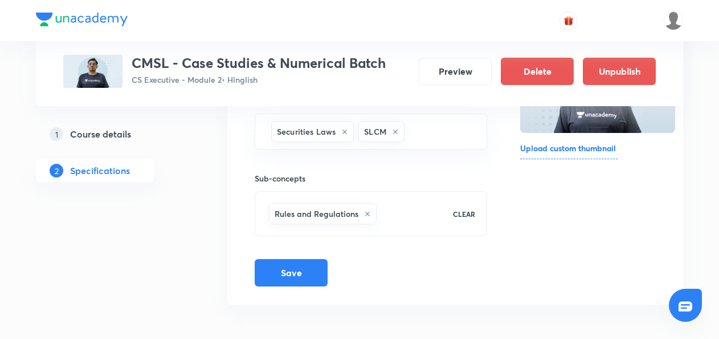
click at [120, 136] on h5 "Course details" at bounding box center [100, 134] width 61 height 14
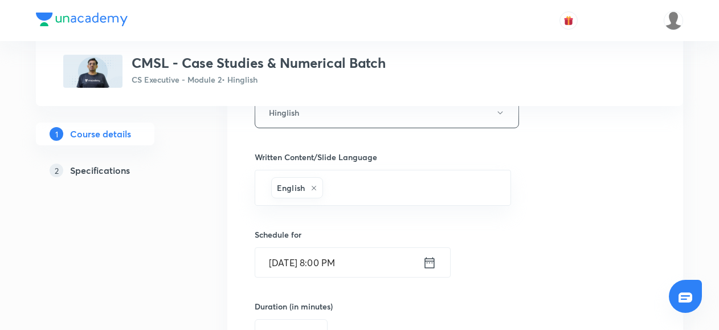
scroll to position [616, 0]
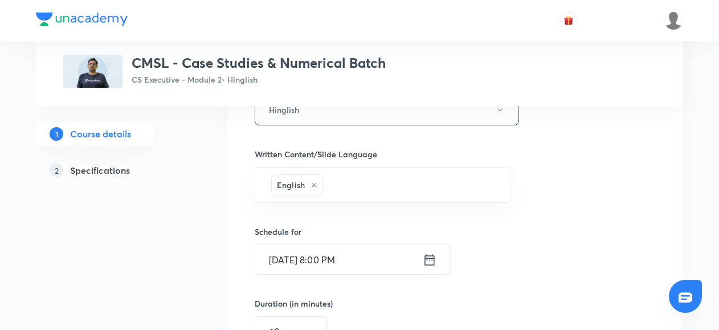
click at [429, 262] on icon at bounding box center [430, 260] width 14 height 16
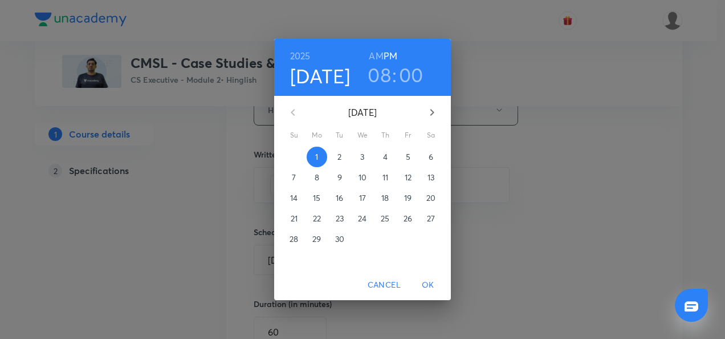
click at [337, 157] on p "2" at bounding box center [339, 156] width 4 height 11
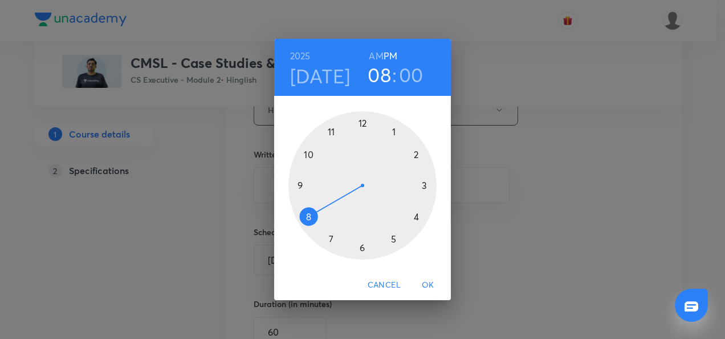
click at [305, 220] on div at bounding box center [362, 185] width 148 height 148
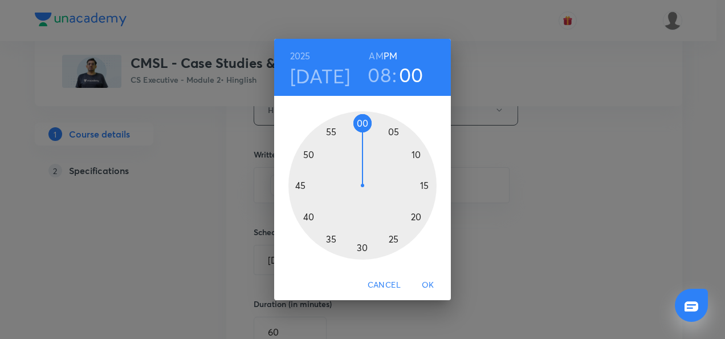
click at [361, 122] on div at bounding box center [362, 185] width 148 height 148
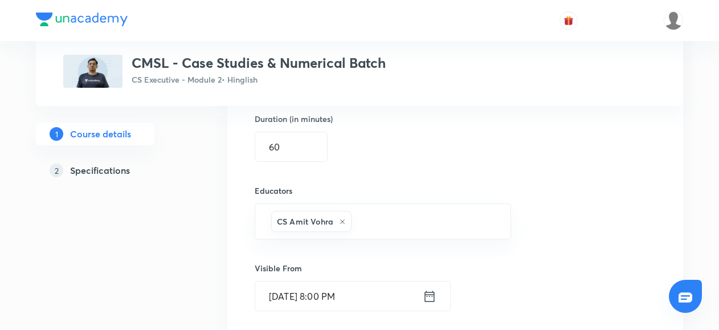
scroll to position [882, 0]
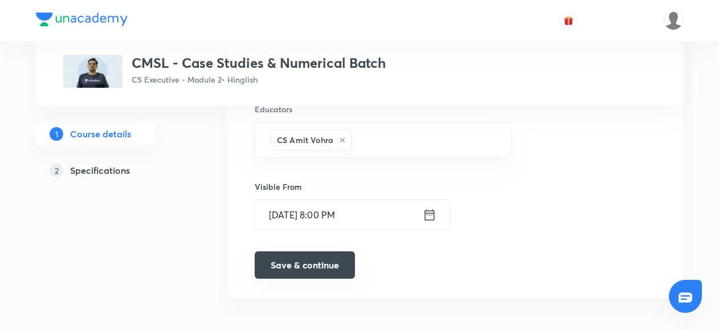
click at [296, 261] on button "Save & continue" at bounding box center [305, 264] width 100 height 27
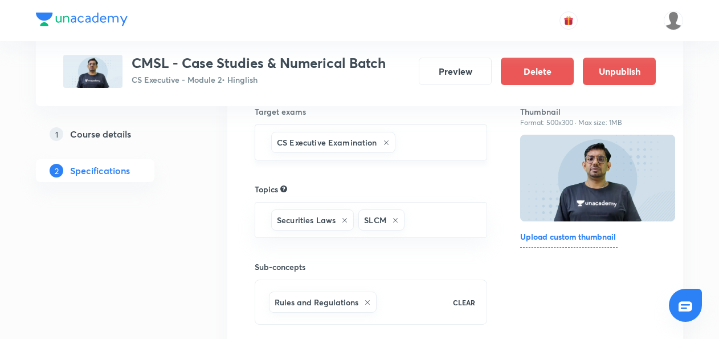
scroll to position [217, 0]
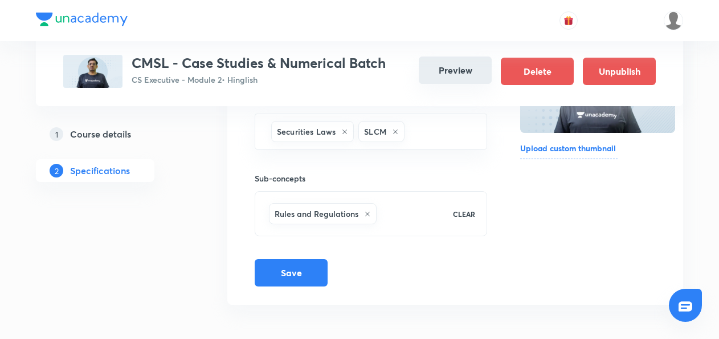
click at [445, 66] on button "Preview" at bounding box center [455, 69] width 73 height 27
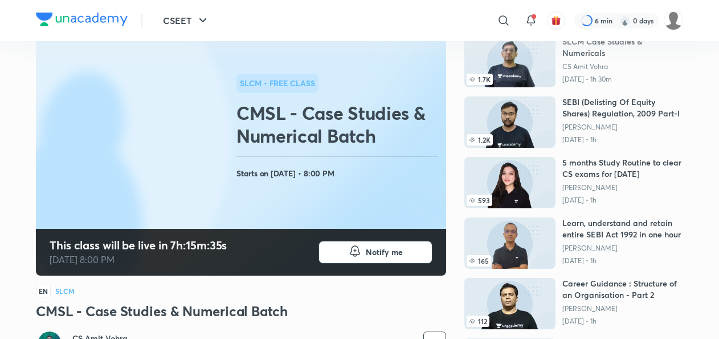
scroll to position [77, 0]
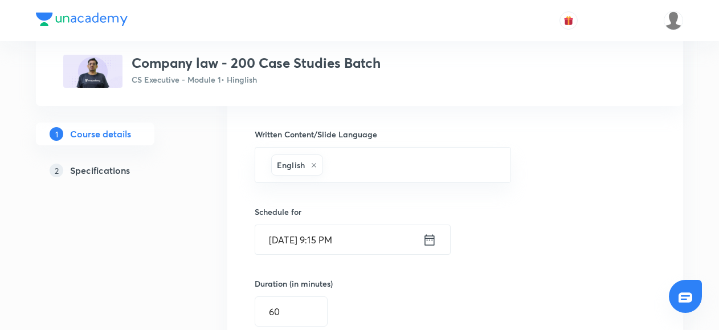
scroll to position [636, 0]
click at [432, 235] on icon at bounding box center [430, 239] width 14 height 16
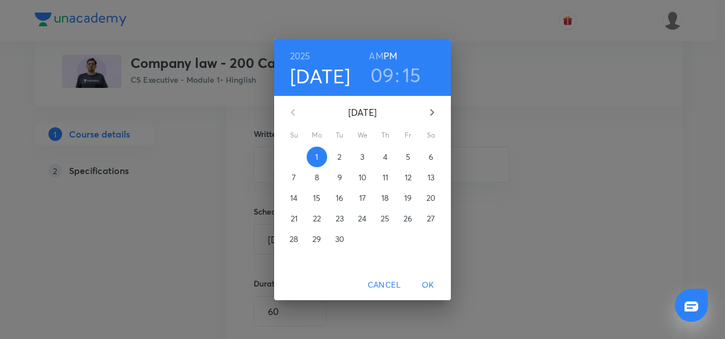
click at [338, 156] on p "2" at bounding box center [339, 156] width 4 height 11
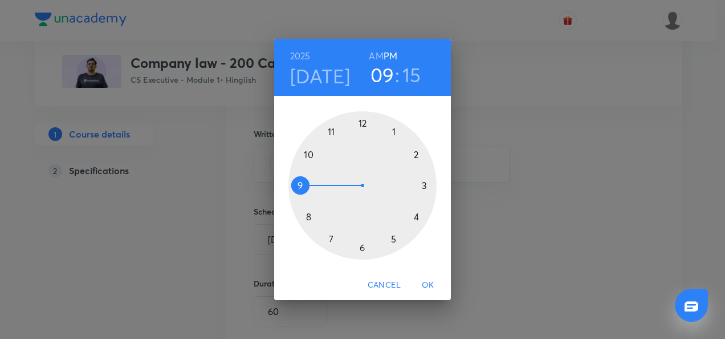
click at [300, 185] on div at bounding box center [362, 185] width 148 height 148
click at [422, 185] on div at bounding box center [362, 185] width 148 height 148
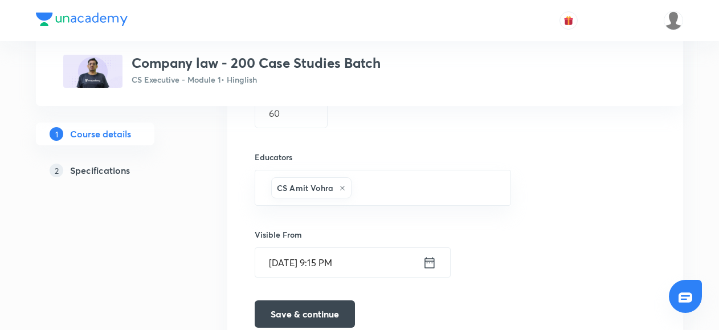
scroll to position [882, 0]
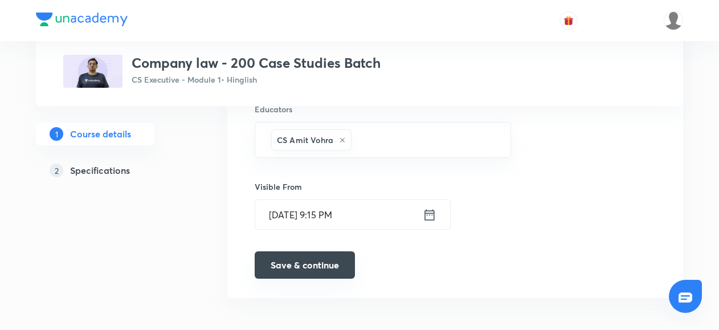
click at [319, 261] on button "Save & continue" at bounding box center [305, 264] width 100 height 27
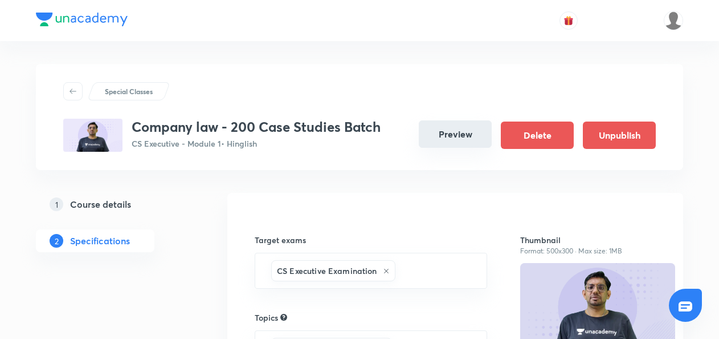
click at [459, 132] on button "Preview" at bounding box center [455, 133] width 73 height 27
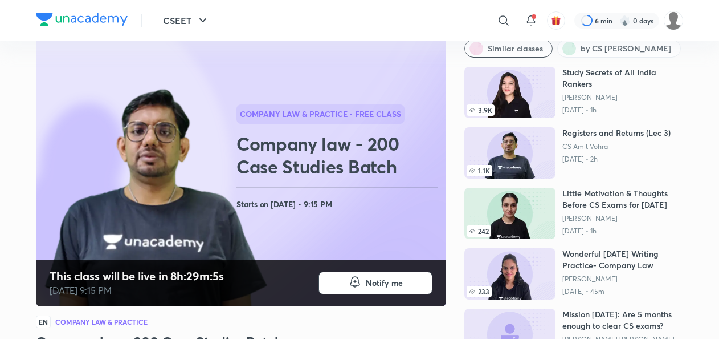
scroll to position [50, 0]
